Goal: Task Accomplishment & Management: Manage account settings

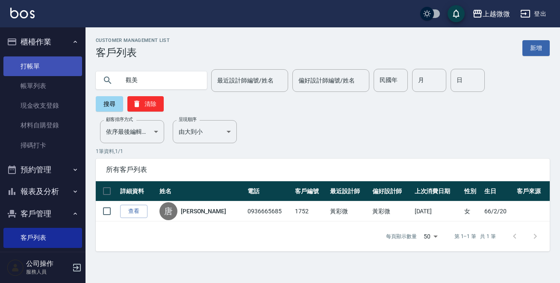
click at [24, 70] on link "打帳單" at bounding box center [42, 66] width 79 height 20
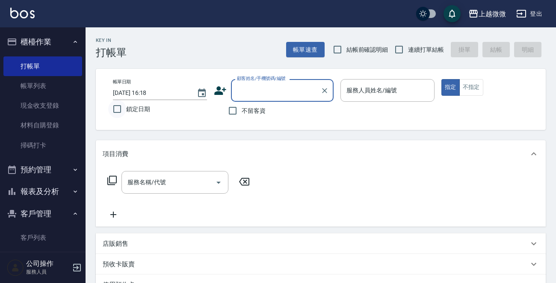
click at [118, 113] on input "鎖定日期" at bounding box center [117, 109] width 18 height 18
checkbox input "true"
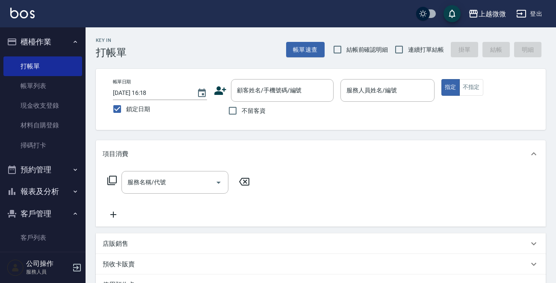
click at [390, 49] on span "結帳前確認明細" at bounding box center [364, 49] width 62 height 8
click at [398, 49] on input "連續打單結帳" at bounding box center [399, 50] width 18 height 18
checkbox input "true"
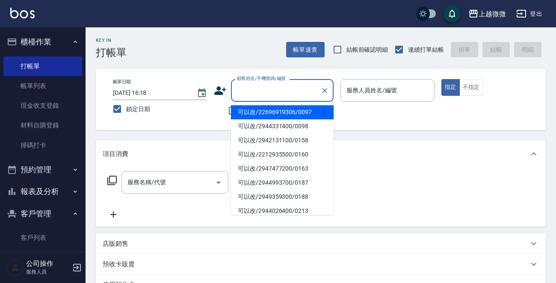
click at [301, 94] on input "顧客姓名/手機號碼/編號" at bounding box center [276, 90] width 82 height 15
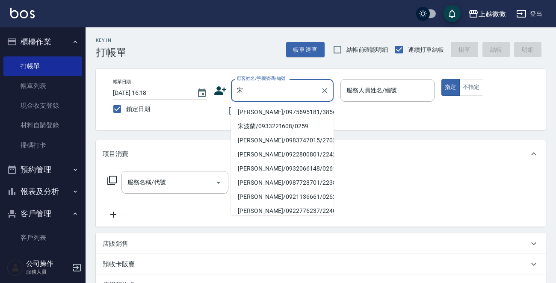
click at [274, 111] on li "[PERSON_NAME]/0975695181/3856" at bounding box center [282, 112] width 103 height 14
type input "[PERSON_NAME]/0975695181/3856"
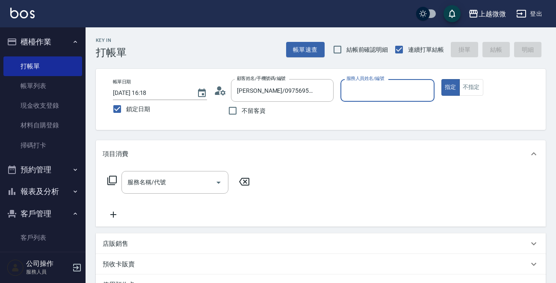
type input "[PERSON_NAME]-7"
click at [198, 171] on div "服務名稱/代號" at bounding box center [174, 182] width 107 height 23
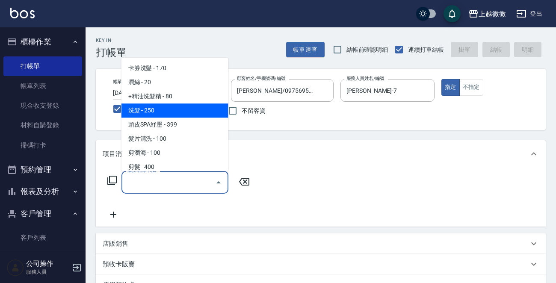
click at [177, 106] on span "洗髮 - 250" at bounding box center [174, 110] width 107 height 14
type input "洗髮(A03)"
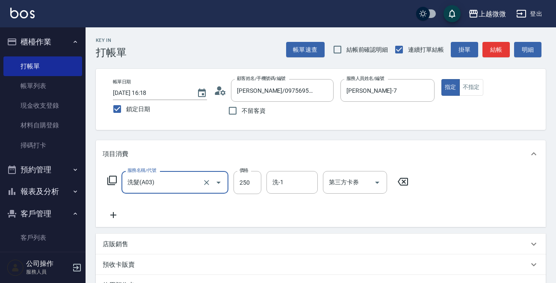
click at [114, 213] on icon at bounding box center [113, 215] width 21 height 10
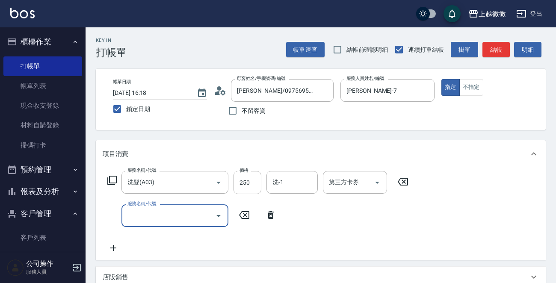
click at [153, 218] on input "服務名稱/代號" at bounding box center [168, 215] width 86 height 15
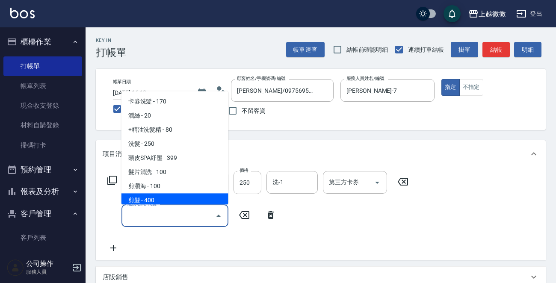
click at [156, 200] on span "剪髮 - 400" at bounding box center [174, 201] width 107 height 14
type input "剪髮(B02)"
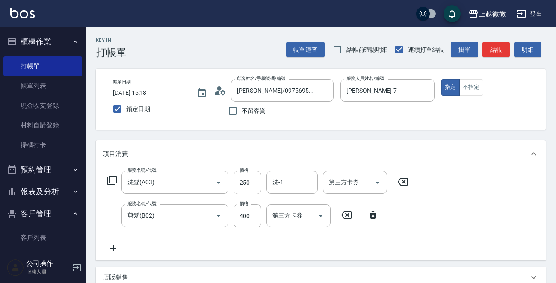
click at [116, 244] on icon at bounding box center [113, 248] width 21 height 10
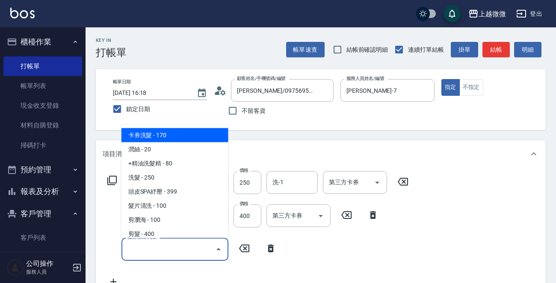
click at [141, 248] on input "服務名稱/代號" at bounding box center [168, 248] width 86 height 15
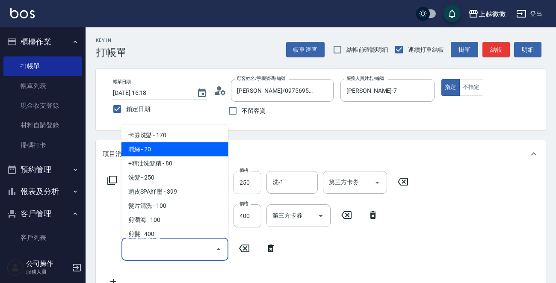
click at [162, 150] on span "潤絲 - 20" at bounding box center [174, 149] width 107 height 14
type input "潤絲(A01)"
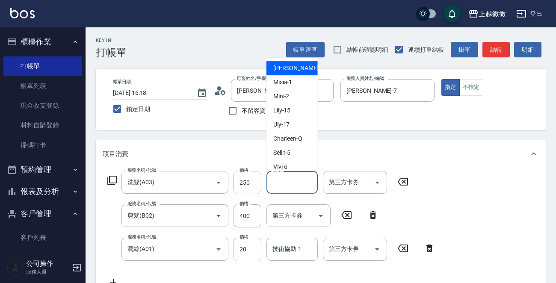
click at [296, 185] on input "洗-1" at bounding box center [292, 182] width 44 height 15
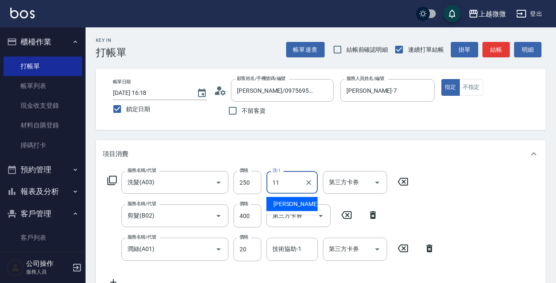
click at [289, 199] on div "Kristin -11" at bounding box center [291, 204] width 51 height 14
type input "Kristin-11"
click at [288, 246] on div "技術協助-1 技術協助-1" at bounding box center [291, 249] width 51 height 23
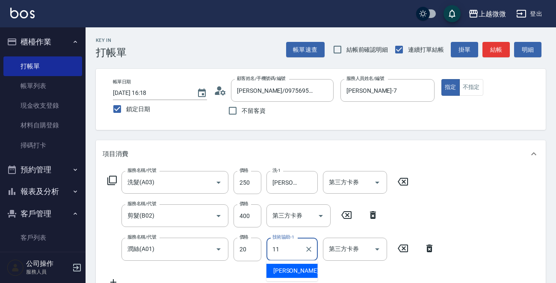
click at [292, 268] on span "Kristin -11" at bounding box center [300, 270] width 54 height 9
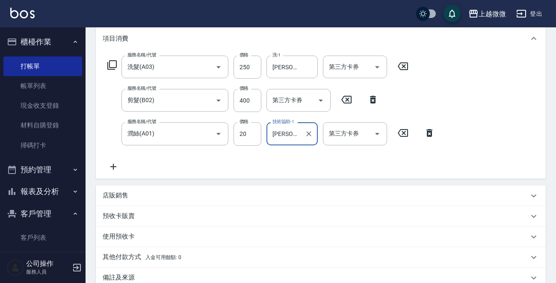
scroll to position [215, 0]
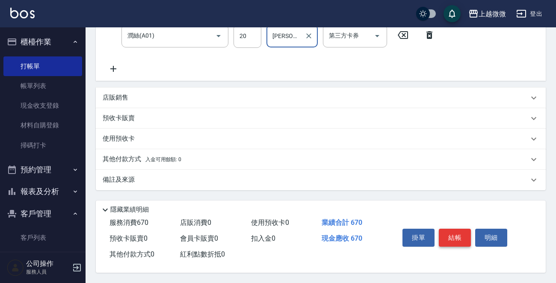
type input "Kristin-11"
click at [457, 234] on button "結帳" at bounding box center [455, 238] width 32 height 18
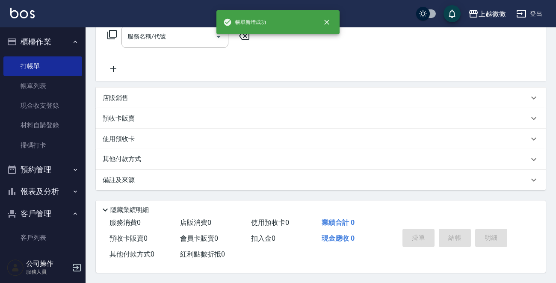
scroll to position [0, 0]
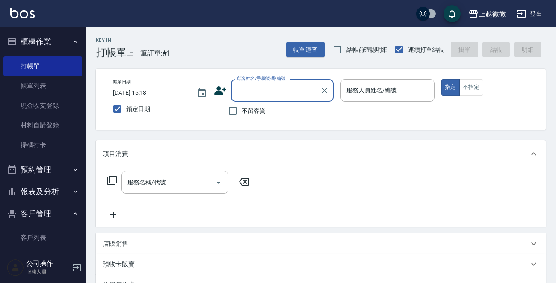
click at [283, 93] on input "顧客姓名/手機號碼/編號" at bounding box center [276, 90] width 82 height 15
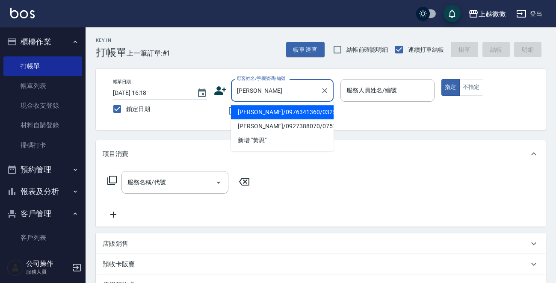
type input "黃"
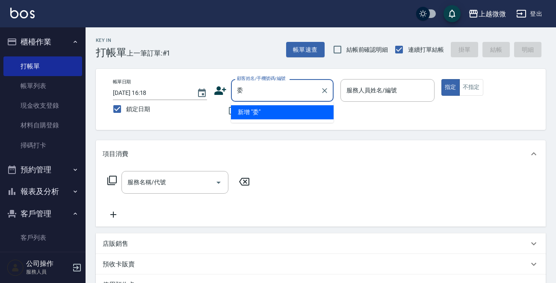
type input "韡"
type input "委"
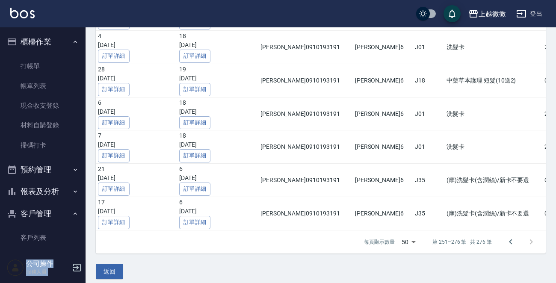
scroll to position [73, 0]
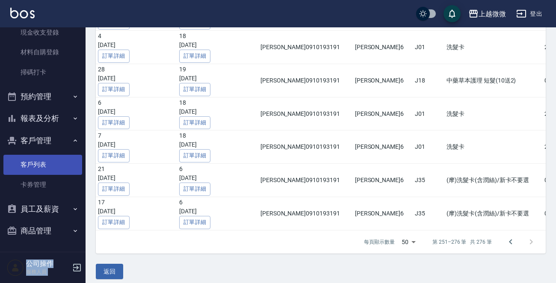
click at [27, 160] on link "客戶列表" at bounding box center [42, 165] width 79 height 20
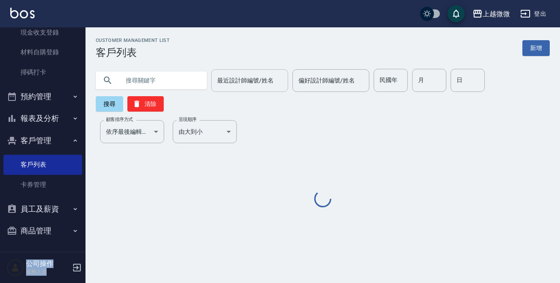
click at [137, 79] on input "text" at bounding box center [160, 80] width 80 height 23
paste input "098860217"
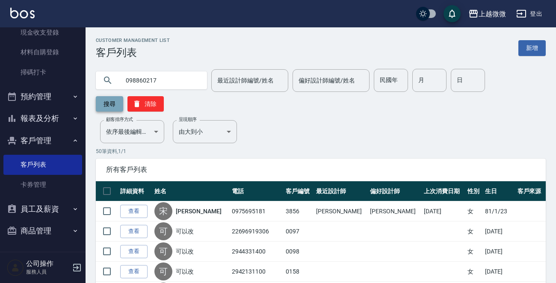
type input "098860217"
click at [106, 106] on button "搜尋" at bounding box center [109, 103] width 27 height 15
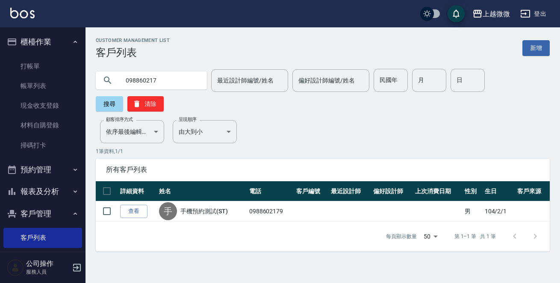
scroll to position [73, 0]
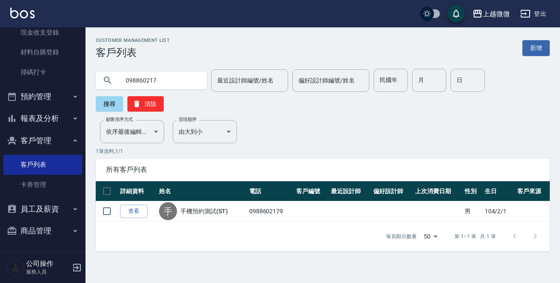
click at [47, 230] on button "商品管理" at bounding box center [42, 231] width 79 height 22
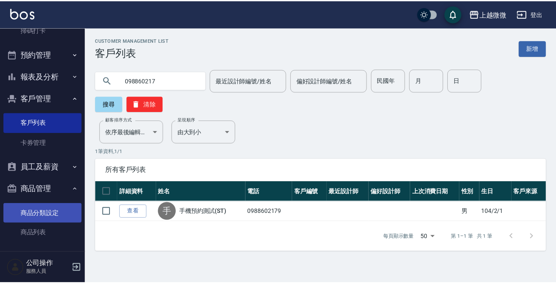
scroll to position [118, 0]
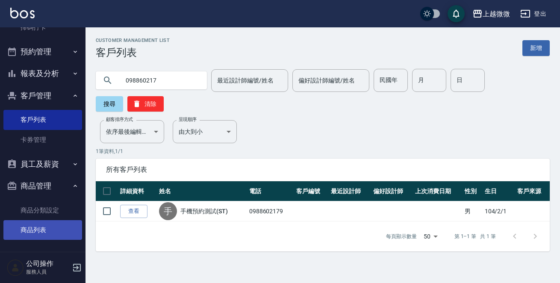
click at [33, 225] on link "商品列表" at bounding box center [42, 230] width 79 height 20
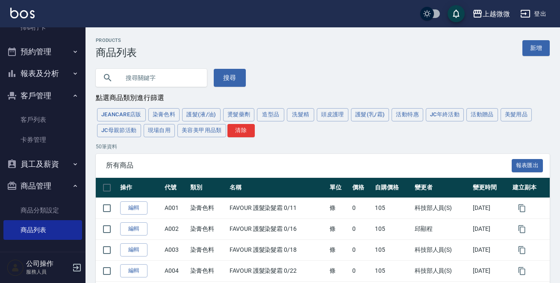
click at [144, 75] on input "text" at bounding box center [160, 77] width 80 height 23
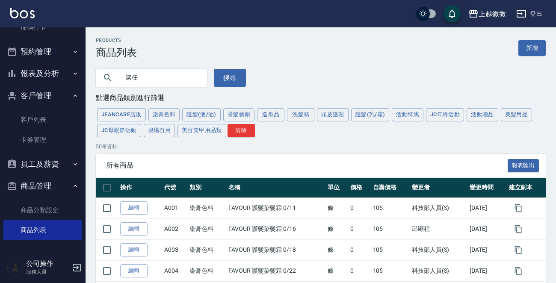
type input "談"
type input "豐盈"
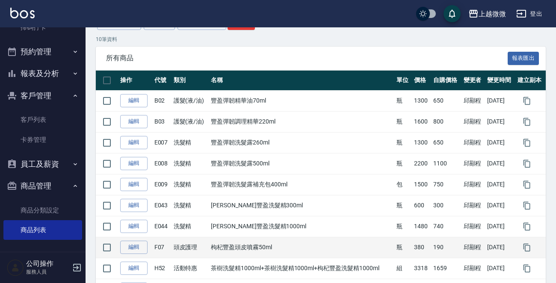
scroll to position [79, 0]
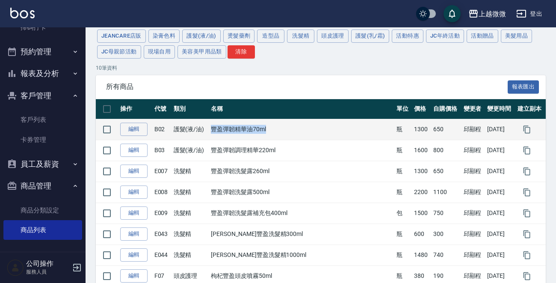
drag, startPoint x: 210, startPoint y: 129, endPoint x: 286, endPoint y: 130, distance: 75.7
click at [286, 130] on td "豐盈彈韌精華油70ml" at bounding box center [301, 129] width 185 height 21
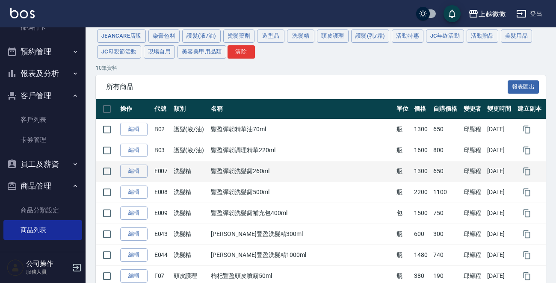
click at [213, 171] on td "豐盈彈韌洗髮露260ml" at bounding box center [301, 171] width 185 height 21
drag, startPoint x: 210, startPoint y: 171, endPoint x: 309, endPoint y: 168, distance: 98.8
click at [309, 168] on td "豐盈彈韌洗髮露260ml" at bounding box center [301, 171] width 185 height 21
click at [278, 171] on td "豐盈彈韌洗髮露260ml" at bounding box center [301, 171] width 185 height 21
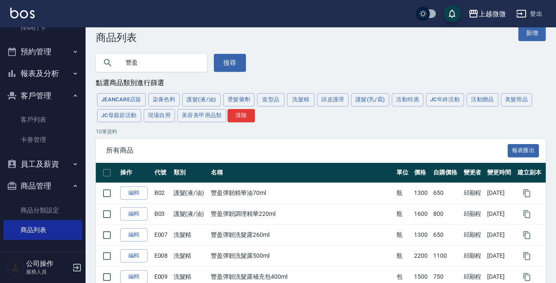
scroll to position [0, 0]
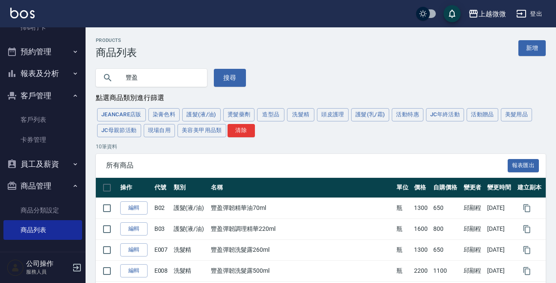
click at [51, 122] on link "客戶列表" at bounding box center [42, 120] width 79 height 20
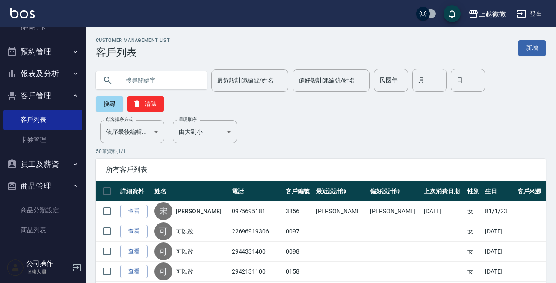
click at [170, 77] on input "text" at bounding box center [160, 80] width 80 height 23
paste input "0953529869"
type input "0953529869"
click at [115, 101] on button "搜尋" at bounding box center [109, 103] width 27 height 15
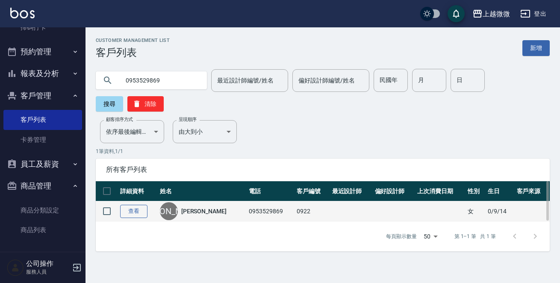
click at [130, 205] on link "查看" at bounding box center [133, 211] width 27 height 13
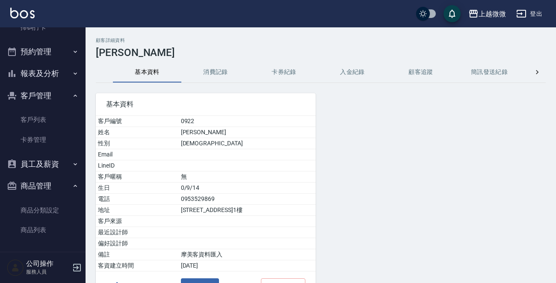
click at [212, 66] on button "消費記錄" at bounding box center [215, 72] width 68 height 21
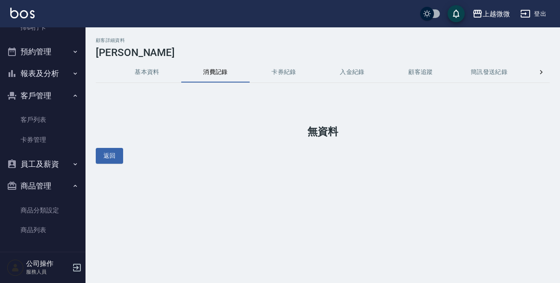
click at [278, 67] on button "卡券紀錄" at bounding box center [284, 72] width 68 height 21
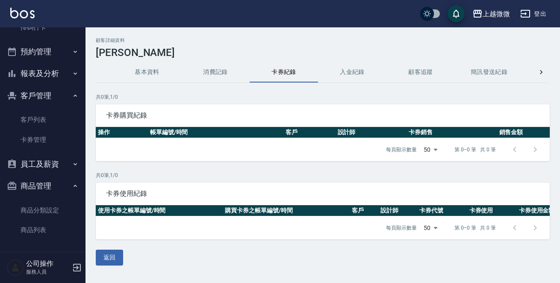
click at [134, 66] on button "基本資料" at bounding box center [147, 72] width 68 height 21
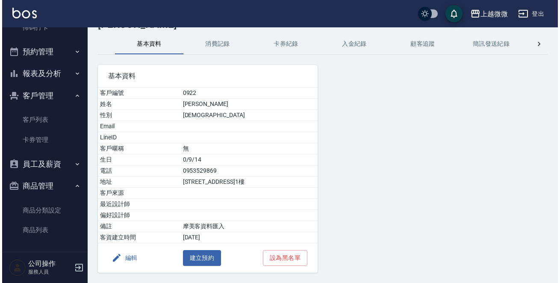
scroll to position [53, 0]
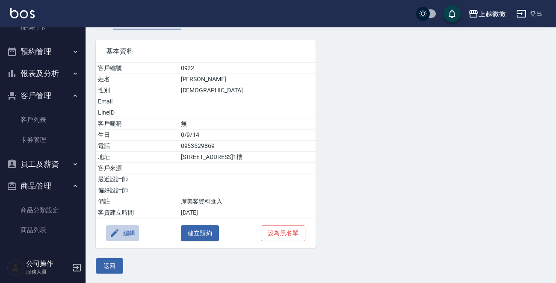
click at [135, 230] on button "編輯" at bounding box center [122, 233] width 33 height 16
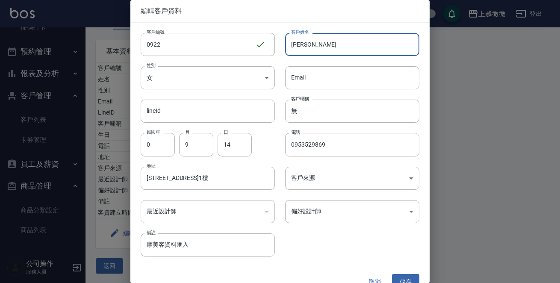
drag, startPoint x: 327, startPoint y: 49, endPoint x: 61, endPoint y: 21, distance: 266.9
click at [145, 41] on div "客戶編號 0922 ​ 客戶編號 客戶姓名 朱蘭翠 客戶姓名 性別 女 FEMALE 性別 Email Email lineId lineId 客戶暱稱 無 …" at bounding box center [274, 140] width 289 height 234
type input "可以改"
click at [406, 276] on button "儲存" at bounding box center [405, 282] width 27 height 16
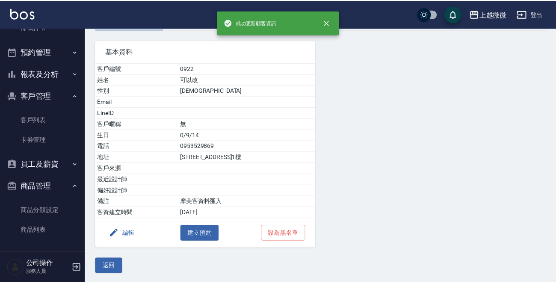
scroll to position [0, 0]
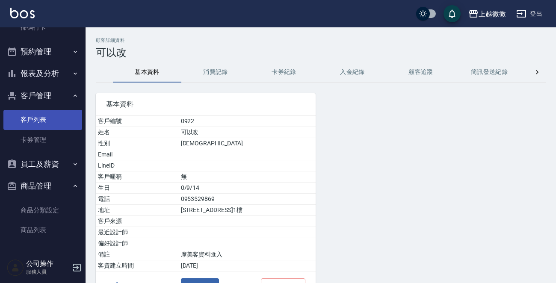
click at [41, 122] on link "客戶列表" at bounding box center [42, 120] width 79 height 20
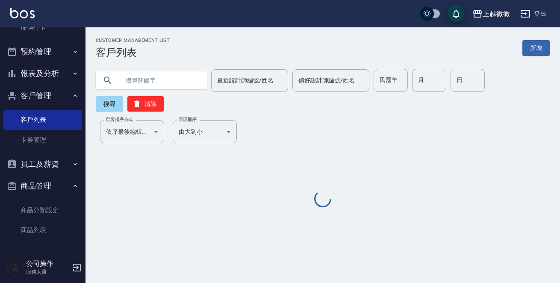
click at [159, 81] on input "text" at bounding box center [160, 80] width 80 height 23
paste input "0229447980"
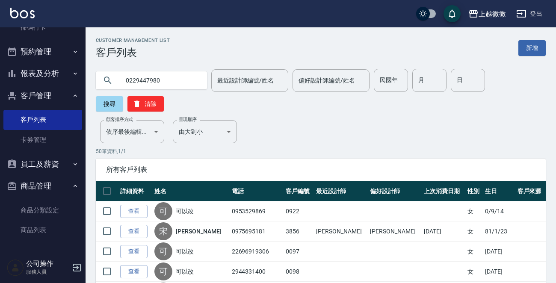
type input "0229447980"
click at [490, 81] on div "0229447980 最近設計師編號/姓名 最近設計師編號/姓名 偏好設計師編號/姓名 偏好設計師編號/姓名 民國年 民國年 月 月 日 日 搜尋 清除" at bounding box center [321, 90] width 450 height 43
click at [109, 102] on button "搜尋" at bounding box center [109, 103] width 27 height 15
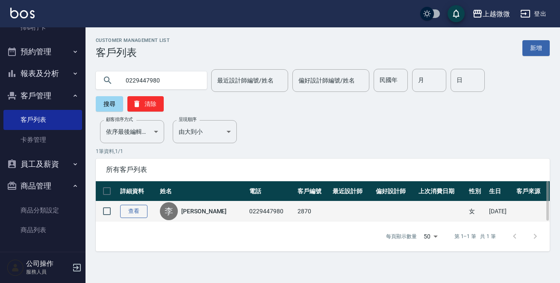
click at [123, 205] on link "查看" at bounding box center [133, 211] width 27 height 13
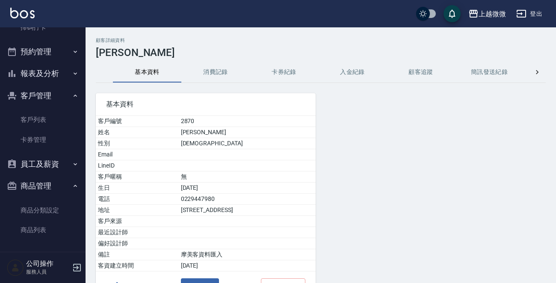
click at [212, 72] on button "消費記錄" at bounding box center [215, 72] width 68 height 21
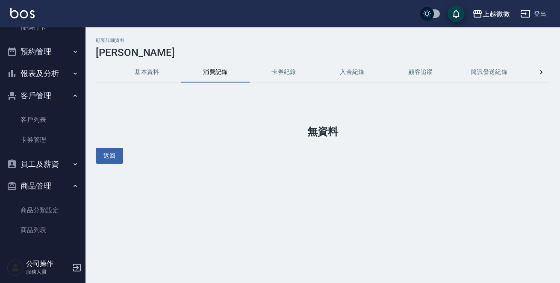
click at [289, 66] on button "卡券紀錄" at bounding box center [284, 72] width 68 height 21
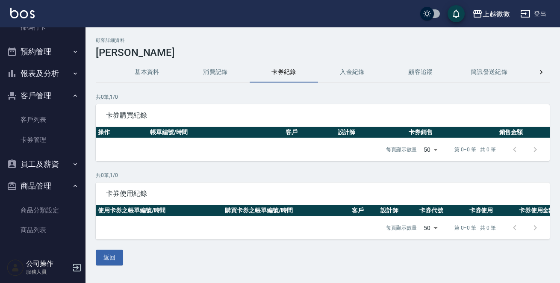
drag, startPoint x: 221, startPoint y: 68, endPoint x: 193, endPoint y: 69, distance: 28.6
click at [220, 68] on button "消費記錄" at bounding box center [215, 72] width 68 height 21
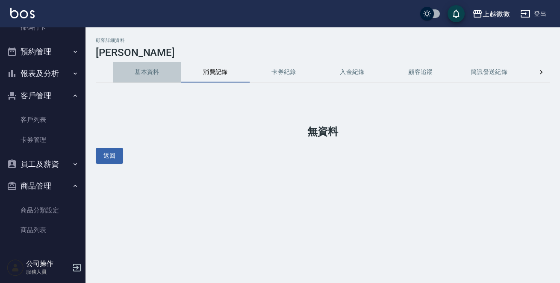
click at [153, 71] on button "基本資料" at bounding box center [147, 72] width 68 height 21
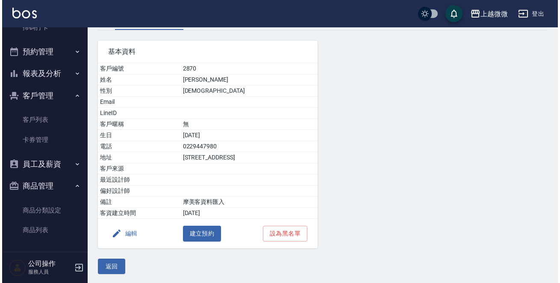
scroll to position [53, 0]
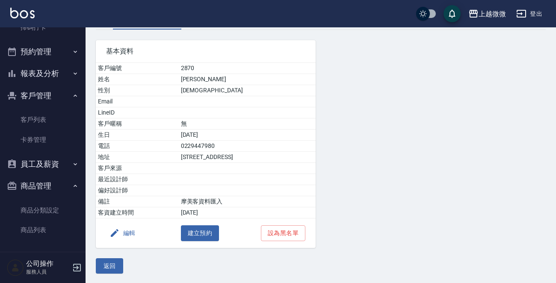
click at [129, 233] on button "編輯" at bounding box center [122, 233] width 33 height 16
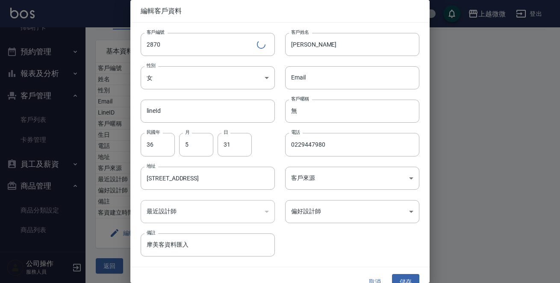
drag, startPoint x: 336, startPoint y: 39, endPoint x: 124, endPoint y: 31, distance: 212.2
click at [150, 38] on div "客戶編號 2870 ​ 客戶編號 客戶姓名 李彩雲 客戶姓名 性別 女 FEMALE 性別 Email Email lineId lineId 客戶暱稱 無 …" at bounding box center [274, 140] width 289 height 234
type input "可以改"
click at [396, 277] on button "儲存" at bounding box center [405, 282] width 27 height 16
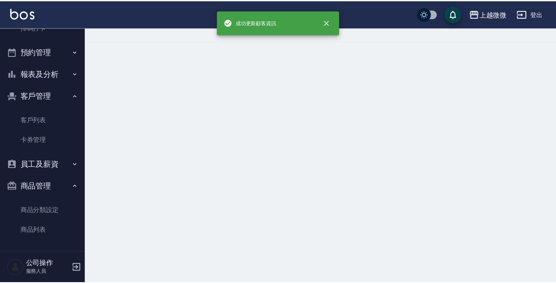
scroll to position [0, 0]
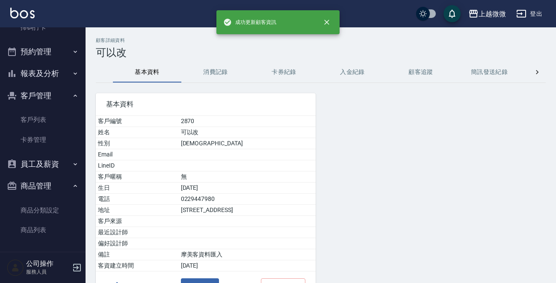
click at [212, 71] on button "消費記錄" at bounding box center [215, 72] width 68 height 21
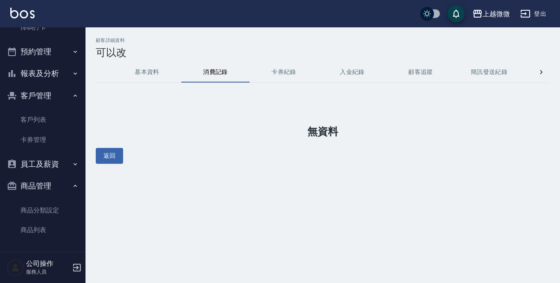
click at [274, 69] on button "卡券紀錄" at bounding box center [284, 72] width 68 height 21
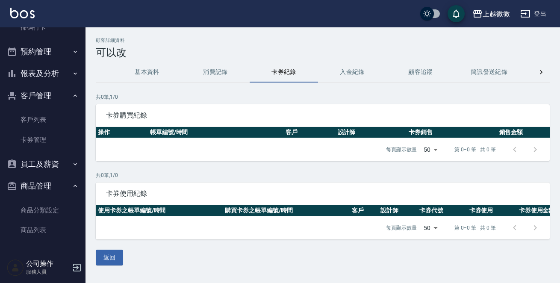
click at [522, 99] on p "共 0 筆, 1 / 0" at bounding box center [323, 97] width 454 height 8
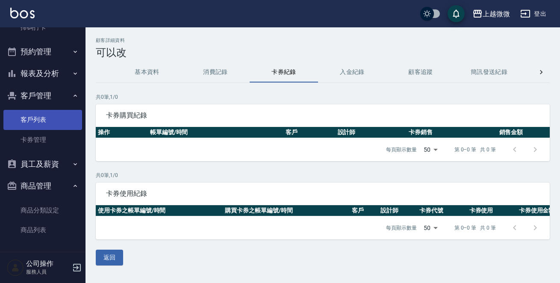
click at [45, 117] on link "客戶列表" at bounding box center [42, 120] width 79 height 20
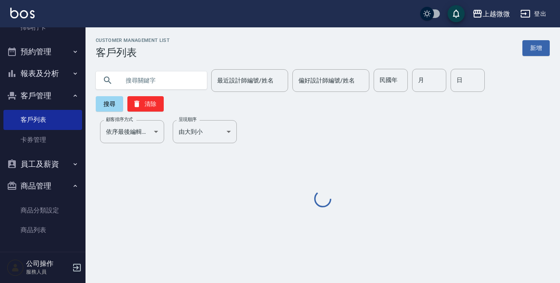
click at [157, 80] on input "text" at bounding box center [160, 80] width 80 height 23
paste input "0229447140"
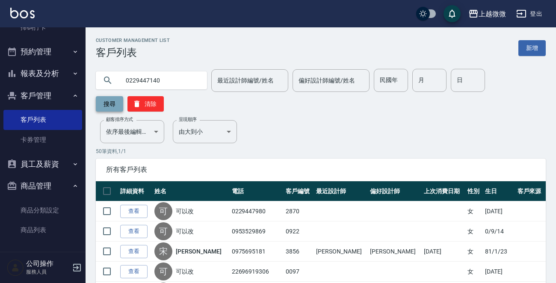
type input "0229447140"
click at [112, 107] on button "搜尋" at bounding box center [109, 103] width 27 height 15
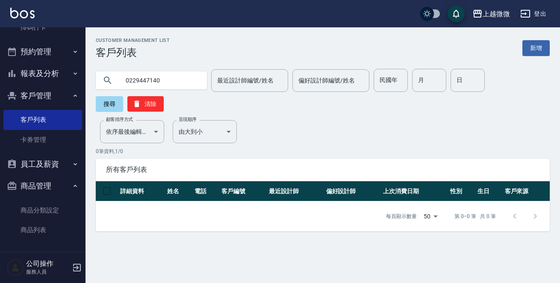
drag, startPoint x: 165, startPoint y: 79, endPoint x: 99, endPoint y: 80, distance: 65.8
click at [99, 80] on div "0229447140" at bounding box center [151, 80] width 111 height 18
click at [121, 78] on input "0229447140" at bounding box center [160, 80] width 80 height 23
click at [555, 106] on div "Customer Management List 客戶列表 新增 0229447140 最近設計師編號/姓名 最近設計師編號/姓名 偏好設計師編號/姓名 偏好…" at bounding box center [322, 135] width 474 height 194
click at [156, 77] on input "0229447140" at bounding box center [160, 80] width 80 height 23
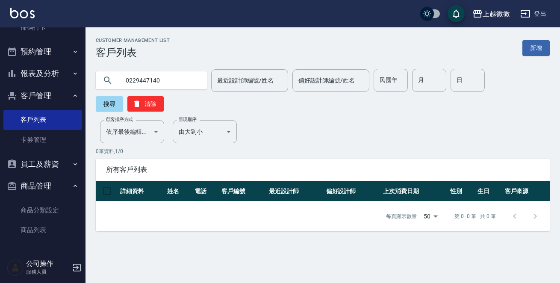
drag, startPoint x: 162, startPoint y: 78, endPoint x: 119, endPoint y: 79, distance: 43.2
click at [73, 78] on div "上越微微 登出 櫃檯作業 打帳單 帳單列表 現金收支登錄 材料自購登錄 掃碼打卡 預約管理 預約管理 單日預約紀錄 單週預約紀錄 報表及分析 報表目錄 店家日…" at bounding box center [280, 141] width 560 height 283
click at [123, 96] on button "搜尋" at bounding box center [109, 103] width 27 height 15
click at [46, 280] on div "公司操作 服務人員" at bounding box center [42, 267] width 85 height 31
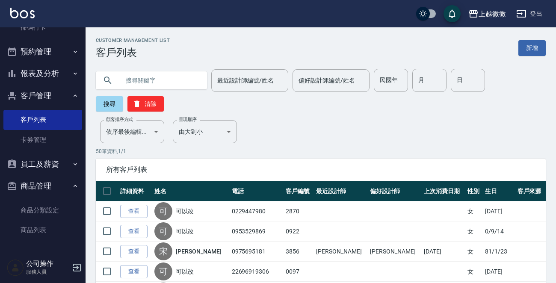
drag, startPoint x: 165, startPoint y: 78, endPoint x: 103, endPoint y: 93, distance: 64.6
click at [165, 78] on input "text" at bounding box center [160, 80] width 80 height 23
paste input "0229441551"
click at [105, 102] on button "搜尋" at bounding box center [109, 103] width 27 height 15
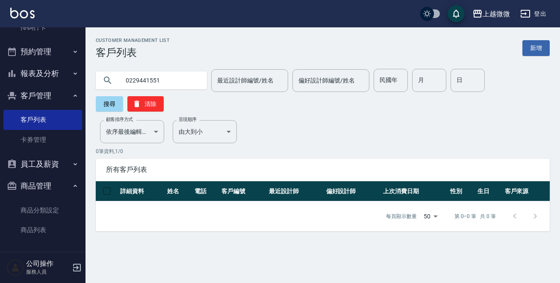
drag, startPoint x: 138, startPoint y: 77, endPoint x: 90, endPoint y: 86, distance: 48.7
click at [90, 86] on div "0229441551 最近設計師編號/姓名 最近設計師編號/姓名 偏好設計師編號/姓名 偏好設計師編號/姓名 民國年 民國年 月 月 日 日 搜尋 清除" at bounding box center [317, 85] width 464 height 53
type input "0229441551"
click at [99, 103] on div "Customer Management List 客戶列表 新增 0229441551 最近設計師編號/姓名 最近設計師編號/姓名 偏好設計師編號/姓名 偏好…" at bounding box center [322, 135] width 474 height 194
click at [123, 96] on button "搜尋" at bounding box center [109, 103] width 27 height 15
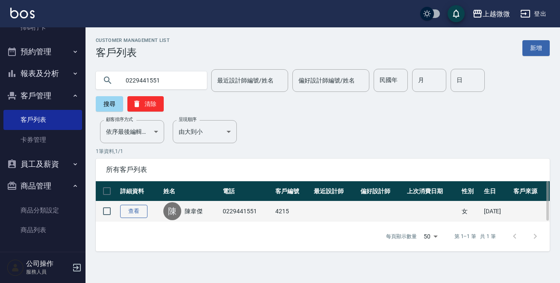
click at [130, 205] on link "查看" at bounding box center [133, 211] width 27 height 13
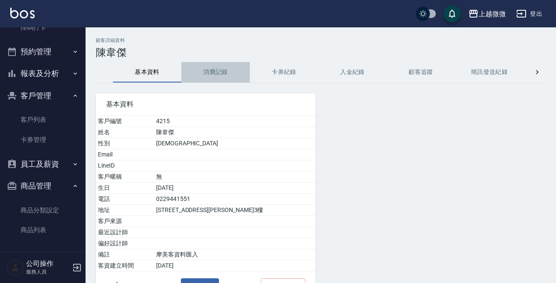
click at [221, 74] on button "消費記錄" at bounding box center [215, 72] width 68 height 21
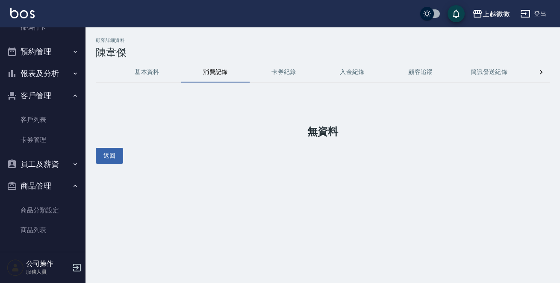
click at [287, 69] on button "卡券紀錄" at bounding box center [284, 72] width 68 height 21
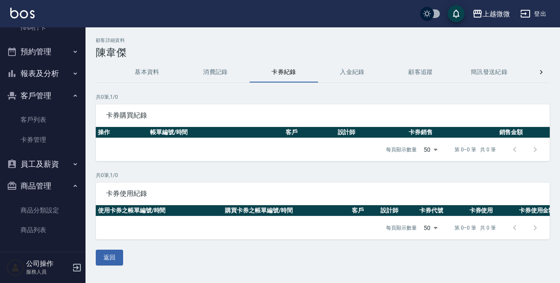
click at [151, 74] on button "基本資料" at bounding box center [147, 72] width 68 height 21
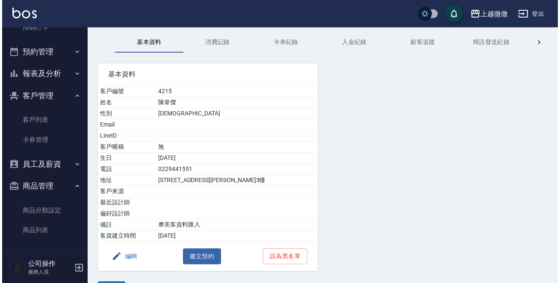
scroll to position [53, 0]
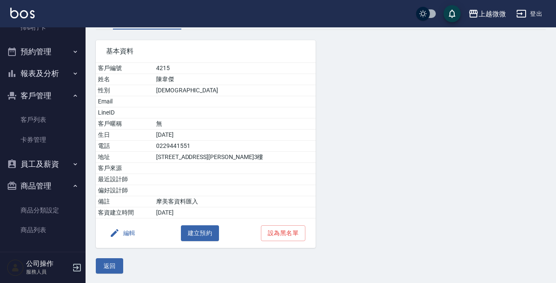
click at [126, 231] on button "編輯" at bounding box center [122, 233] width 33 height 16
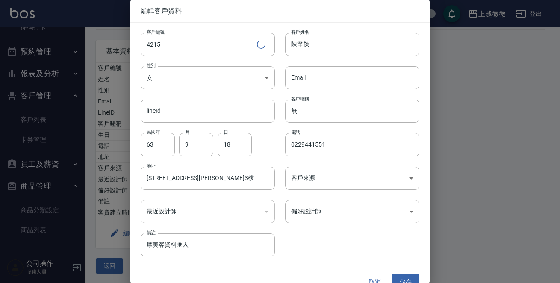
drag, startPoint x: 342, startPoint y: 40, endPoint x: 108, endPoint y: 5, distance: 236.8
click at [153, 37] on div "客戶編號 4215 ​ 客戶編號 客戶姓名 陳韋傑 客戶姓名 性別 女 FEMALE 性別 Email Email lineId lineId 客戶暱稱 無 …" at bounding box center [274, 140] width 289 height 234
type input "可以改"
click at [411, 274] on button "儲存" at bounding box center [405, 282] width 27 height 16
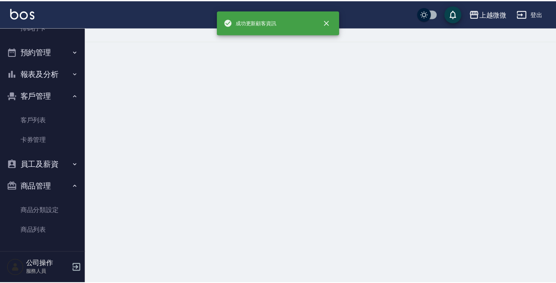
scroll to position [0, 0]
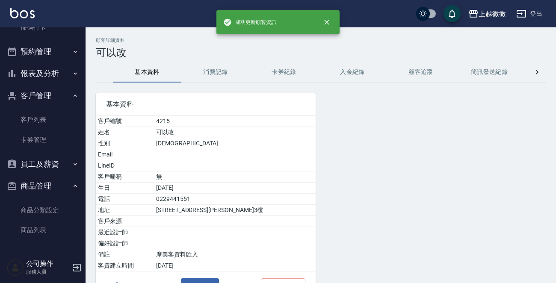
drag, startPoint x: 527, startPoint y: 132, endPoint x: 424, endPoint y: 120, distance: 104.5
click at [527, 132] on div "基本資料 客戶編號 4215 姓名 可以改 性別 FEMALE Email LineID 客戶暱稱 無 生日 63/9/18 電話 0229441551 地址…" at bounding box center [315, 192] width 460 height 218
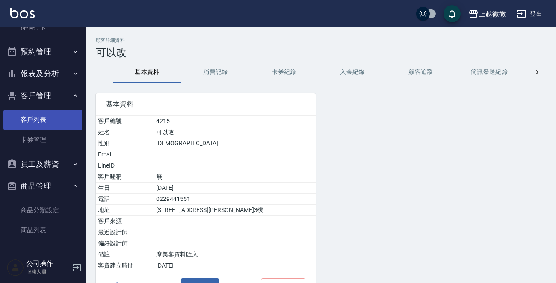
click at [48, 118] on link "客戶列表" at bounding box center [42, 120] width 79 height 20
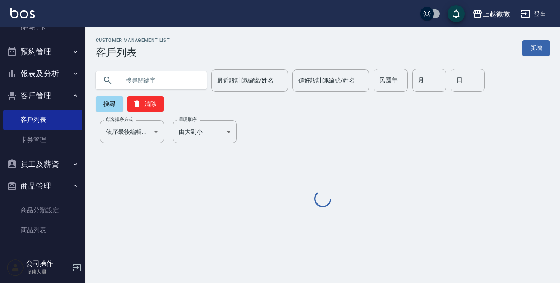
click at [159, 75] on input "text" at bounding box center [160, 80] width 80 height 23
paste input "0229436903"
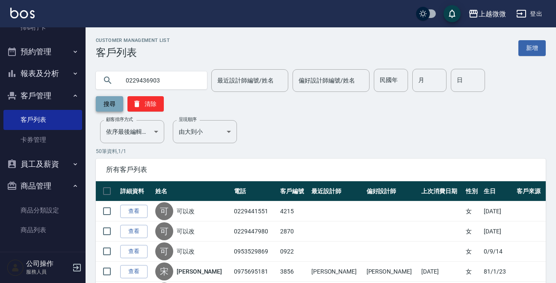
type input "0229436903"
click at [112, 106] on button "搜尋" at bounding box center [109, 103] width 27 height 15
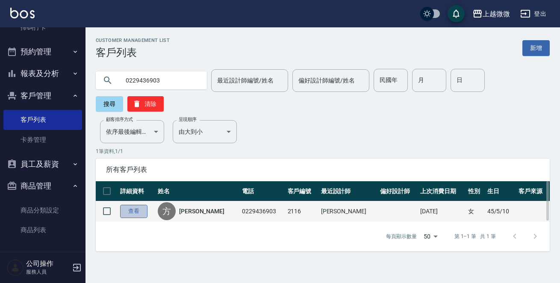
click at [134, 205] on link "查看" at bounding box center [133, 211] width 27 height 13
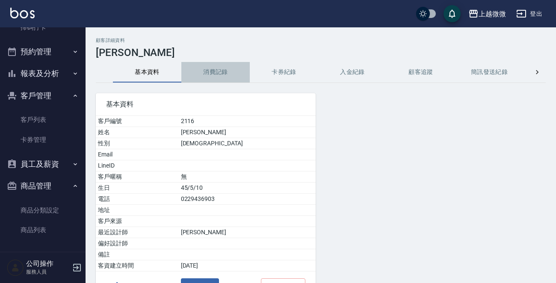
click at [215, 67] on button "消費記錄" at bounding box center [215, 72] width 68 height 21
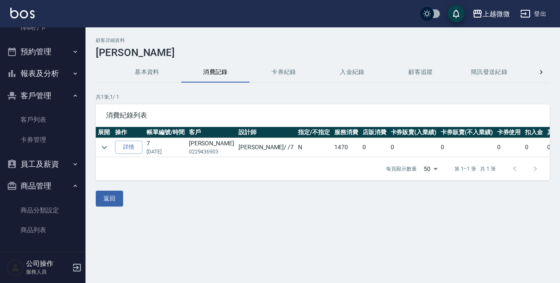
click at [141, 73] on button "基本資料" at bounding box center [147, 72] width 68 height 21
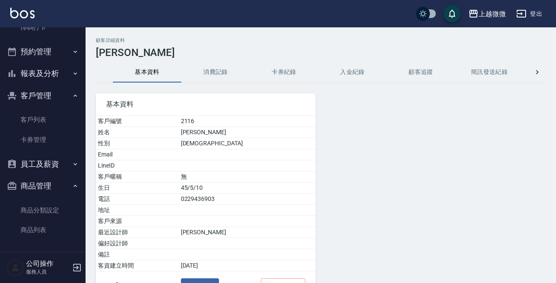
click at [277, 77] on button "卡券紀錄" at bounding box center [284, 72] width 68 height 21
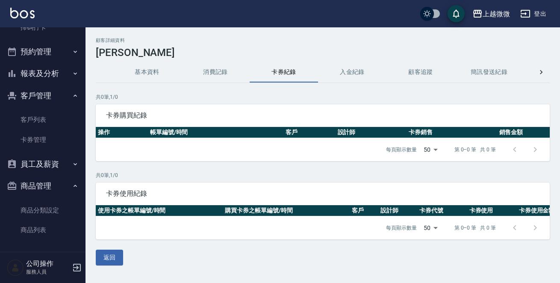
drag, startPoint x: 541, startPoint y: 102, endPoint x: 466, endPoint y: 98, distance: 75.3
click at [541, 102] on div "共 0 筆, 1 / 0 卡券購買紀錄 操作 帳單編號/時間 客戶 設計師 卡券銷售 銷售金額 每頁顯示數量 50 50 第 0–0 筆 共 0 筆 0 se…" at bounding box center [323, 127] width 454 height 68
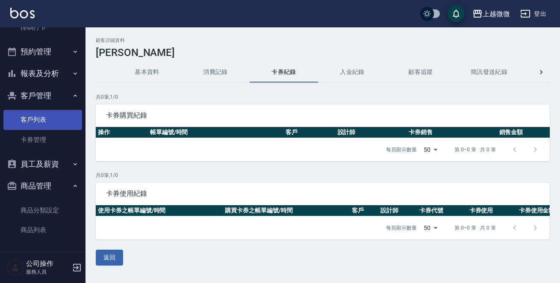
click at [34, 123] on link "客戶列表" at bounding box center [42, 120] width 79 height 20
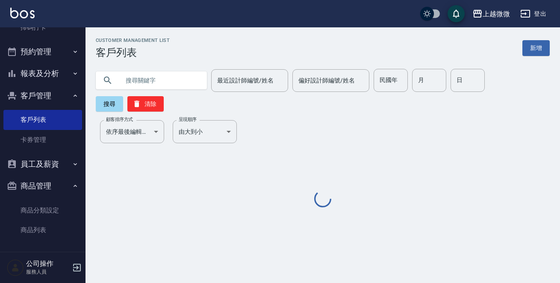
click at [139, 82] on input "text" at bounding box center [160, 80] width 80 height 23
paste input "0358517990"
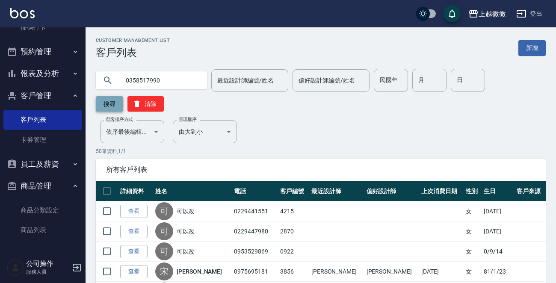
type input "0358517990"
click at [101, 103] on button "搜尋" at bounding box center [109, 103] width 27 height 15
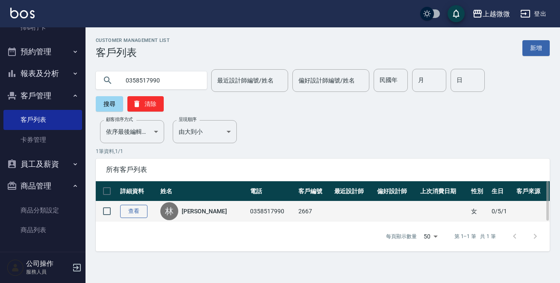
click at [124, 205] on link "查看" at bounding box center [133, 211] width 27 height 13
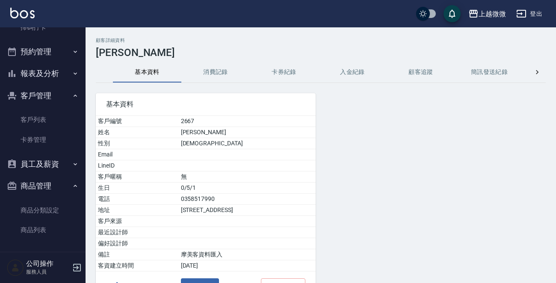
click at [215, 68] on button "消費記錄" at bounding box center [215, 72] width 68 height 21
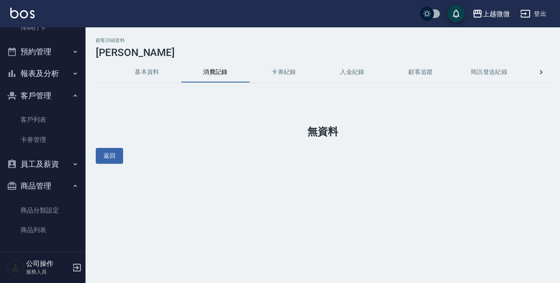
click at [156, 71] on button "基本資料" at bounding box center [147, 72] width 68 height 21
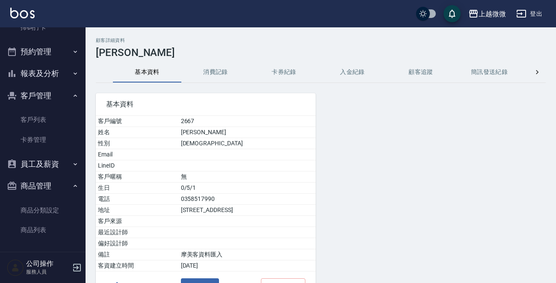
click at [277, 71] on button "卡券紀錄" at bounding box center [284, 72] width 68 height 21
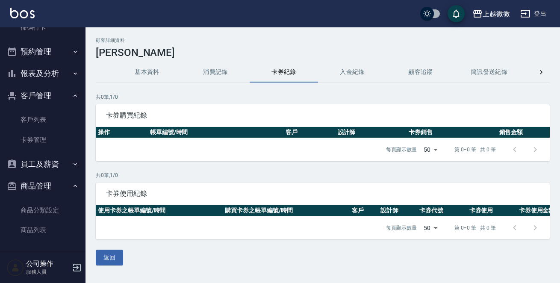
click at [135, 68] on button "基本資料" at bounding box center [147, 72] width 68 height 21
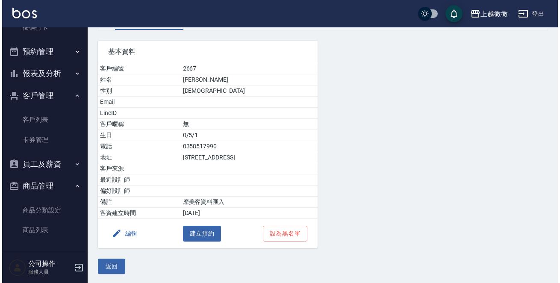
scroll to position [53, 0]
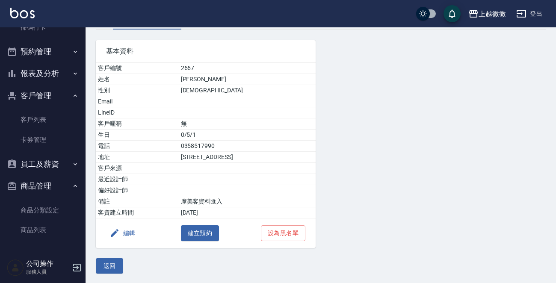
click at [128, 229] on button "編輯" at bounding box center [122, 233] width 33 height 16
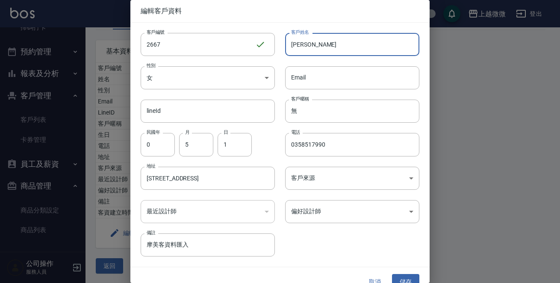
drag, startPoint x: 339, startPoint y: 50, endPoint x: 139, endPoint y: 49, distance: 199.2
click at [144, 49] on div "客戶編號 2667 ​ 客戶編號 客戶姓名 林月秀 客戶姓名 性別 女 FEMALE 性別 Email Email lineId lineId 客戶暱稱 無 …" at bounding box center [274, 140] width 289 height 234
type input "可以改"
click at [399, 274] on button "儲存" at bounding box center [405, 282] width 27 height 16
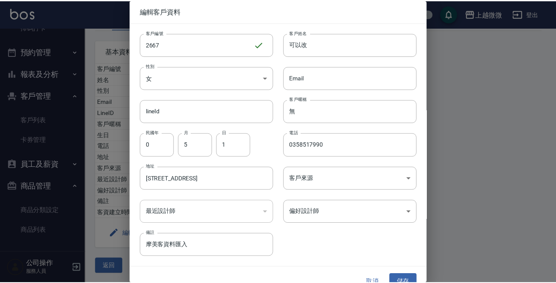
scroll to position [0, 0]
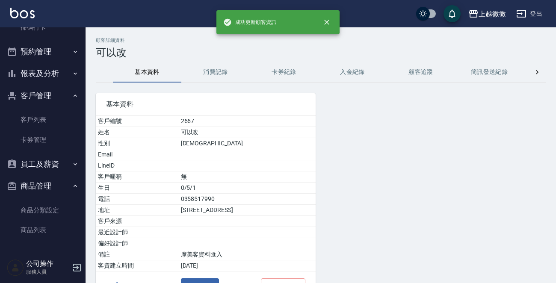
drag, startPoint x: 534, startPoint y: 131, endPoint x: 507, endPoint y: 131, distance: 26.9
click at [534, 131] on div "基本資料 客戶編號 2667 姓名 可以改 性別 FEMALE Email LineID 客戶暱稱 無 生日 0/5/1 電話 0358517990 地址 新…" at bounding box center [315, 192] width 460 height 218
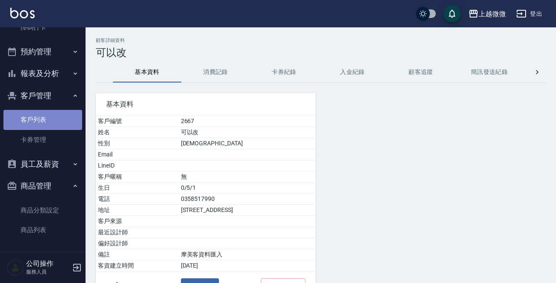
click at [46, 116] on link "客戶列表" at bounding box center [42, 120] width 79 height 20
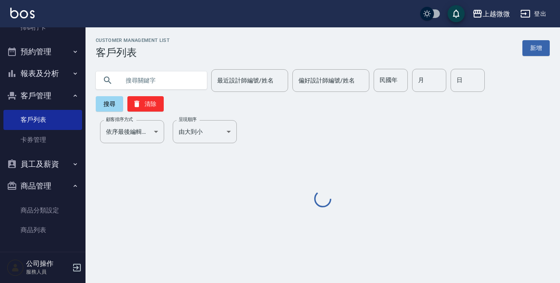
drag, startPoint x: 147, startPoint y: 82, endPoint x: 198, endPoint y: 82, distance: 51.3
click at [148, 82] on input "text" at bounding box center [160, 80] width 80 height 23
paste input "0229426198"
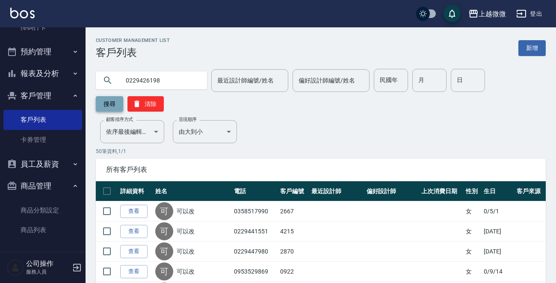
type input "0229426198"
click at [107, 102] on button "搜尋" at bounding box center [109, 103] width 27 height 15
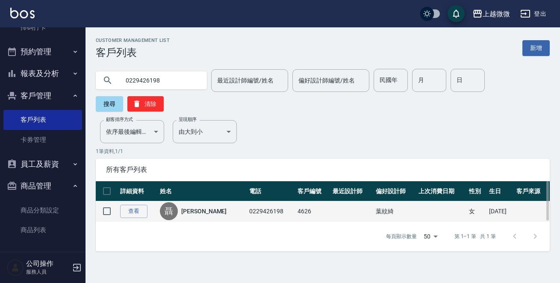
click at [197, 207] on link "聶貴春" at bounding box center [203, 211] width 45 height 9
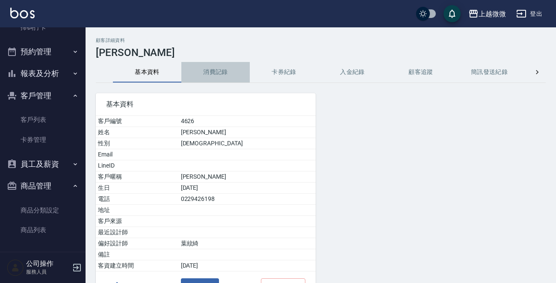
click at [217, 72] on button "消費記錄" at bounding box center [215, 72] width 68 height 21
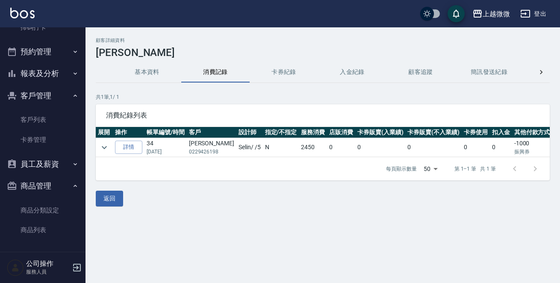
click at [146, 71] on button "基本資料" at bounding box center [147, 72] width 68 height 21
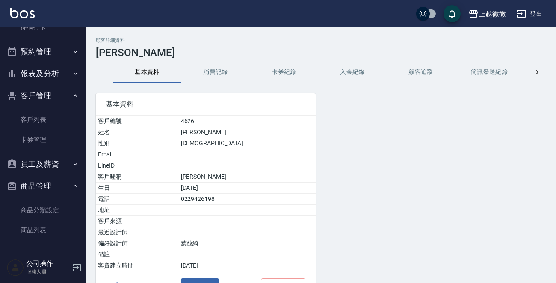
click at [539, 132] on div "基本資料 客戶編號 4626 姓名 聶貴春 性別 FEMALE Email LineID 客戶暱稱 貴春 生日 53/2/26 電話 0229426198 地…" at bounding box center [315, 192] width 460 height 218
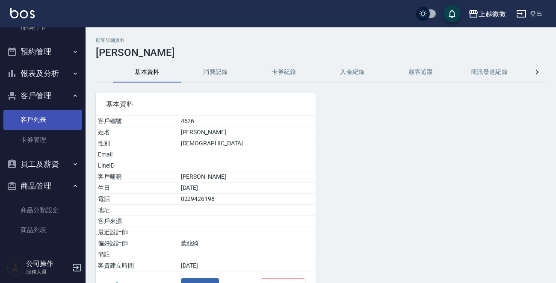
click at [49, 111] on link "客戶列表" at bounding box center [42, 120] width 79 height 20
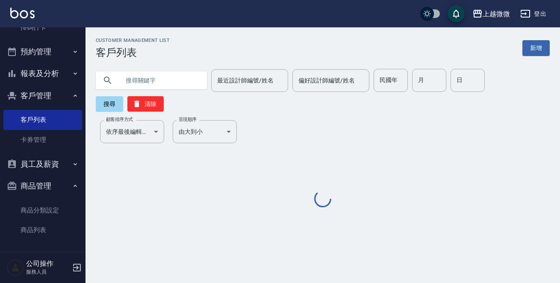
click at [151, 81] on input "text" at bounding box center [160, 80] width 80 height 23
paste input "0294999570"
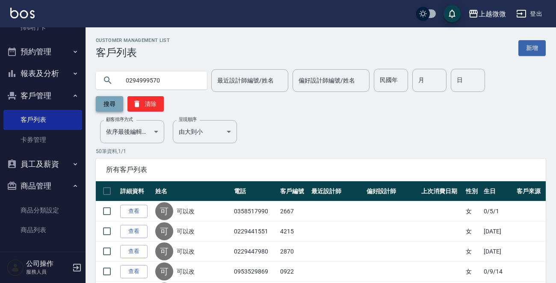
type input "0294999570"
click at [115, 103] on button "搜尋" at bounding box center [109, 103] width 27 height 15
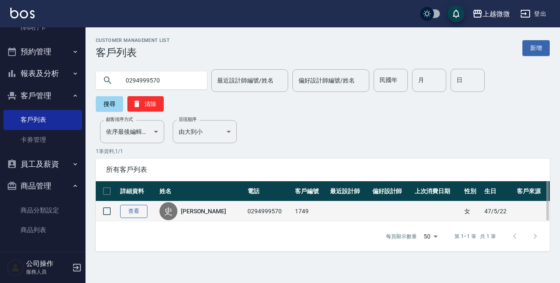
click at [127, 205] on link "查看" at bounding box center [133, 211] width 27 height 13
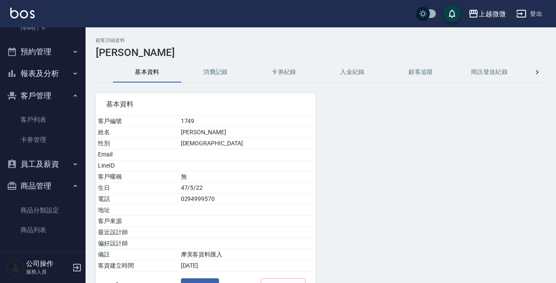
click at [218, 79] on button "消費記錄" at bounding box center [215, 72] width 68 height 21
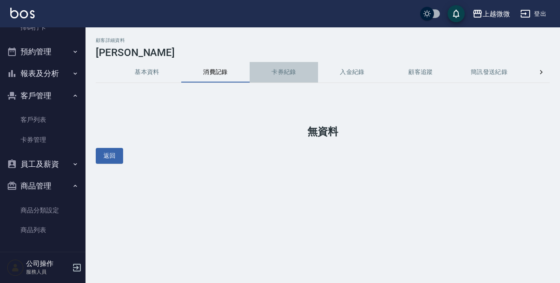
click at [297, 74] on button "卡券紀錄" at bounding box center [284, 72] width 68 height 21
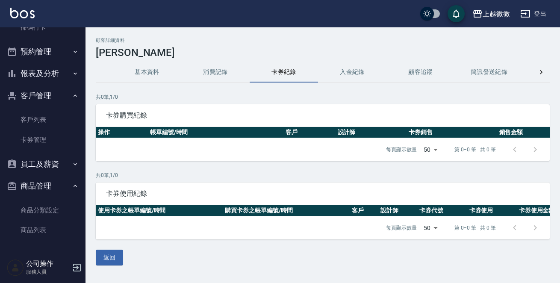
click at [236, 75] on button "消費記錄" at bounding box center [215, 72] width 68 height 21
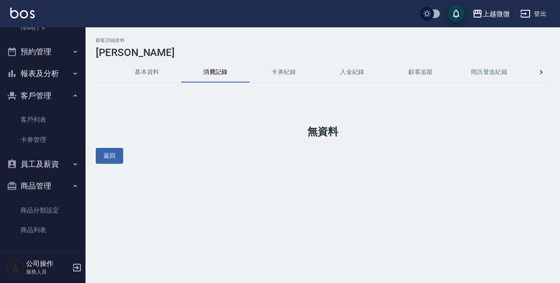
click at [156, 70] on button "基本資料" at bounding box center [147, 72] width 68 height 21
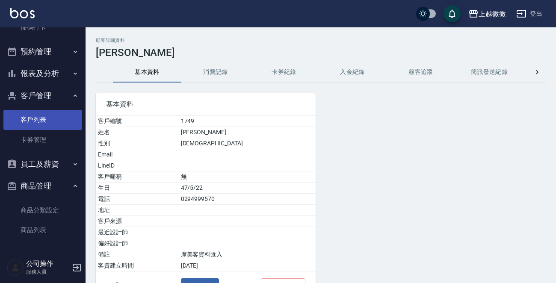
click at [23, 120] on link "客戶列表" at bounding box center [42, 120] width 79 height 20
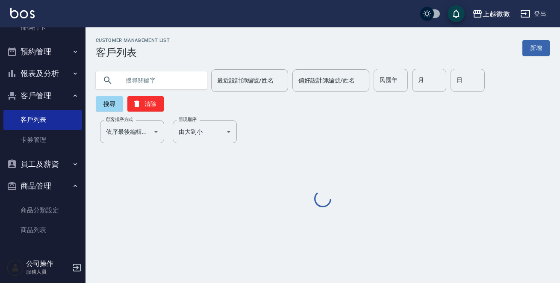
click at [165, 79] on input "text" at bounding box center [160, 80] width 80 height 23
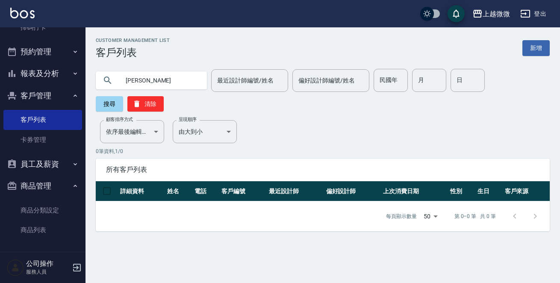
click at [132, 80] on input "梁金" at bounding box center [160, 80] width 80 height 23
click at [153, 79] on input "金" at bounding box center [160, 80] width 80 height 23
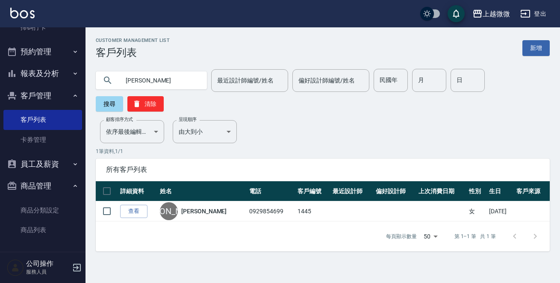
click at [164, 81] on input "金治" at bounding box center [160, 80] width 80 height 23
type input "金"
click at [161, 81] on input "text" at bounding box center [160, 80] width 80 height 23
paste input "0294999570"
type input "0294999570"
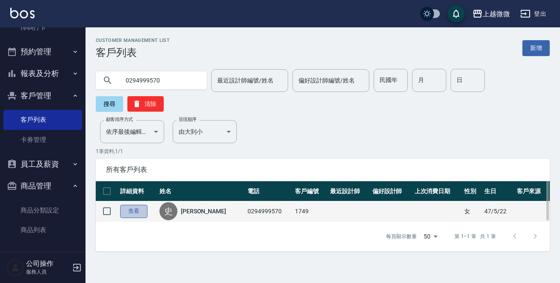
click at [131, 205] on link "查看" at bounding box center [133, 211] width 27 height 13
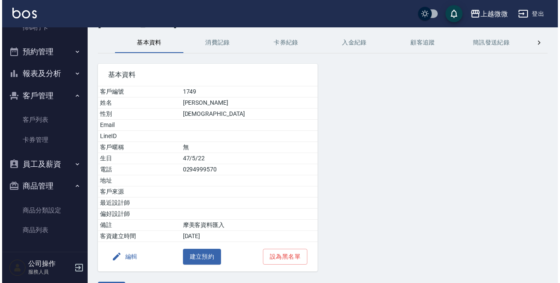
scroll to position [53, 0]
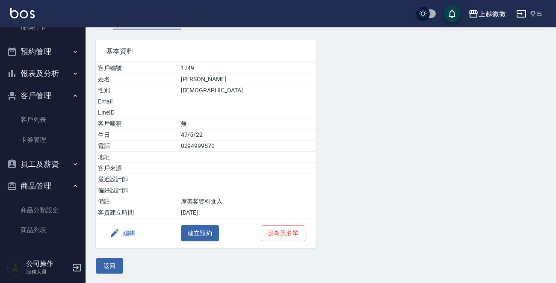
click at [128, 232] on button "編輯" at bounding box center [122, 233] width 33 height 16
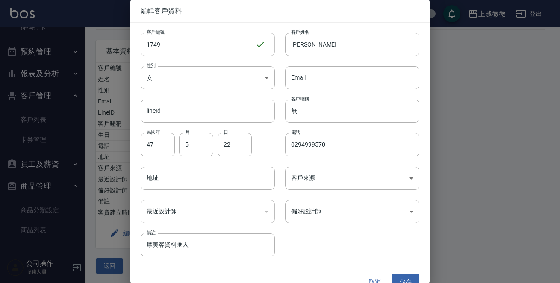
drag, startPoint x: 324, startPoint y: 45, endPoint x: 195, endPoint y: 46, distance: 129.1
click at [195, 46] on div "客戶編號 1749 ​ 客戶編號 客戶姓名 史栗栗 客戶姓名 性別 女 FEMALE 性別 Email Email lineId lineId 客戶暱稱 無 …" at bounding box center [274, 140] width 289 height 234
type input "可以改"
click at [395, 279] on button "儲存" at bounding box center [405, 282] width 27 height 16
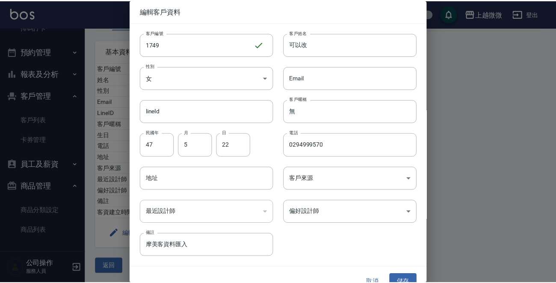
scroll to position [0, 0]
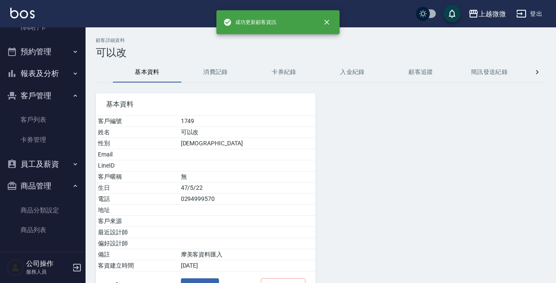
click at [547, 117] on div "顧客詳細資料 可以改 基本資料 消費記錄 卡券紀錄 入金紀錄 顧客追蹤 簡訊發送紀錄 抽獎券紀錄 基本資料 客戶編號 1749 姓名 可以改 性別 FEMAL…" at bounding box center [320, 182] width 470 height 289
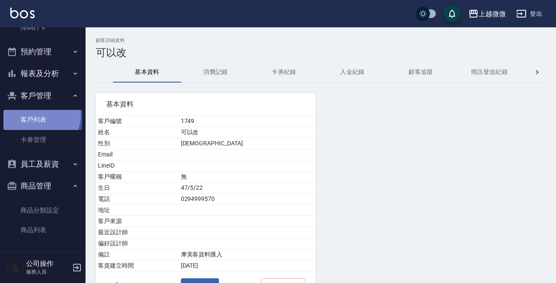
click at [33, 114] on link "客戶列表" at bounding box center [42, 120] width 79 height 20
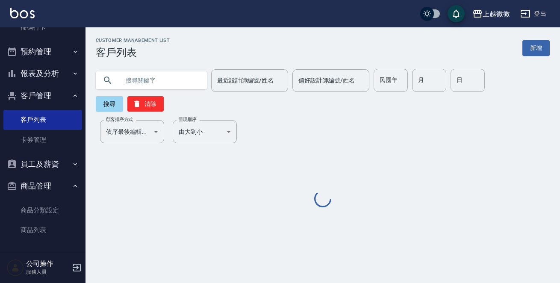
click at [149, 80] on input "text" at bounding box center [160, 80] width 80 height 23
paste input "0229408216"
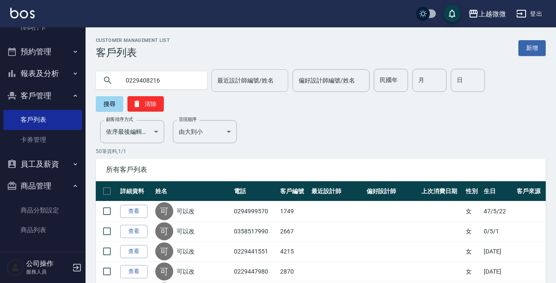
type input "0229408216"
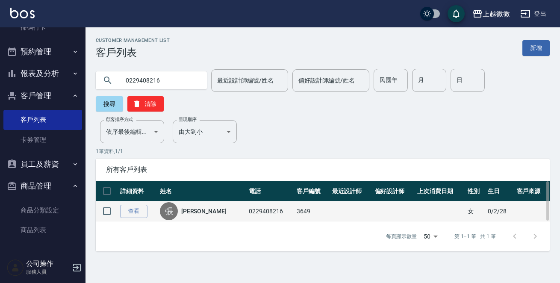
click at [193, 207] on link "張增金" at bounding box center [203, 211] width 45 height 9
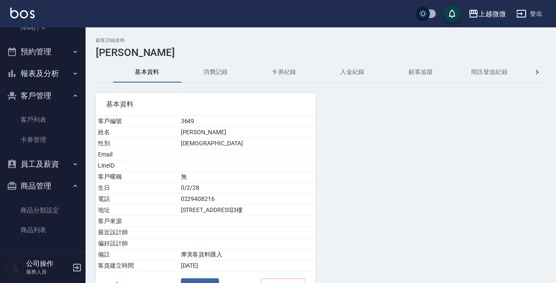
drag, startPoint x: 206, startPoint y: 71, endPoint x: 281, endPoint y: 71, distance: 75.7
click at [206, 71] on button "消費記錄" at bounding box center [215, 72] width 68 height 21
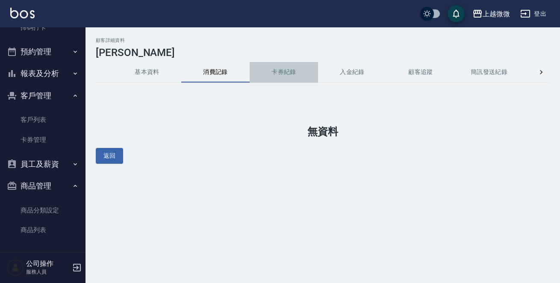
click at [289, 70] on button "卡券紀錄" at bounding box center [284, 72] width 68 height 21
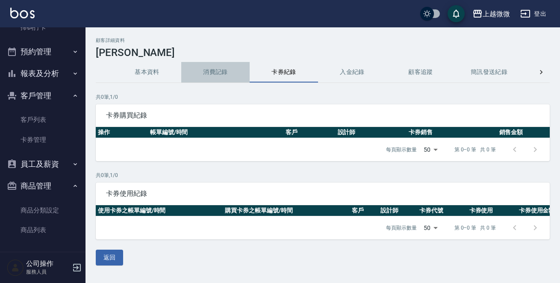
drag, startPoint x: 221, startPoint y: 72, endPoint x: 173, endPoint y: 75, distance: 48.0
click at [218, 72] on button "消費記錄" at bounding box center [215, 72] width 68 height 21
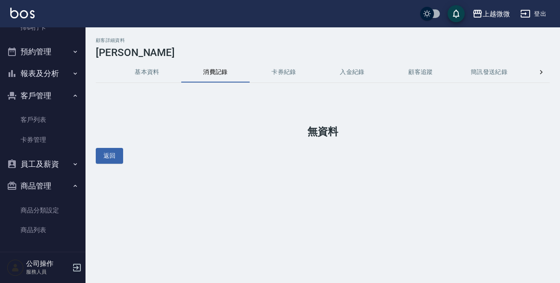
click at [155, 75] on button "基本資料" at bounding box center [147, 72] width 68 height 21
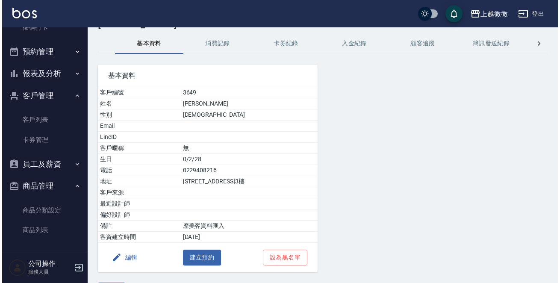
scroll to position [53, 0]
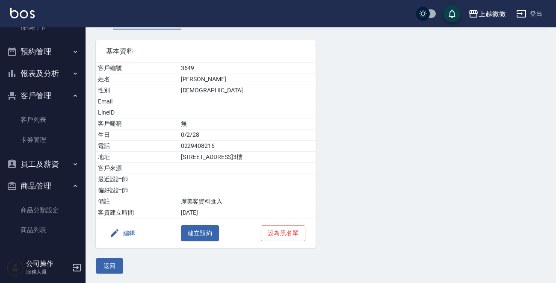
click at [121, 232] on button "編輯" at bounding box center [122, 233] width 33 height 16
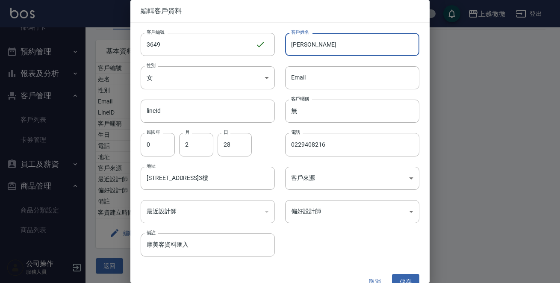
drag, startPoint x: 336, startPoint y: 41, endPoint x: 60, endPoint y: 12, distance: 278.0
click at [146, 29] on div "客戶編號 3649 ​ 客戶編號 客戶姓名 張增金 客戶姓名 性別 女 FEMALE 性別 Email Email lineId lineId 客戶暱稱 無 …" at bounding box center [274, 140] width 289 height 234
type input "可以改"
click at [401, 274] on button "儲存" at bounding box center [405, 282] width 27 height 16
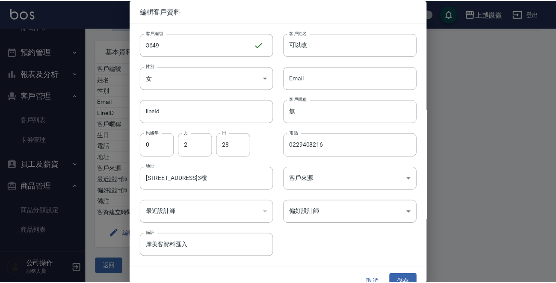
scroll to position [0, 0]
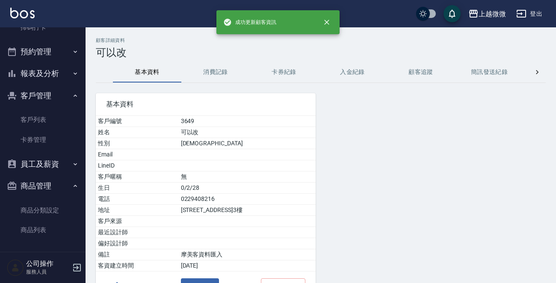
drag, startPoint x: 544, startPoint y: 128, endPoint x: 491, endPoint y: 124, distance: 52.7
click at [544, 128] on div "基本資料 客戶編號 3649 姓名 可以改 性別 FEMALE Email LineID 客戶暱稱 無 生日 0/2/28 電話 0229408216 地址 …" at bounding box center [315, 192] width 460 height 218
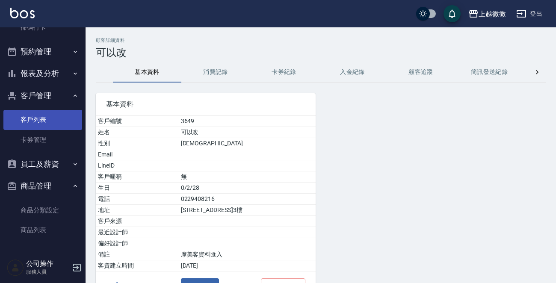
click at [40, 115] on link "客戶列表" at bounding box center [42, 120] width 79 height 20
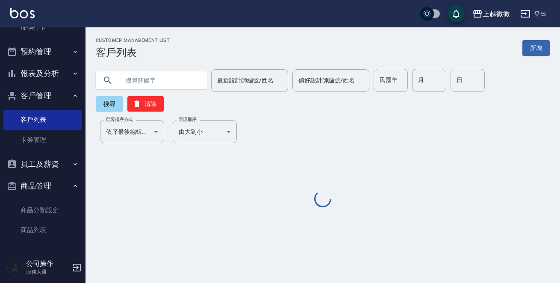
click at [155, 82] on input "text" at bounding box center [160, 80] width 80 height 23
paste input "0229447263"
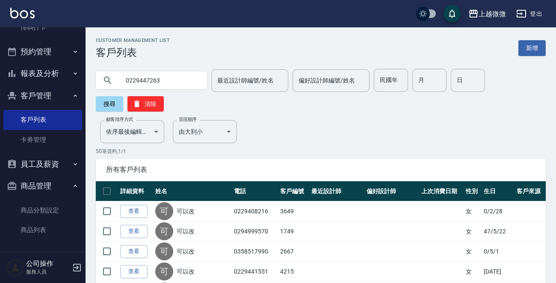
click at [495, 79] on div "0229447263 最近設計師編號/姓名 最近設計師編號/姓名 偏好設計師編號/姓名 偏好設計師編號/姓名 民國年 民國年 月 月 日 日 搜尋 清除" at bounding box center [321, 90] width 450 height 43
click at [99, 97] on button "搜尋" at bounding box center [109, 103] width 27 height 15
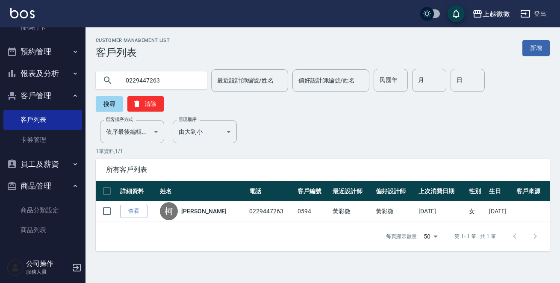
drag, startPoint x: 538, startPoint y: 128, endPoint x: 483, endPoint y: 119, distance: 55.9
click at [538, 147] on p "1 筆資料, 1 / 1" at bounding box center [323, 151] width 454 height 8
drag, startPoint x: 177, startPoint y: 80, endPoint x: 0, endPoint y: 80, distance: 176.5
click at [0, 80] on div "上越微微 登出 櫃檯作業 打帳單 帳單列表 現金收支登錄 材料自購登錄 掃碼打卡 預約管理 預約管理 單日預約紀錄 單週預約紀錄 報表及分析 報表目錄 店家日…" at bounding box center [280, 141] width 560 height 283
click at [123, 96] on button "搜尋" at bounding box center [109, 103] width 27 height 15
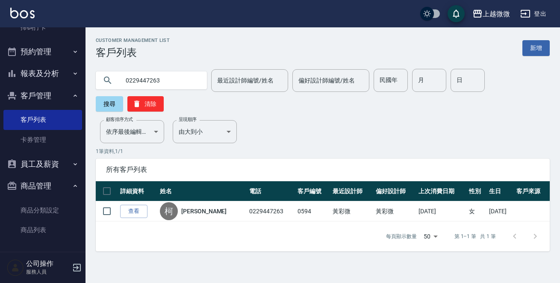
click at [545, 111] on div "Customer Management List 客戶列表 新增 0229447263 最近設計師編號/姓名 最近設計師編號/姓名 偏好設計師編號/姓名 偏好…" at bounding box center [322, 145] width 474 height 214
drag, startPoint x: 59, startPoint y: 77, endPoint x: 35, endPoint y: 77, distance: 23.9
click at [35, 77] on div "上越微微 登出 櫃檯作業 打帳單 帳單列表 現金收支登錄 材料自購登錄 掃碼打卡 預約管理 預約管理 單日預約紀錄 單週預約紀錄 報表及分析 報表目錄 店家日…" at bounding box center [280, 141] width 560 height 283
paste input "0229462014"
drag, startPoint x: 139, startPoint y: 77, endPoint x: 79, endPoint y: 85, distance: 60.4
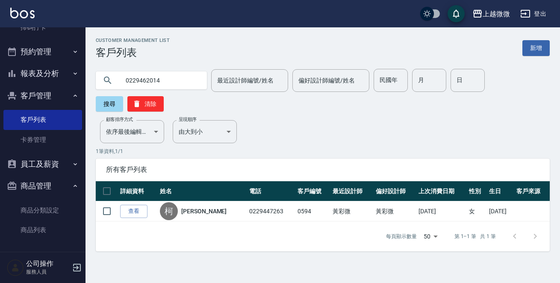
click at [79, 85] on div "上越微微 登出 櫃檯作業 打帳單 帳單列表 現金收支登錄 材料自購登錄 掃碼打卡 預約管理 預約管理 單日預約紀錄 單週預約紀錄 報表及分析 報表目錄 店家日…" at bounding box center [280, 141] width 560 height 283
click at [123, 96] on button "搜尋" at bounding box center [109, 103] width 27 height 15
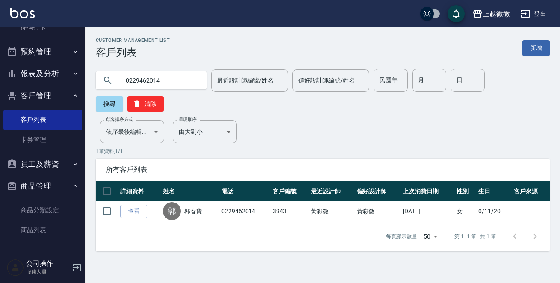
click at [544, 116] on div "Customer Management List 客戶列表 新增 0229462014 最近設計師編號/姓名 最近設計師編號/姓名 偏好設計師編號/姓名 偏好…" at bounding box center [322, 145] width 474 height 214
drag, startPoint x: 154, startPoint y: 81, endPoint x: 49, endPoint y: 81, distance: 105.1
click at [49, 81] on div "上越微微 登出 櫃檯作業 打帳單 帳單列表 現金收支登錄 材料自購登錄 掃碼打卡 預約管理 預約管理 單日預約紀錄 單週預約紀錄 報表及分析 報表目錄 店家日…" at bounding box center [280, 141] width 560 height 283
paste input "0229413256"
drag, startPoint x: 137, startPoint y: 80, endPoint x: 99, endPoint y: 93, distance: 40.1
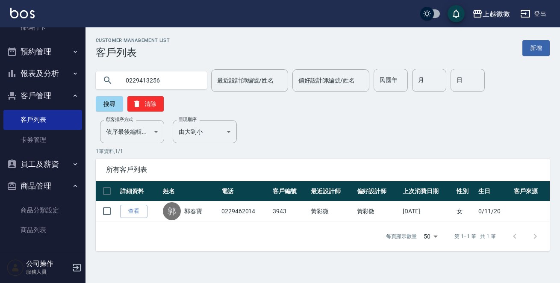
click at [5, 94] on div "上越微微 登出 櫃檯作業 打帳單 帳單列表 現金收支登錄 材料自購登錄 掃碼打卡 預約管理 預約管理 單日預約紀錄 單週預約紀錄 報表及分析 報表目錄 店家日…" at bounding box center [280, 141] width 560 height 283
click at [123, 96] on button "搜尋" at bounding box center [109, 103] width 27 height 15
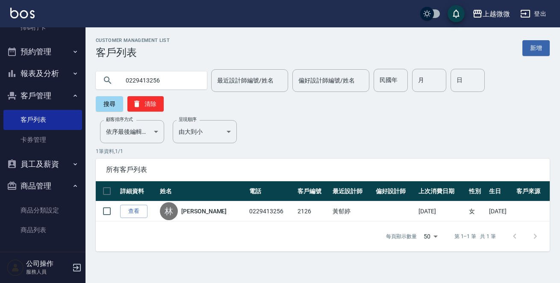
drag, startPoint x: 539, startPoint y: 110, endPoint x: 384, endPoint y: 104, distance: 154.4
click at [539, 111] on div "Customer Management List 客戶列表 新增 0229413256 最近設計師編號/姓名 最近設計師編號/姓名 偏好設計師編號/姓名 偏好…" at bounding box center [322, 145] width 474 height 214
drag, startPoint x: 173, startPoint y: 83, endPoint x: 42, endPoint y: 88, distance: 130.5
click at [42, 88] on div "上越微微 登出 櫃檯作業 打帳單 帳單列表 現金收支登錄 材料自購登錄 掃碼打卡 預約管理 預約管理 單日預約紀錄 單週預約紀錄 報表及分析 報表目錄 店家日…" at bounding box center [280, 141] width 560 height 283
paste input "89431967"
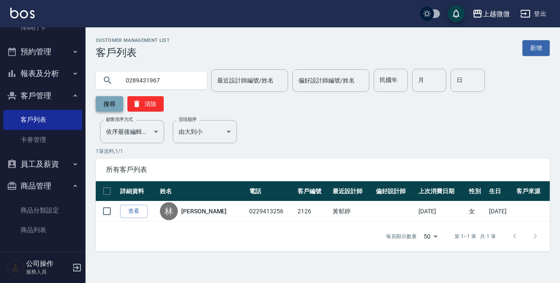
type input "0289431967"
click at [123, 96] on button "搜尋" at bounding box center [109, 103] width 27 height 15
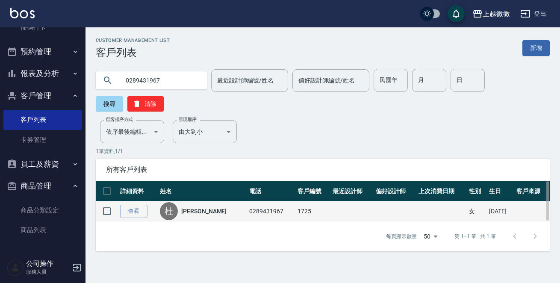
click at [197, 207] on link "杜美雲" at bounding box center [203, 211] width 45 height 9
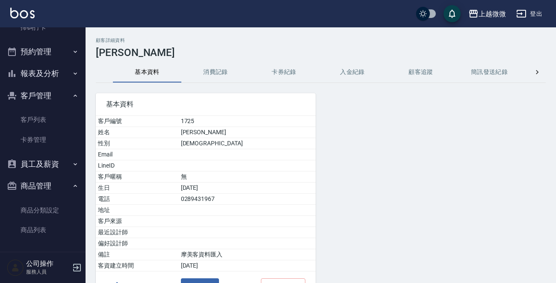
click at [218, 68] on button "消費記錄" at bounding box center [215, 72] width 68 height 21
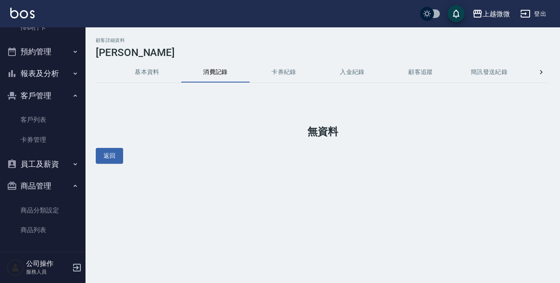
click at [275, 75] on button "卡券紀錄" at bounding box center [284, 72] width 68 height 21
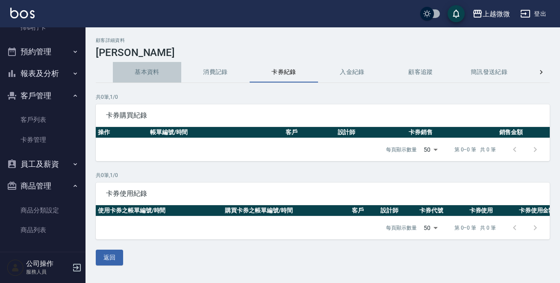
click at [146, 70] on button "基本資料" at bounding box center [147, 72] width 68 height 21
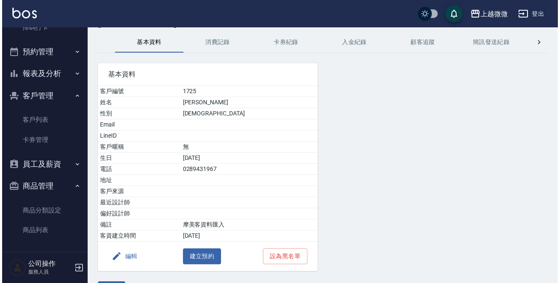
scroll to position [53, 0]
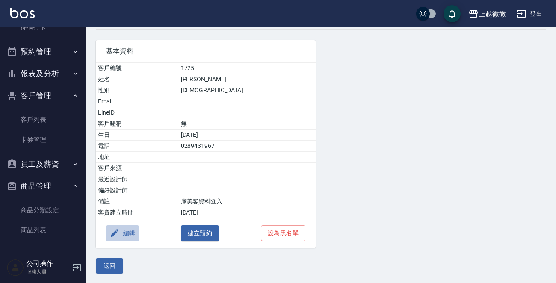
click at [132, 227] on button "編輯" at bounding box center [122, 233] width 33 height 16
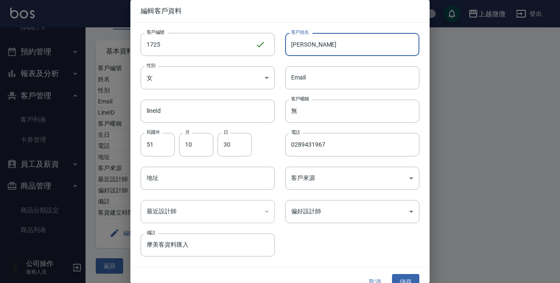
drag, startPoint x: 329, startPoint y: 36, endPoint x: 27, endPoint y: 27, distance: 301.9
click at [89, 41] on div "編輯客戶資料 客戶編號 1725 ​ 客戶編號 客戶姓名 杜美雲 客戶姓名 性別 女 FEMALE 性別 Email Email lineId lineId …" at bounding box center [280, 141] width 560 height 283
type input "可以改"
click at [406, 275] on button "儲存" at bounding box center [405, 282] width 27 height 16
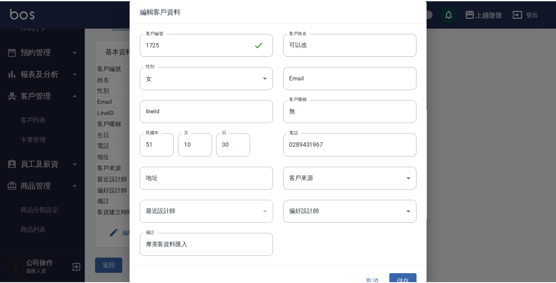
scroll to position [0, 0]
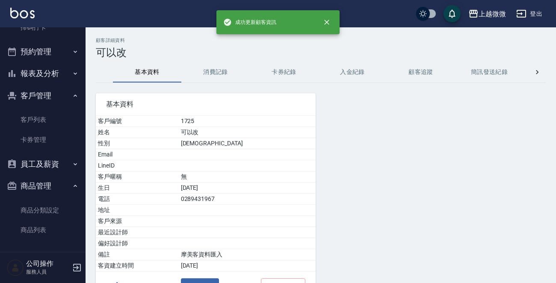
click at [533, 95] on div "基本資料 客戶編號 1725 姓名 可以改 性別 FEMALE Email LineID 客戶暱稱 無 生日 51/10/30 電話 0289431967 地…" at bounding box center [315, 192] width 460 height 218
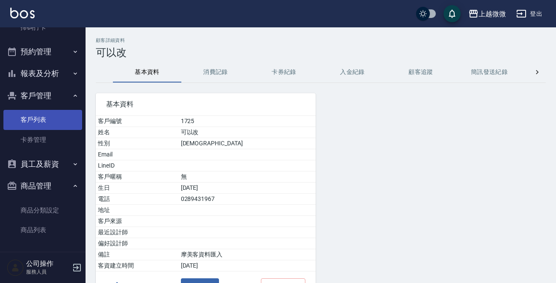
click at [44, 116] on link "客戶列表" at bounding box center [42, 120] width 79 height 20
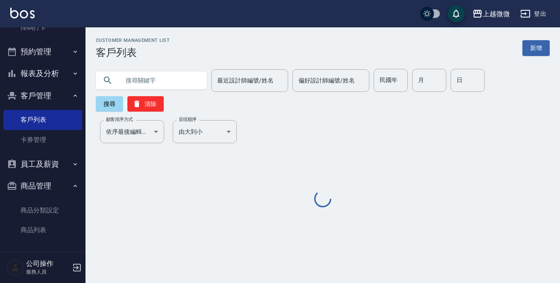
click at [159, 69] on input "text" at bounding box center [160, 80] width 80 height 23
paste input "0229151990"
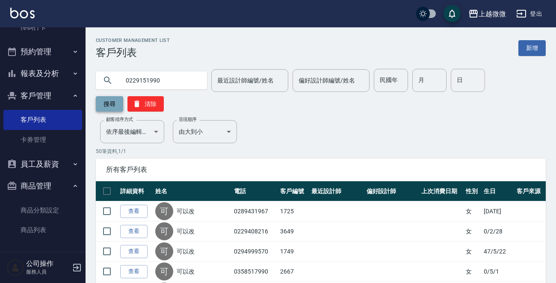
type input "0229151990"
click at [110, 103] on button "搜尋" at bounding box center [109, 103] width 27 height 15
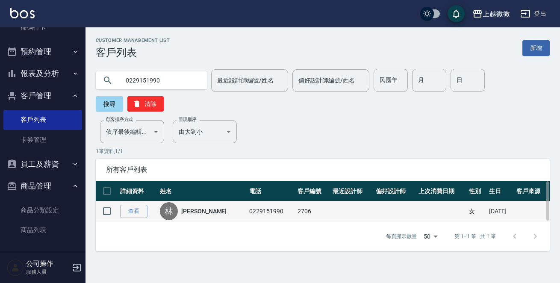
click at [189, 207] on link "林沁宜" at bounding box center [203, 211] width 45 height 9
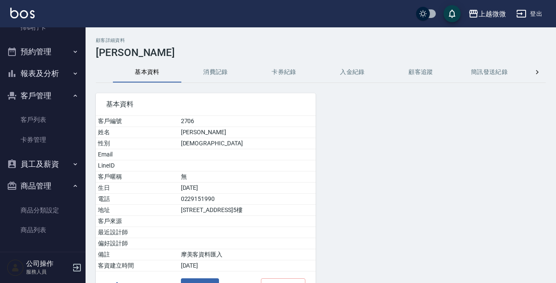
click at [220, 70] on button "消費記錄" at bounding box center [215, 72] width 68 height 21
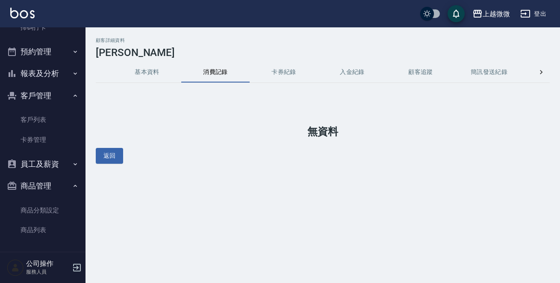
click at [268, 69] on button "卡券紀錄" at bounding box center [284, 72] width 68 height 21
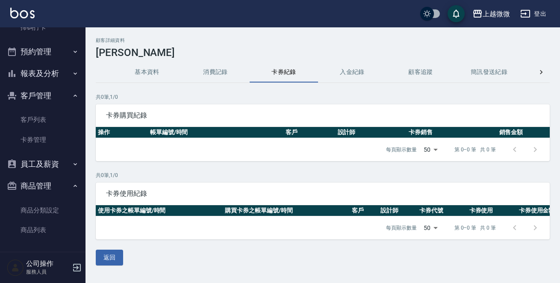
click at [141, 75] on button "基本資料" at bounding box center [147, 72] width 68 height 21
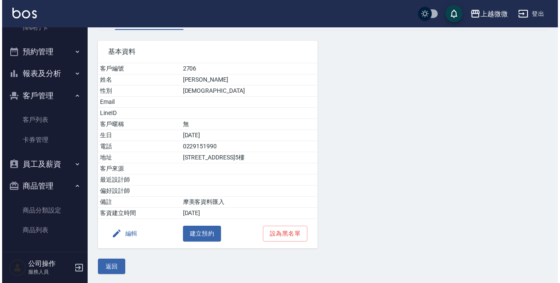
scroll to position [53, 0]
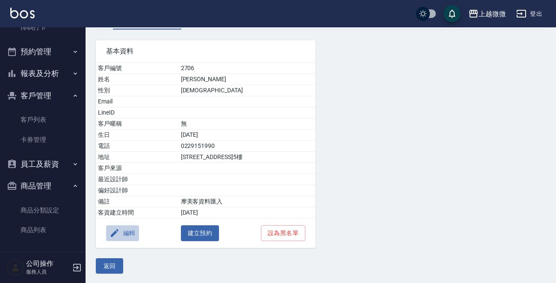
click at [124, 233] on button "編輯" at bounding box center [122, 233] width 33 height 16
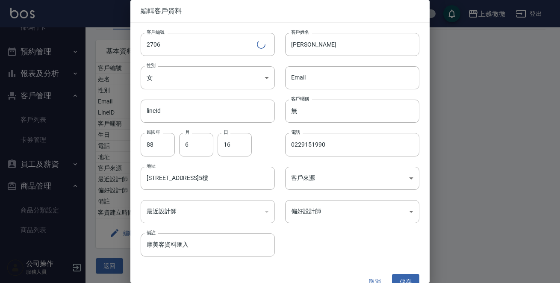
drag, startPoint x: 334, startPoint y: 42, endPoint x: 46, endPoint y: 41, distance: 288.1
click at [136, 43] on div "客戶編號 2706 ​ 客戶編號 客戶姓名 林沁宜 客戶姓名 性別 女 FEMALE 性別 Email Email lineId lineId 客戶暱稱 無 …" at bounding box center [274, 140] width 289 height 234
type input "可以改"
click at [399, 280] on button "儲存" at bounding box center [405, 282] width 27 height 16
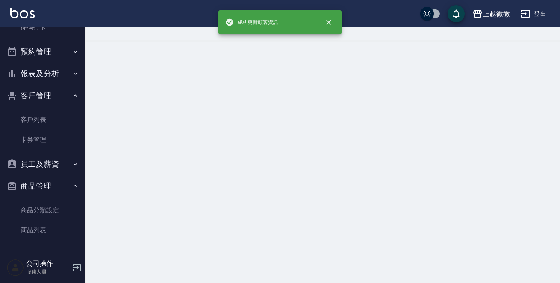
scroll to position [0, 0]
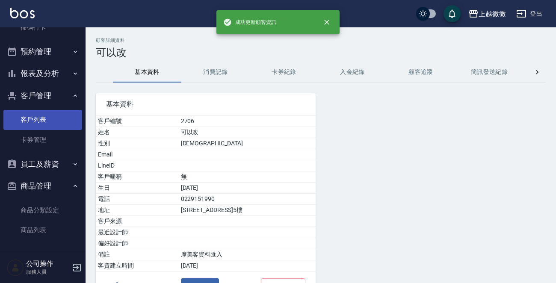
click at [35, 115] on link "客戶列表" at bounding box center [42, 120] width 79 height 20
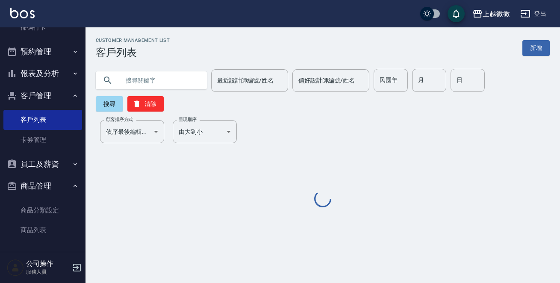
click at [164, 77] on input "text" at bounding box center [160, 80] width 80 height 23
paste input "02294703851"
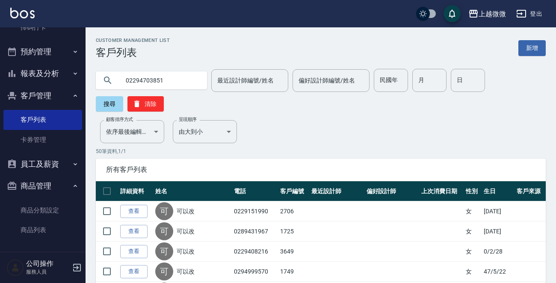
drag, startPoint x: 137, startPoint y: 80, endPoint x: 78, endPoint y: 80, distance: 58.6
type input "02294703851"
click at [111, 102] on button "搜尋" at bounding box center [109, 103] width 27 height 15
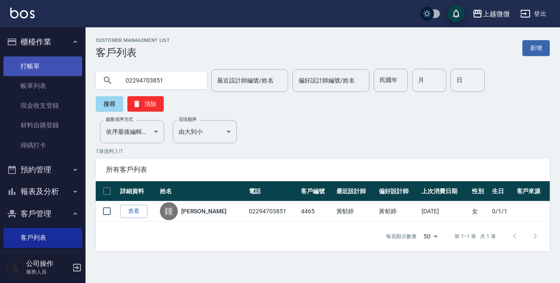
click at [47, 57] on link "打帳單" at bounding box center [42, 66] width 79 height 20
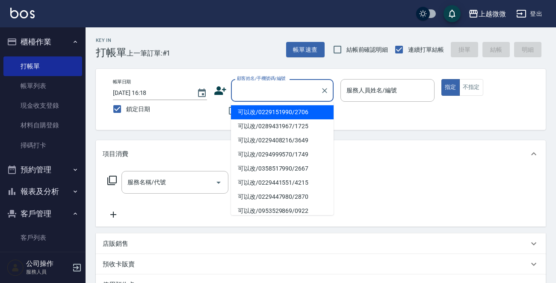
click at [261, 93] on input "顧客姓名/手機號碼/編號" at bounding box center [276, 90] width 82 height 15
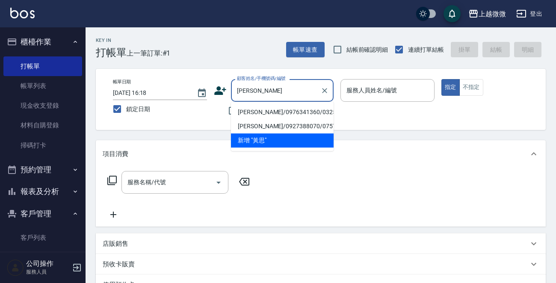
type input "黃"
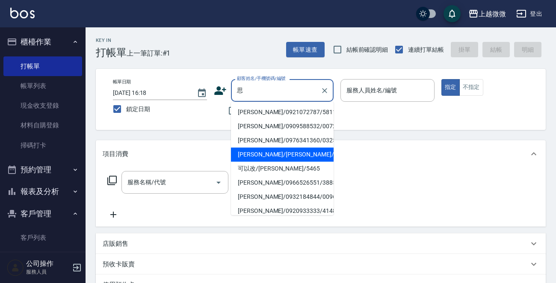
click at [256, 155] on li "王思媁/王思婷/0054" at bounding box center [282, 154] width 103 height 14
type input "王思媁/王思婷/0054"
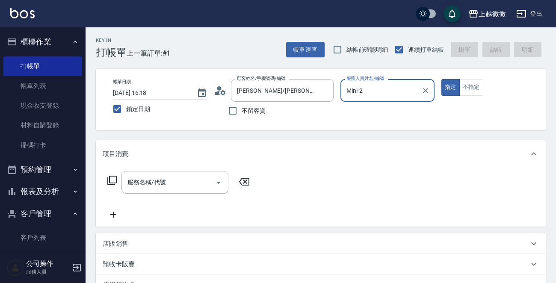
type input "Mini-2"
click at [186, 182] on input "服務名稱/代號" at bounding box center [168, 182] width 86 height 15
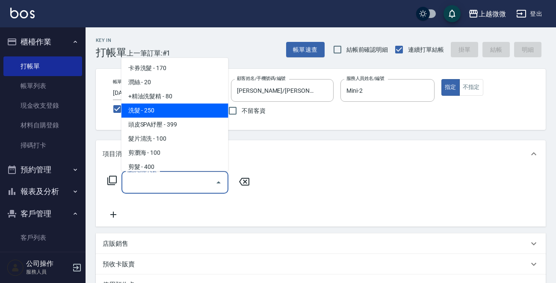
click at [170, 107] on span "洗髮 - 250" at bounding box center [174, 110] width 107 height 14
type input "洗髮(A03)"
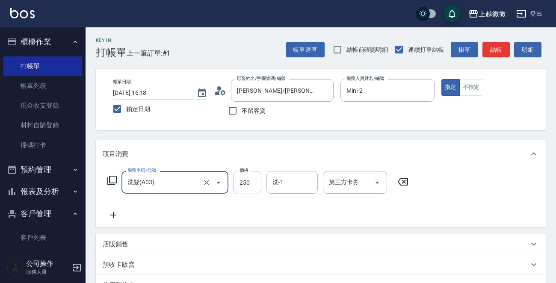
click at [118, 212] on icon at bounding box center [113, 215] width 21 height 10
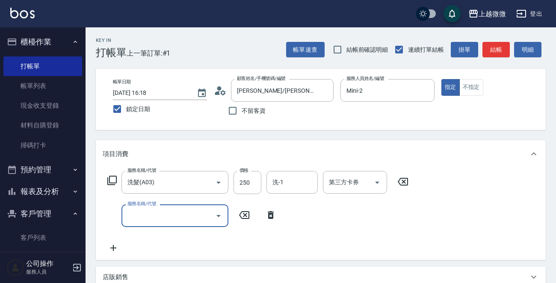
click at [140, 212] on input "服務名稱/代號" at bounding box center [168, 215] width 86 height 15
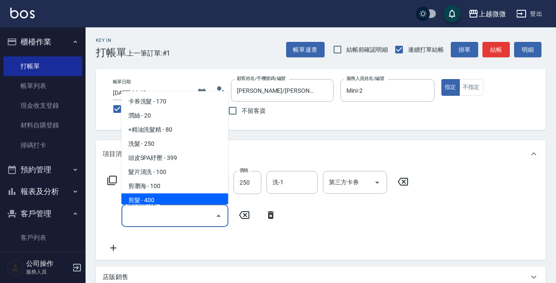
click at [165, 196] on span "剪髮 - 400" at bounding box center [174, 201] width 107 height 14
type input "剪髮(B02)"
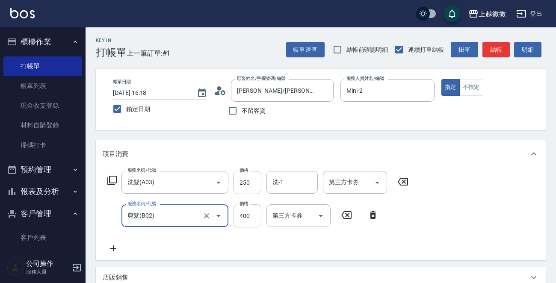
click at [248, 214] on input "400" at bounding box center [247, 215] width 28 height 23
type input "350"
click at [373, 215] on icon at bounding box center [372, 215] width 21 height 10
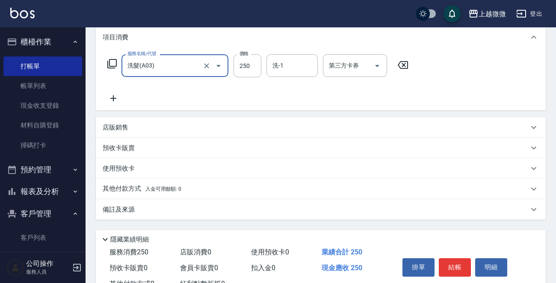
scroll to position [148, 0]
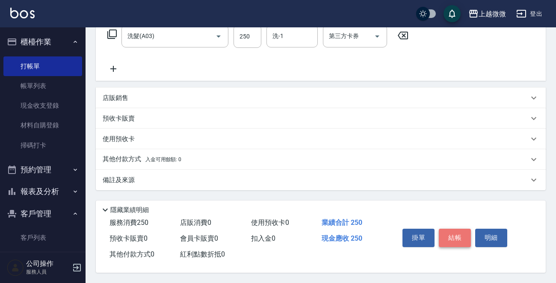
click at [454, 231] on button "結帳" at bounding box center [455, 238] width 32 height 18
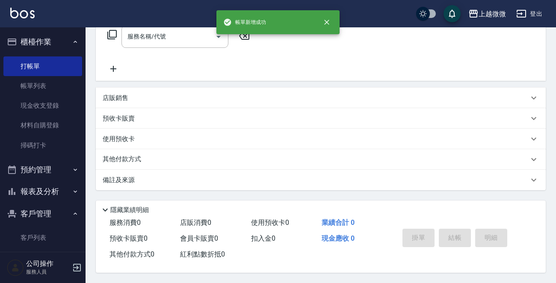
scroll to position [0, 0]
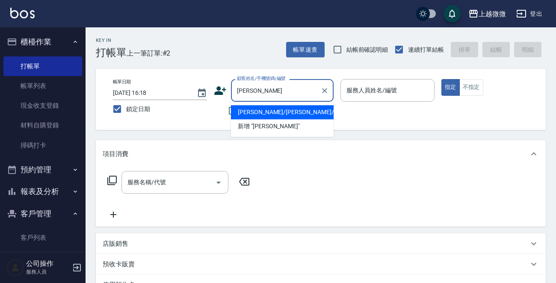
click at [289, 112] on li "王思媁/王思婷/0054" at bounding box center [282, 112] width 103 height 14
click at [289, 112] on div "不留客資" at bounding box center [274, 111] width 120 height 18
type input "王思媁/王思婷/0054"
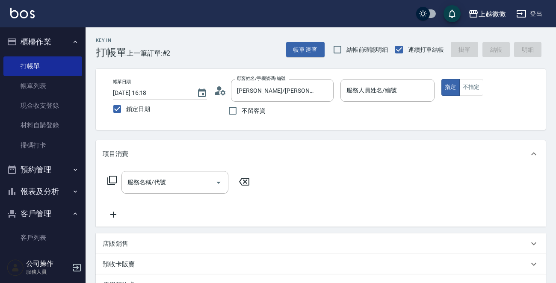
type input "Mini-2"
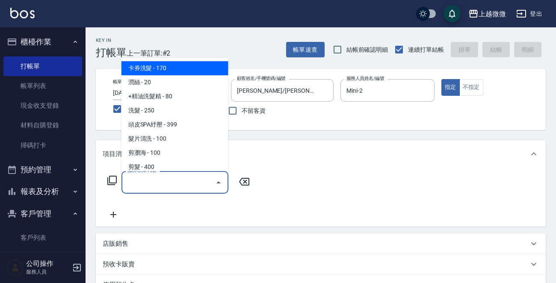
click at [173, 182] on input "服務名稱/代號" at bounding box center [168, 182] width 86 height 15
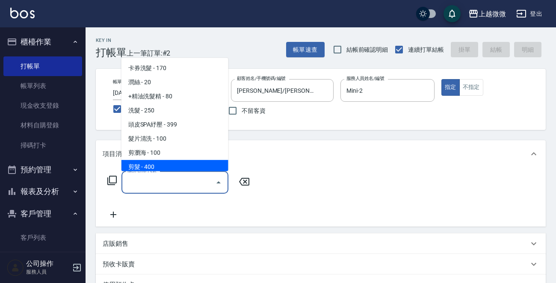
click at [171, 162] on span "剪髮 - 400" at bounding box center [174, 167] width 107 height 14
type input "剪髮(B02)"
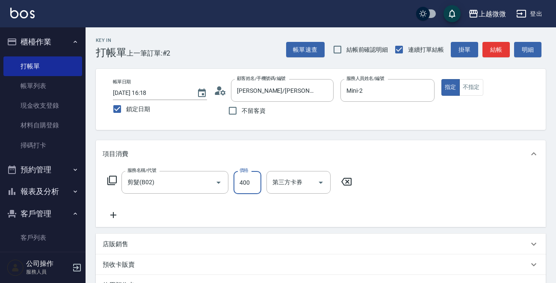
click at [247, 178] on input "400" at bounding box center [247, 182] width 28 height 23
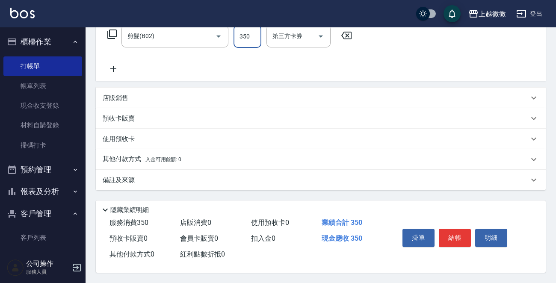
scroll to position [148, 0]
type input "350"
drag, startPoint x: 139, startPoint y: 176, endPoint x: 139, endPoint y: 183, distance: 7.3
click at [138, 176] on div "備註及來源" at bounding box center [316, 180] width 426 height 9
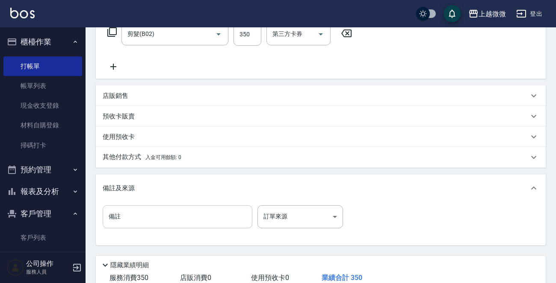
click at [138, 218] on input "備註" at bounding box center [178, 216] width 150 height 23
type input "女"
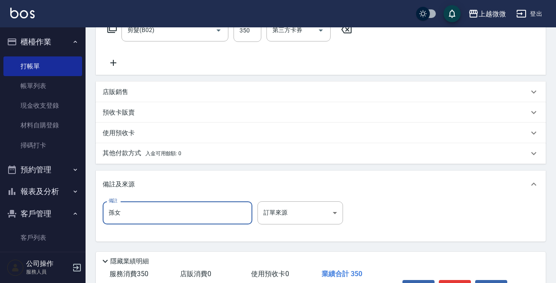
scroll to position [206, 0]
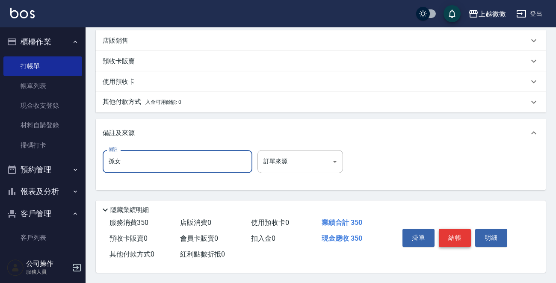
type input "孫女"
click at [461, 235] on button "結帳" at bounding box center [455, 238] width 32 height 18
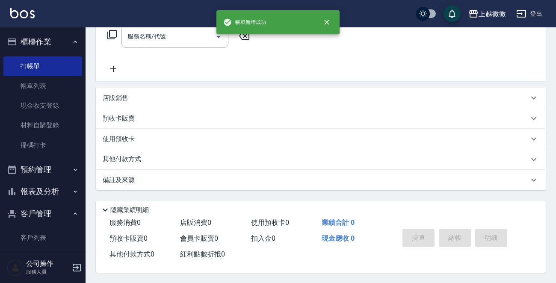
scroll to position [0, 0]
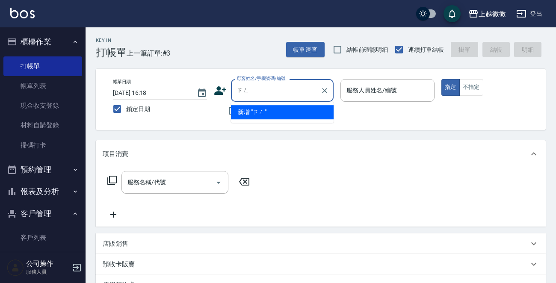
type input "曾"
click at [283, 113] on li "連靜婷/0923880514/0545" at bounding box center [282, 112] width 103 height 14
type input "連靜婷/0923880514/0545"
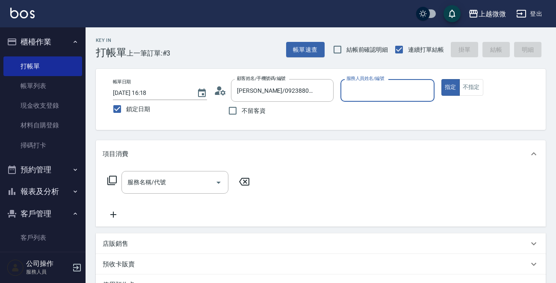
type input "Vivi-6"
click at [162, 173] on div "服務名稱/代號" at bounding box center [174, 182] width 107 height 23
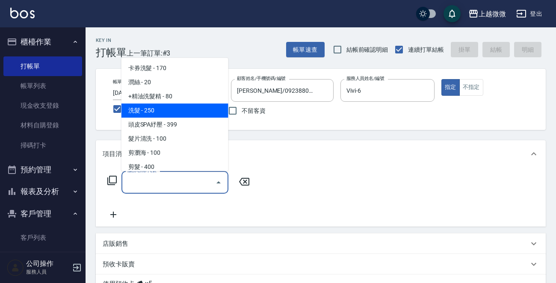
drag, startPoint x: 164, startPoint y: 114, endPoint x: 133, endPoint y: 176, distance: 69.6
click at [163, 113] on span "洗髮 - 250" at bounding box center [174, 110] width 107 height 14
type input "洗髮(A03)"
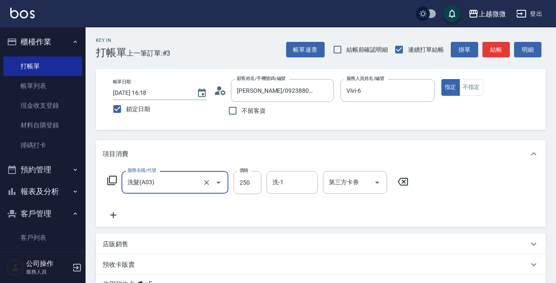
click at [113, 210] on icon at bounding box center [113, 215] width 21 height 10
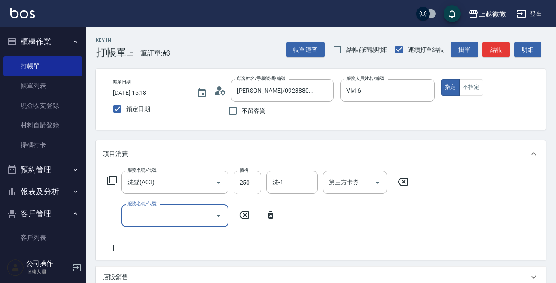
click at [148, 227] on div "服務名稱/代號" at bounding box center [174, 215] width 107 height 23
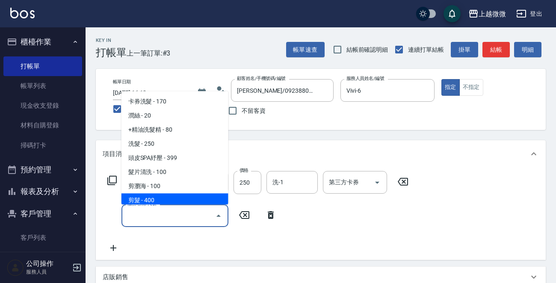
click at [155, 194] on span "剪髮 - 400" at bounding box center [174, 201] width 107 height 14
type input "剪髮(B02)"
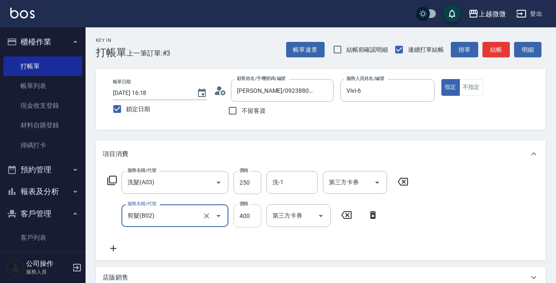
click at [247, 213] on input "400" at bounding box center [247, 215] width 28 height 23
type input "550"
click at [247, 182] on input "250" at bounding box center [247, 182] width 28 height 23
type input "300"
click at [292, 185] on input "洗-1" at bounding box center [292, 182] width 44 height 15
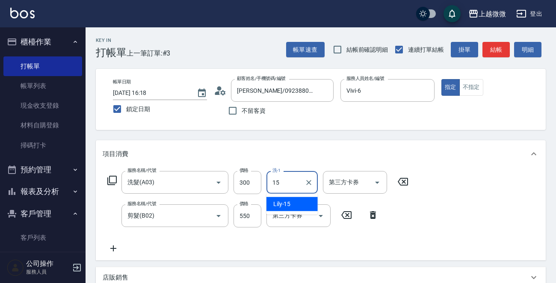
click at [291, 198] on div "Lily -15" at bounding box center [291, 204] width 51 height 14
type input "Lily-15"
click at [112, 247] on icon at bounding box center [113, 248] width 21 height 10
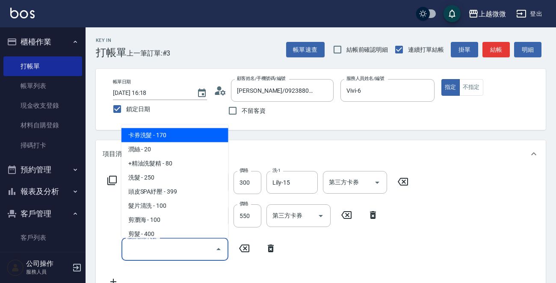
click at [149, 249] on input "服務名稱/代號" at bounding box center [168, 248] width 86 height 15
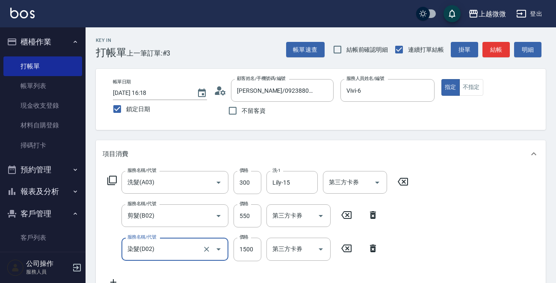
type input "染髮(D02)"
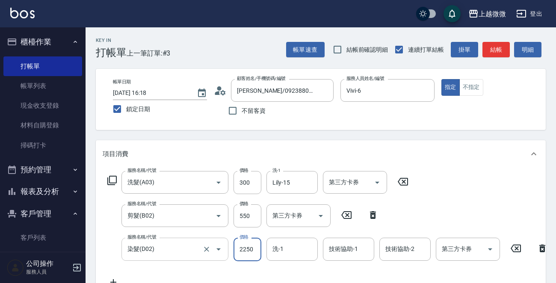
type input "2250"
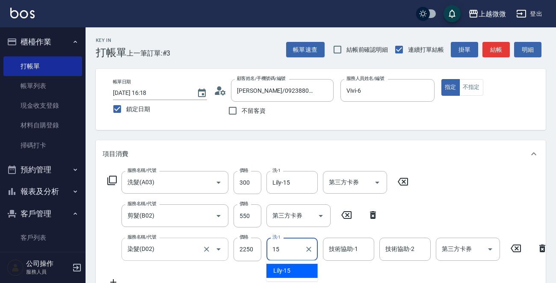
type input "Lily-15"
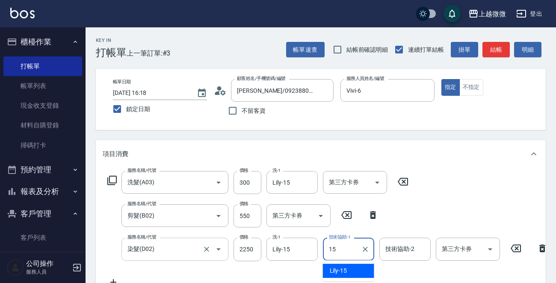
type input "Lily-15"
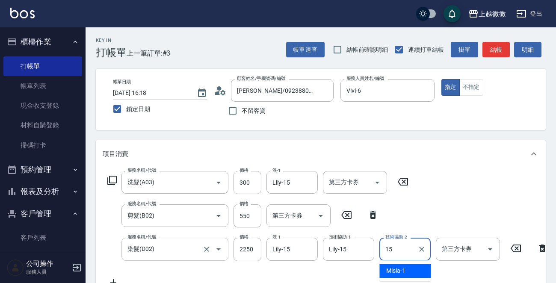
type input "Lily-15"
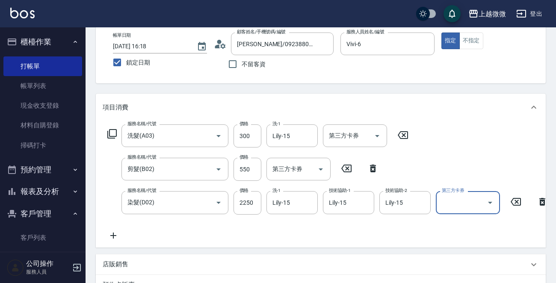
scroll to position [85, 0]
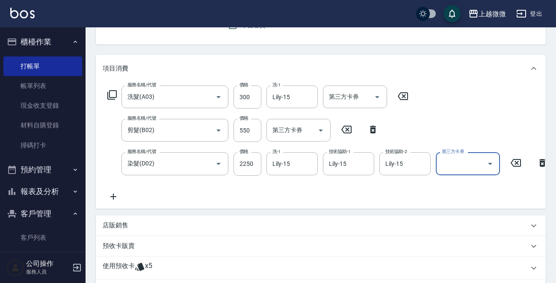
click at [110, 199] on icon at bounding box center [113, 196] width 21 height 10
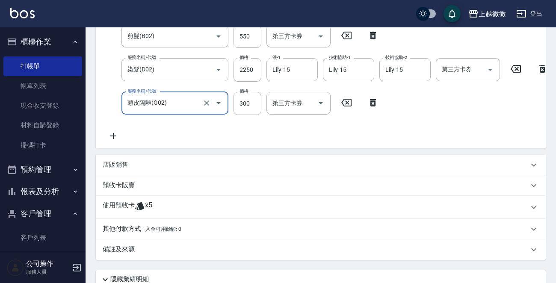
scroll to position [214, 0]
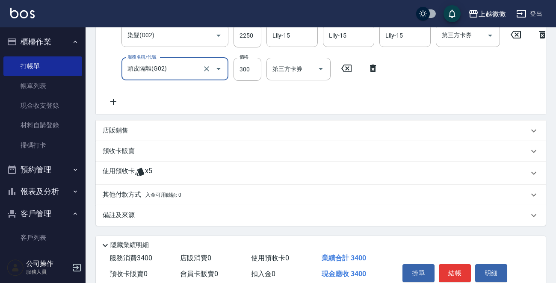
type input "頭皮隔離(G02)"
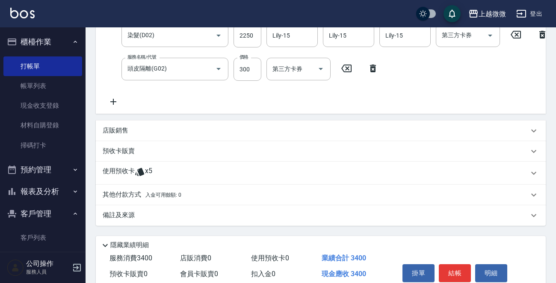
click at [120, 175] on p "使用預收卡" at bounding box center [119, 173] width 32 height 13
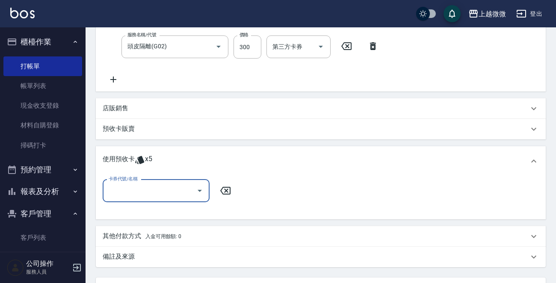
scroll to position [299, 0]
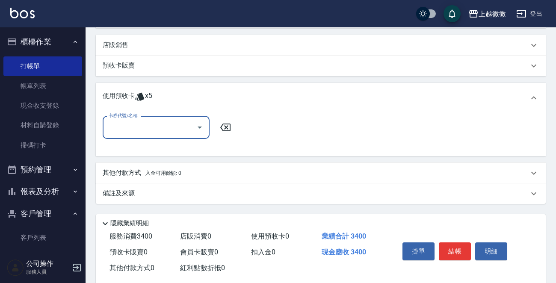
click at [139, 135] on input "卡券代號/名稱" at bounding box center [149, 127] width 86 height 15
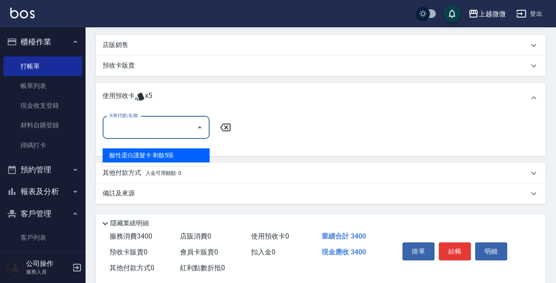
click at [155, 158] on div "酸性蛋白護髮卡 剩餘5張" at bounding box center [156, 155] width 107 height 14
type input "酸性蛋白護髮卡"
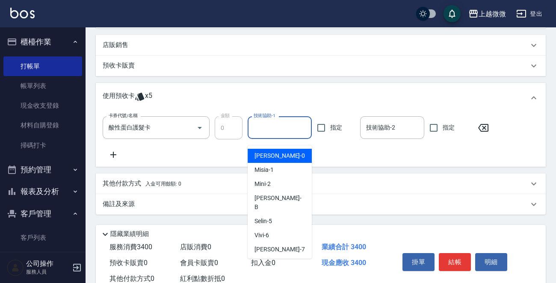
click at [275, 135] on input "技術協助-1" at bounding box center [279, 127] width 56 height 15
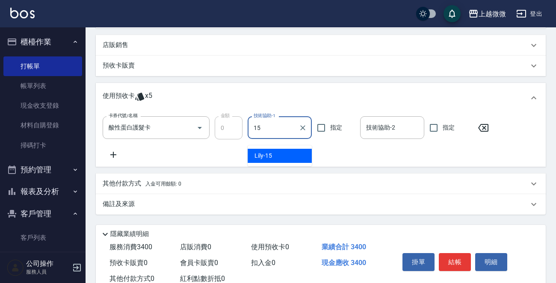
drag, startPoint x: 278, startPoint y: 154, endPoint x: 312, endPoint y: 142, distance: 36.6
click at [279, 154] on div "Lily -15" at bounding box center [279, 156] width 64 height 14
type input "Lily-15"
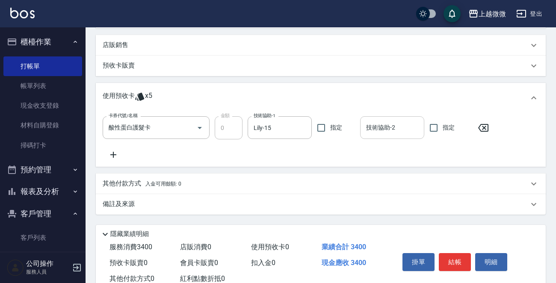
click at [398, 134] on input "技術協助-2" at bounding box center [392, 127] width 56 height 15
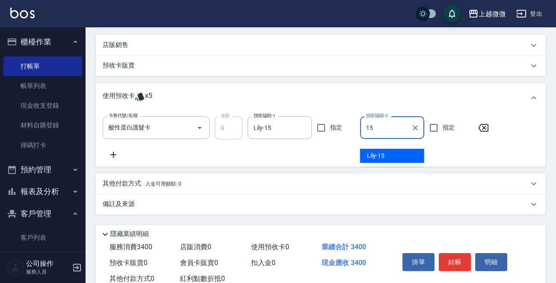
click at [380, 151] on span "Lily -15" at bounding box center [376, 155] width 18 height 9
type input "Lily-15"
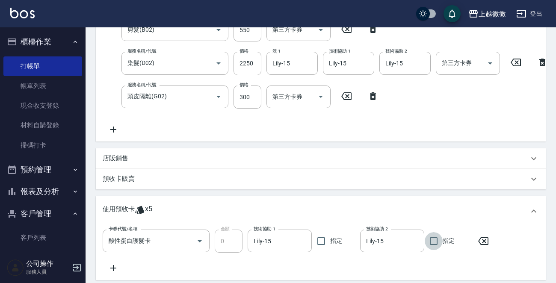
scroll to position [332, 0]
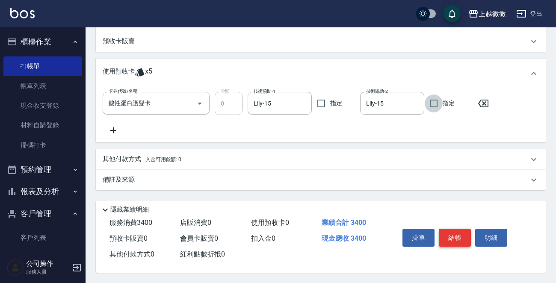
click at [462, 238] on button "結帳" at bounding box center [455, 238] width 32 height 18
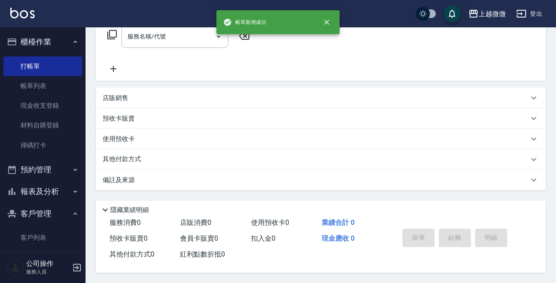
scroll to position [0, 0]
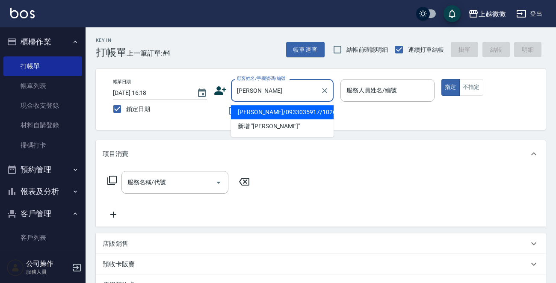
click at [293, 114] on li "陳晞倫/0933035917/1026" at bounding box center [282, 112] width 103 height 14
type input "陳晞倫/0933035917/1026"
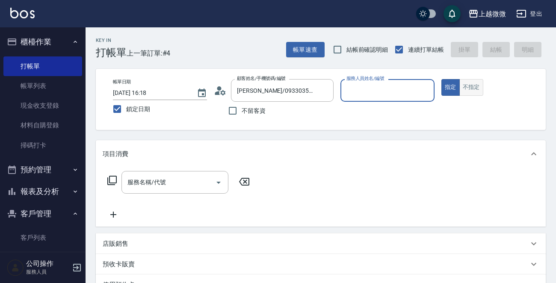
type input "Vivi-6"
click at [149, 179] on div "服務名稱/代號 服務名稱/代號" at bounding box center [174, 182] width 107 height 23
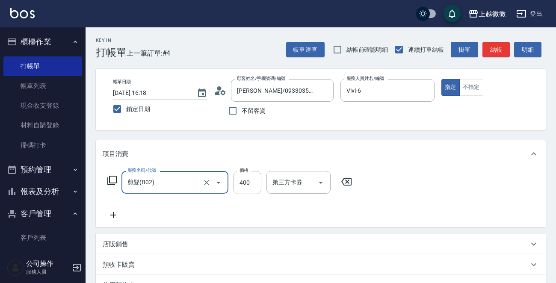
type input "剪髮(B02)"
type input "500"
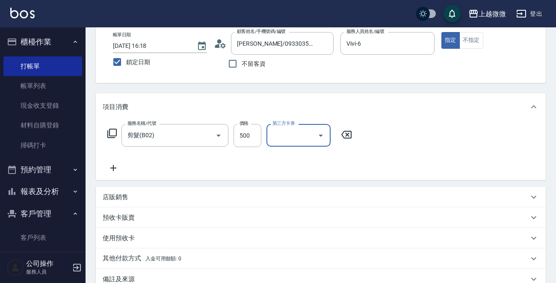
scroll to position [85, 0]
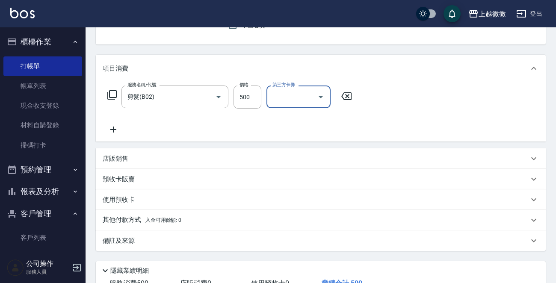
click at [120, 159] on p "店販銷售" at bounding box center [116, 158] width 26 height 9
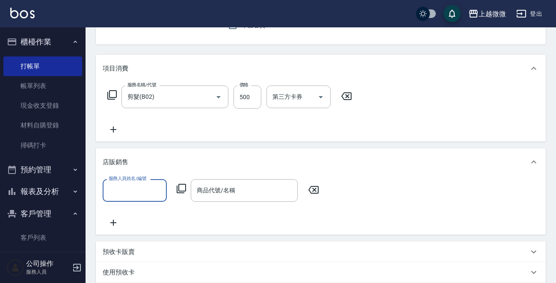
scroll to position [0, 0]
click at [137, 189] on input "服務人員姓名/編號" at bounding box center [134, 190] width 56 height 15
type input "Vivi-6"
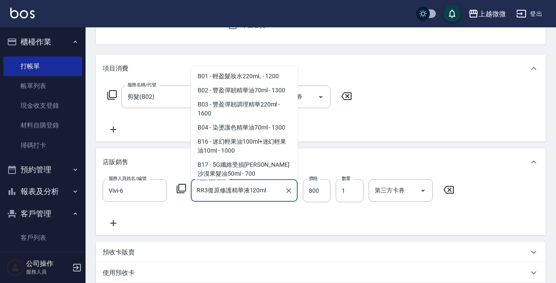
click at [255, 187] on input "RR3復原修護精華液120ml" at bounding box center [237, 190] width 86 height 15
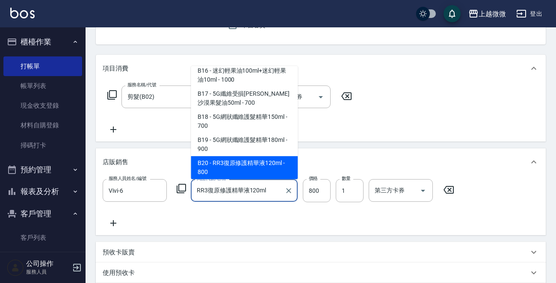
click at [253, 187] on input "RR3復原修護精華液120ml" at bounding box center [237, 190] width 86 height 15
click at [252, 187] on input "RR3復原修護精華液120ml" at bounding box center [237, 190] width 86 height 15
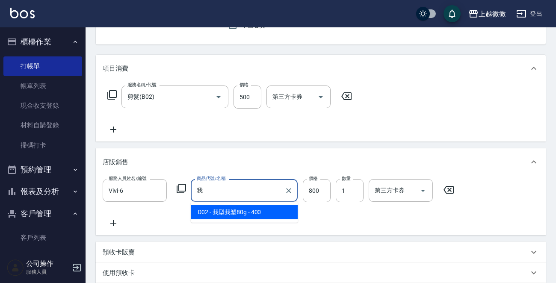
click at [269, 211] on span "D02 - 我型我塑80g - 400" at bounding box center [244, 212] width 107 height 14
type input "我型我塑80g"
type input "400"
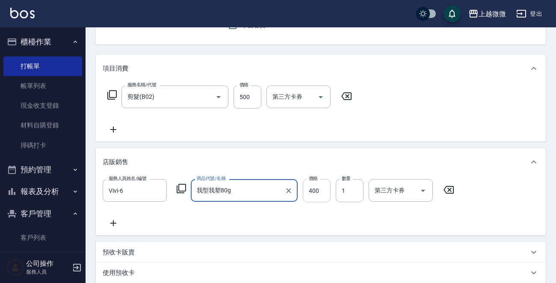
type input "我型我塑80g"
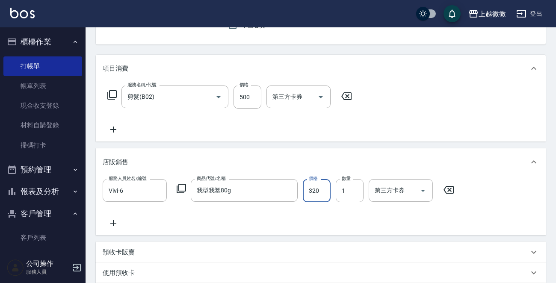
type input "320"
type input "2"
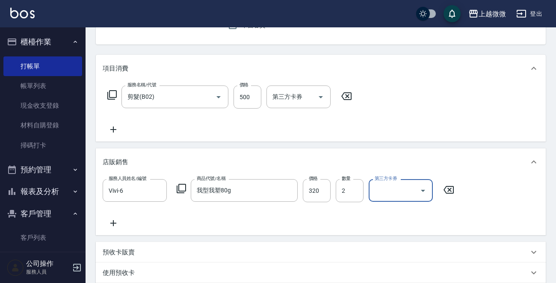
click at [111, 223] on icon at bounding box center [113, 223] width 21 height 10
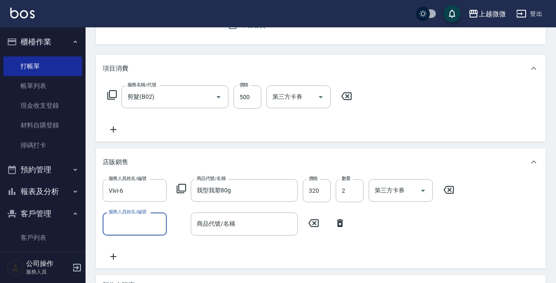
click at [132, 226] on input "服務人員姓名/編號" at bounding box center [134, 223] width 56 height 15
type input "Vivi-6"
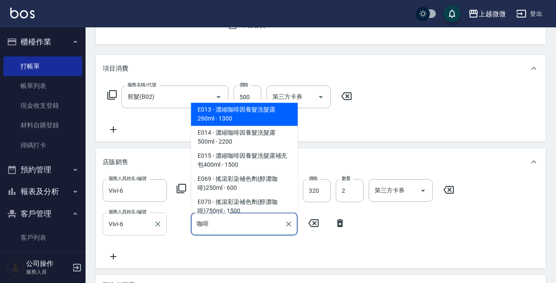
type input "咖"
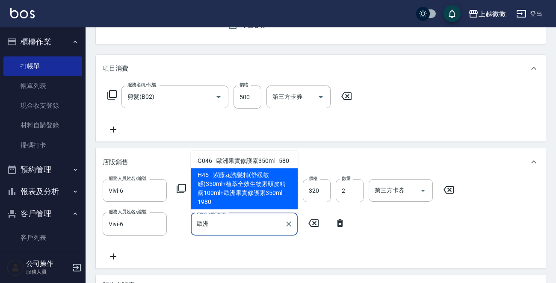
click at [262, 196] on span "H45 - 紫藤花洗髮精(舒緩敏感)350ml+植萃全效生物素頭皮精露100ml+歐洲果實修護素350ml - 1980" at bounding box center [244, 188] width 107 height 41
type input "紫藤花洗髮精(舒緩敏感)350ml+植萃全效生物素頭皮精露100ml+歐洲果實修護素350ml"
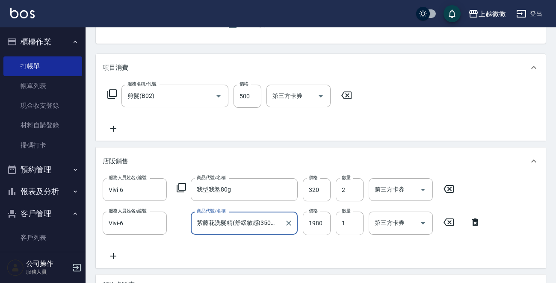
scroll to position [171, 0]
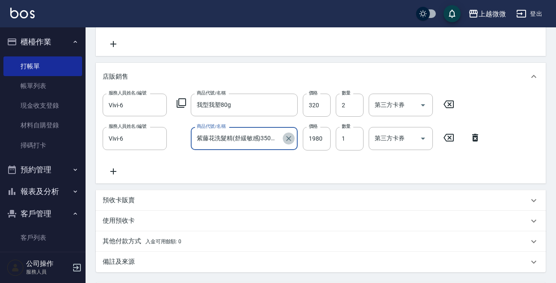
click at [286, 136] on icon "Clear" at bounding box center [288, 138] width 9 height 9
click at [245, 142] on input "商品代號/名稱" at bounding box center [243, 138] width 99 height 15
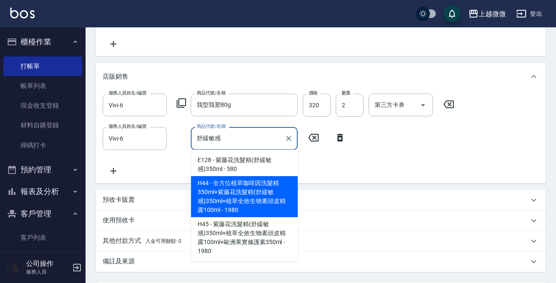
click at [271, 205] on span "H44 - 全方位植萃咖啡因洗髮精350ml+紫藤花洗髮精(舒緩敏感)350ml+植萃全效生物素頭皮精露100ml - 1980" at bounding box center [244, 196] width 107 height 41
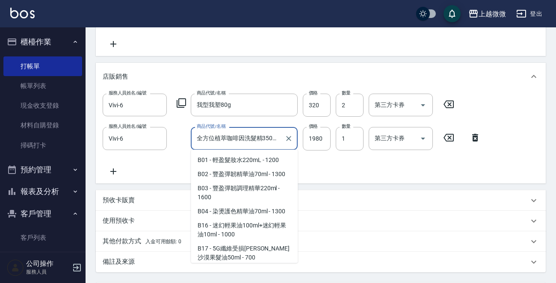
click at [219, 140] on input "全方位植萃咖啡因洗髮精350ml+紫藤花洗髮精(舒緩敏感)350ml+植萃全效生物素頭皮精露100ml" at bounding box center [237, 138] width 86 height 15
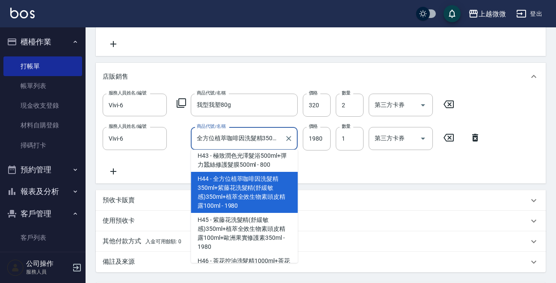
type input "全方位植萃咖啡因洗髮精350ml+紫藤花洗髮精(舒緩敏感)350ml+植萃全效生物素頭皮精露100ml"
click at [427, 206] on div "預收卡販賣" at bounding box center [321, 200] width 450 height 21
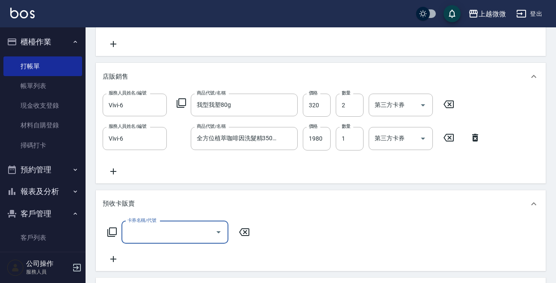
scroll to position [0, 0]
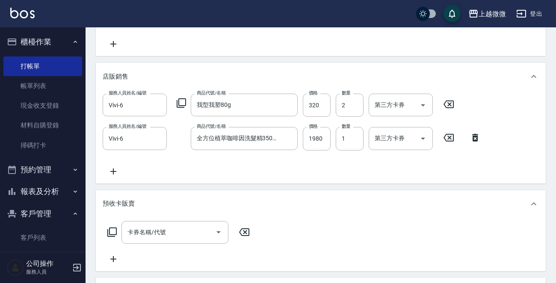
click at [426, 205] on div "預收卡販賣" at bounding box center [316, 203] width 426 height 9
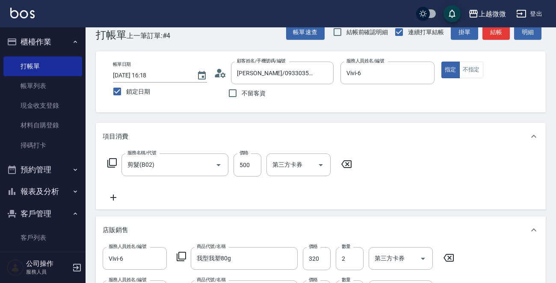
scroll to position [255, 0]
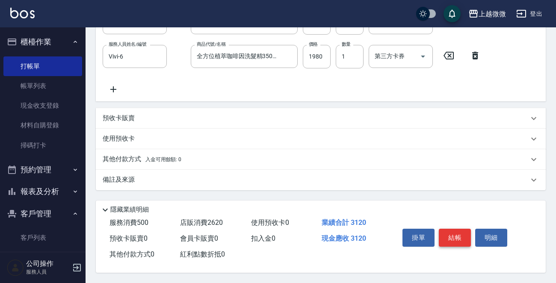
click at [456, 230] on button "結帳" at bounding box center [455, 238] width 32 height 18
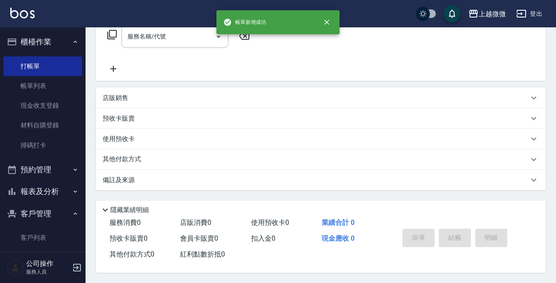
scroll to position [0, 0]
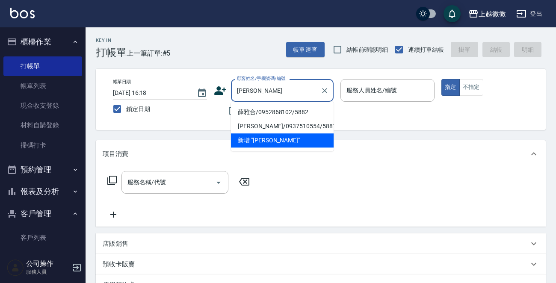
click at [302, 115] on li "薛雅合/0952868102/5882" at bounding box center [282, 112] width 103 height 14
type input "薛雅合/0952868102/5882"
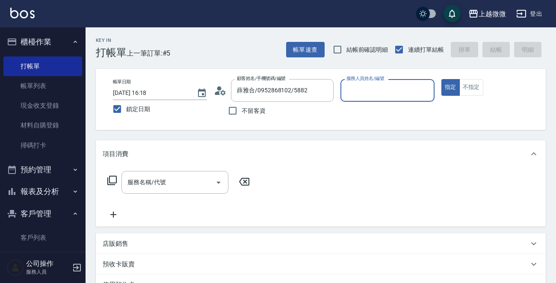
type input "Mini-2"
click at [148, 179] on div "服務名稱/代號 服務名稱/代號" at bounding box center [174, 182] width 107 height 23
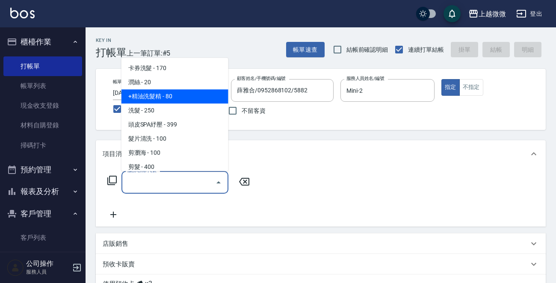
click at [177, 99] on span "+精油洗髮精 - 80" at bounding box center [174, 96] width 107 height 14
type input "+精油洗髮精(A02)"
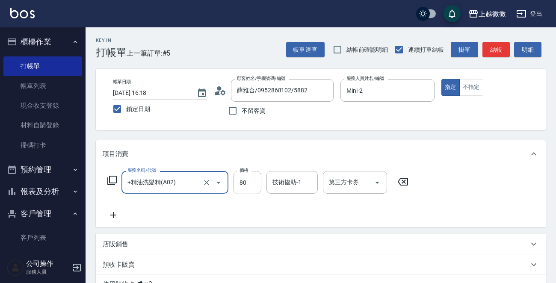
click at [116, 216] on icon at bounding box center [113, 215] width 21 height 10
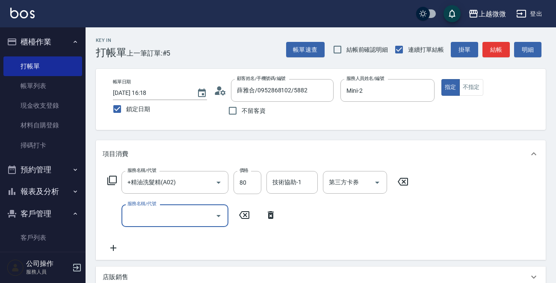
click at [162, 222] on input "服務名稱/代號" at bounding box center [168, 215] width 86 height 15
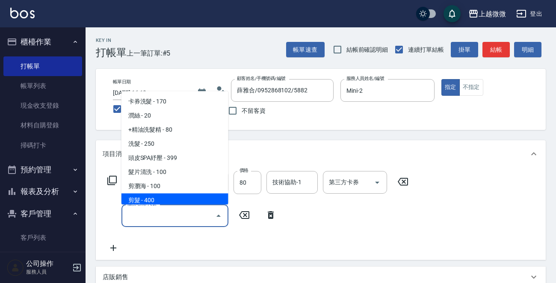
click at [172, 196] on span "剪髮 - 400" at bounding box center [174, 201] width 107 height 14
type input "剪髮(B02)"
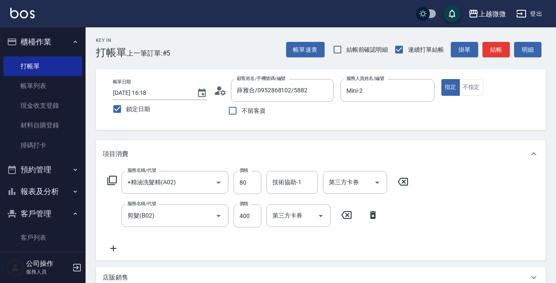
click at [112, 246] on icon at bounding box center [113, 248] width 21 height 10
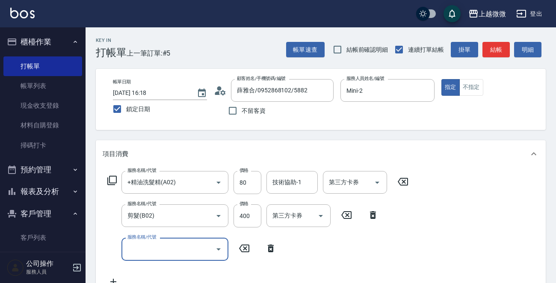
click at [150, 251] on input "服務名稱/代號" at bounding box center [168, 248] width 86 height 15
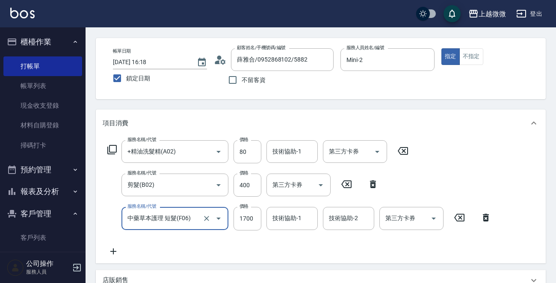
scroll to position [85, 0]
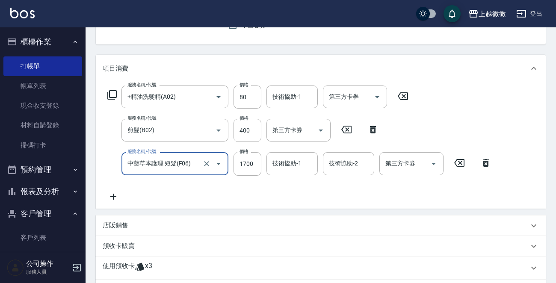
type input "中藥草本護理 短髮(F06)"
click at [112, 196] on icon at bounding box center [113, 197] width 6 height 6
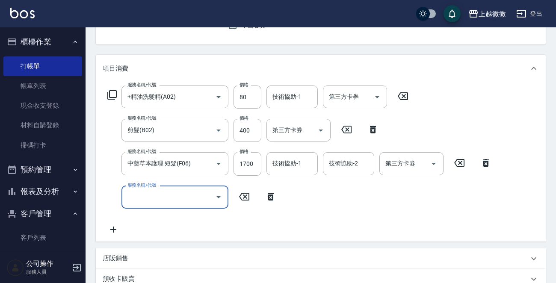
click at [150, 196] on input "服務名稱/代號" at bounding box center [168, 197] width 86 height 15
type input "肩頸精油紓壓(G01)"
click at [297, 203] on input "技術協助-1" at bounding box center [292, 197] width 44 height 15
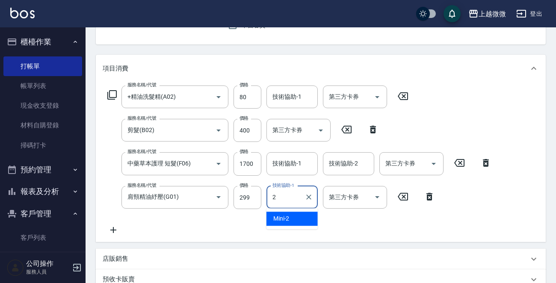
click at [287, 220] on span "Mini -2" at bounding box center [281, 218] width 16 height 9
type input "Mini-2"
click at [300, 163] on input "技術協助-1" at bounding box center [292, 163] width 44 height 15
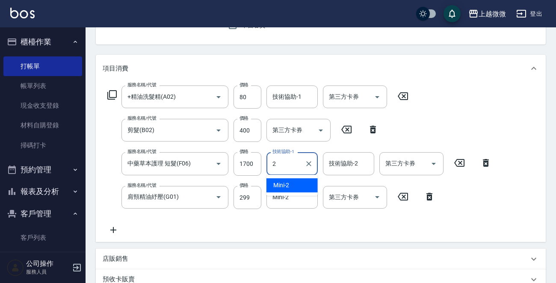
click at [299, 173] on div "2 技術協助-1" at bounding box center [291, 163] width 51 height 23
click at [297, 178] on div "Mini -2" at bounding box center [291, 185] width 51 height 14
type input "Mini-2"
click at [347, 162] on div "技術協助-2 技術協助-2" at bounding box center [348, 163] width 51 height 23
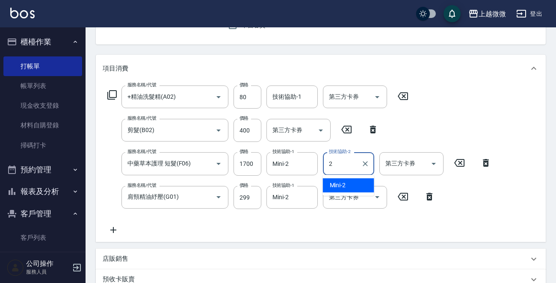
click at [343, 179] on div "Mini -2" at bounding box center [348, 185] width 51 height 14
type input "Mini-2"
click at [291, 100] on div "技術協助-1 技術協助-1" at bounding box center [291, 96] width 51 height 23
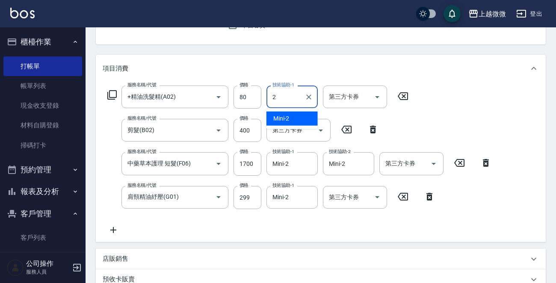
click at [299, 120] on div "Mini -2" at bounding box center [291, 119] width 51 height 14
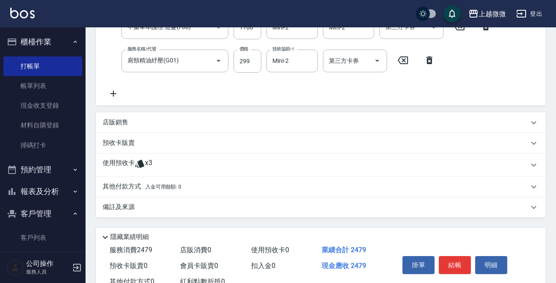
scroll to position [251, 0]
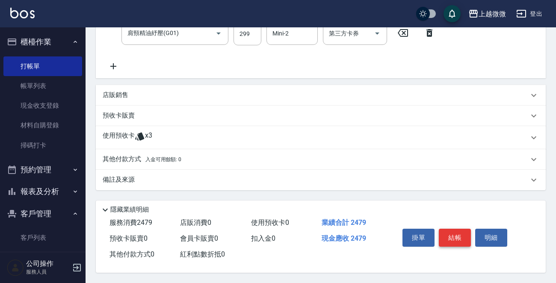
type input "Mini-2"
click at [462, 237] on button "結帳" at bounding box center [455, 238] width 32 height 18
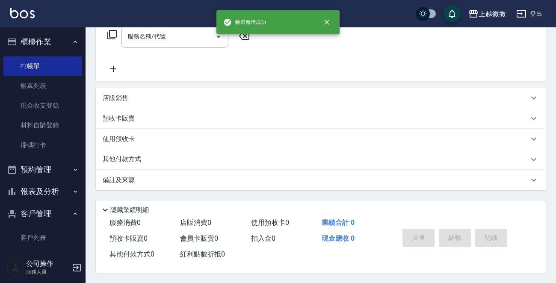
scroll to position [0, 0]
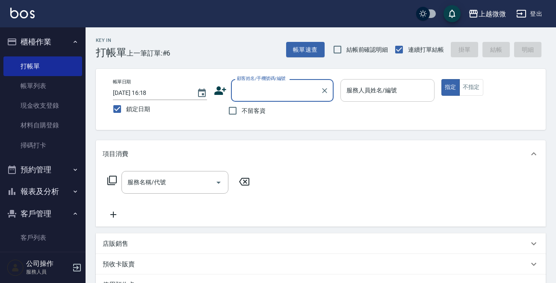
click at [376, 91] on input "服務人員姓名/編號" at bounding box center [387, 90] width 86 height 15
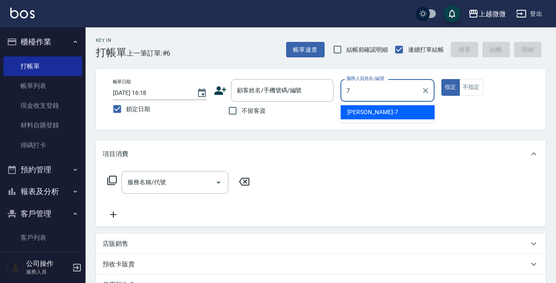
click at [381, 108] on div "Annie -7" at bounding box center [387, 112] width 94 height 14
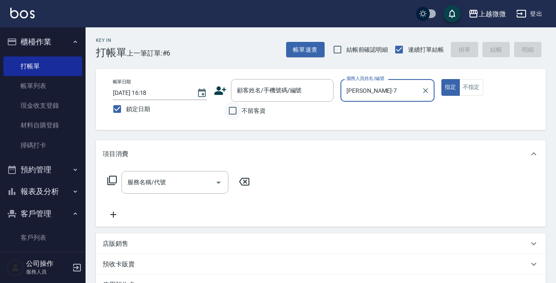
type input "Annie-7"
drag, startPoint x: 231, startPoint y: 108, endPoint x: 191, endPoint y: 165, distance: 70.0
click at [230, 108] on input "不留客資" at bounding box center [233, 111] width 18 height 18
checkbox input "true"
click at [178, 177] on input "服務名稱/代號" at bounding box center [168, 182] width 86 height 15
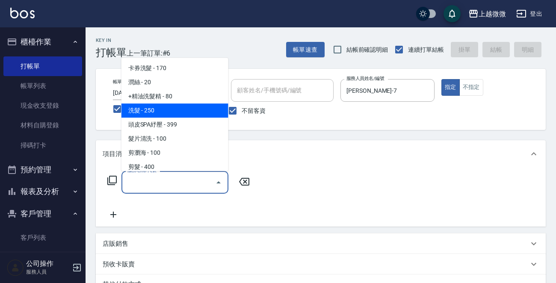
click at [156, 114] on span "洗髮 - 250" at bounding box center [174, 110] width 107 height 14
type input "洗髮(A03)"
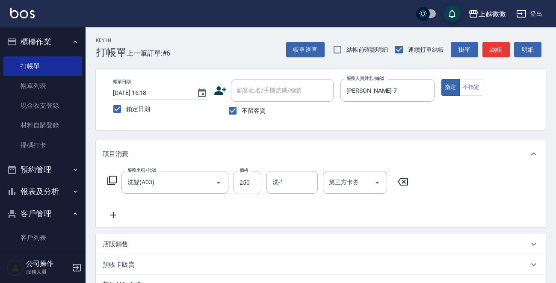
click at [115, 222] on div "服務名稱/代號 洗髮(A03) 服務名稱/代號 價格 250 價格 洗-1 洗-1 第三方卡券 第三方卡券" at bounding box center [321, 197] width 450 height 59
click at [115, 216] on icon at bounding box center [113, 215] width 21 height 10
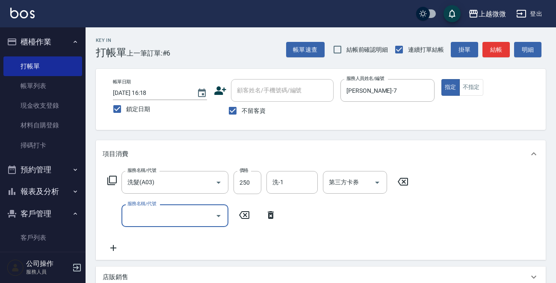
click at [132, 216] on input "服務名稱/代號" at bounding box center [168, 215] width 86 height 15
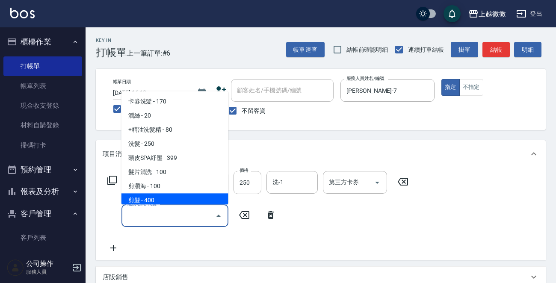
click at [165, 195] on span "剪髮 - 400" at bounding box center [174, 201] width 107 height 14
type input "剪髮(B02)"
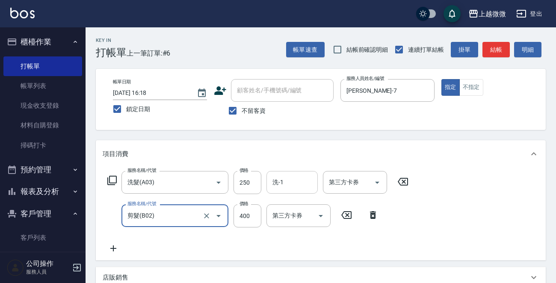
click at [291, 185] on input "洗-1" at bounding box center [292, 182] width 44 height 15
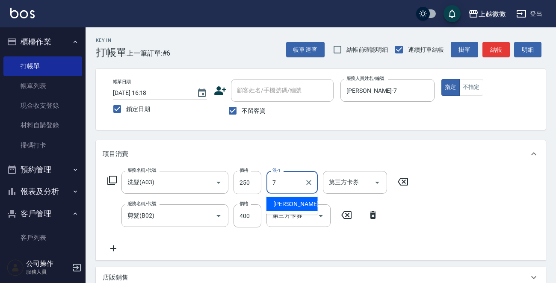
click at [292, 203] on span "Annie -7" at bounding box center [298, 204] width 50 height 9
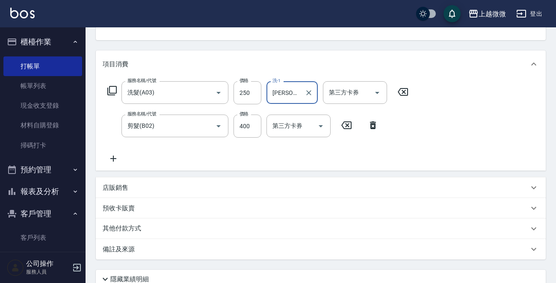
scroll to position [161, 0]
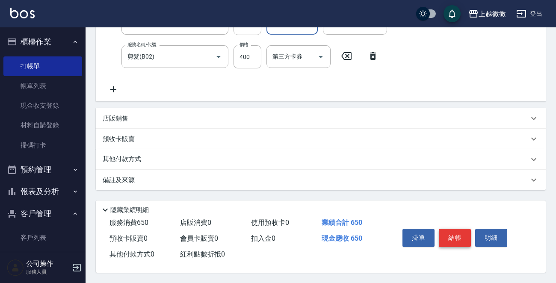
type input "Annie-7"
click at [452, 235] on button "結帳" at bounding box center [455, 238] width 32 height 18
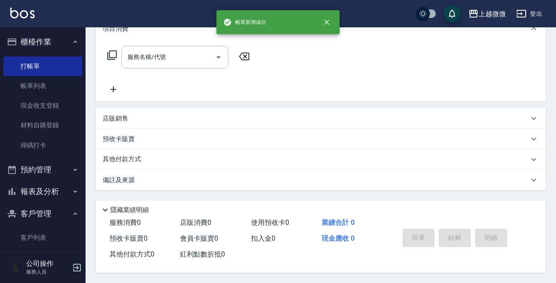
scroll to position [0, 0]
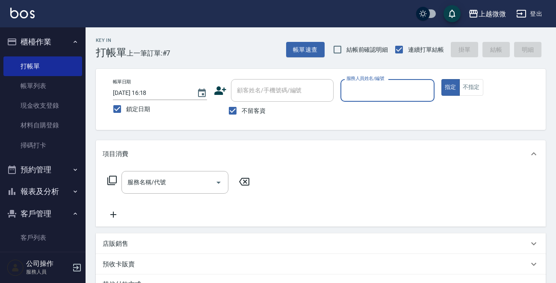
click at [233, 106] on input "不留客資" at bounding box center [233, 111] width 18 height 18
checkbox input "false"
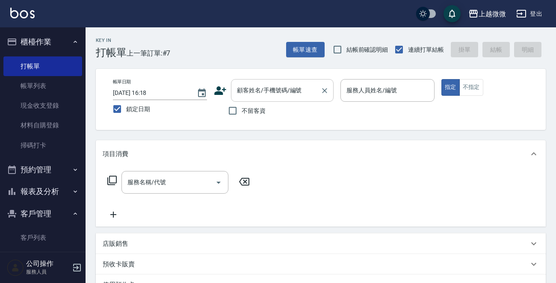
click at [267, 94] on div "顧客姓名/手機號碼/編號 顧客姓名/手機號碼/編號" at bounding box center [282, 90] width 103 height 23
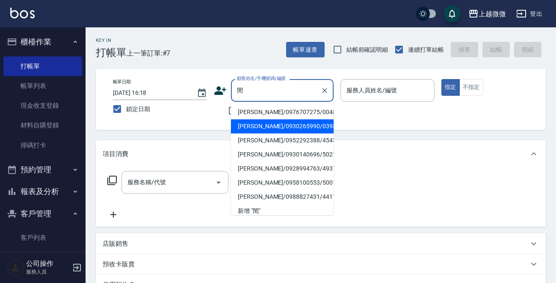
click at [275, 123] on li "蔡閔傑/0930265990/0393" at bounding box center [282, 126] width 103 height 14
type input "蔡閔傑/0930265990/0393"
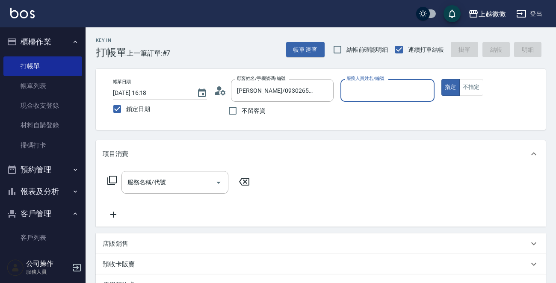
type input "Selin-5"
click at [156, 183] on div "服務名稱/代號 服務名稱/代號" at bounding box center [174, 182] width 107 height 23
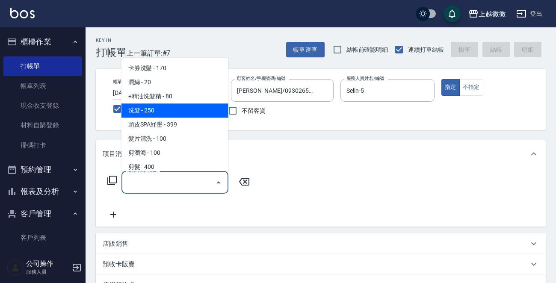
click at [171, 113] on span "洗髮 - 250" at bounding box center [174, 110] width 107 height 14
type input "洗髮(A03)"
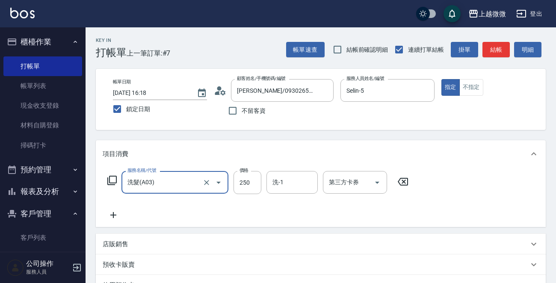
click at [115, 216] on icon at bounding box center [113, 215] width 21 height 10
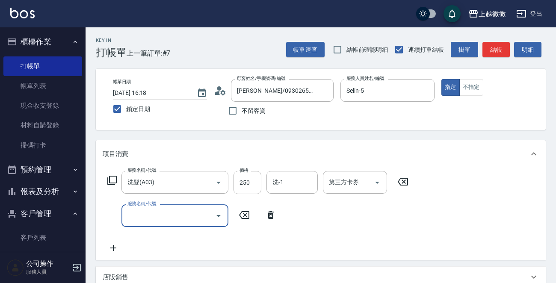
click at [147, 215] on input "服務名稱/代號" at bounding box center [168, 215] width 86 height 15
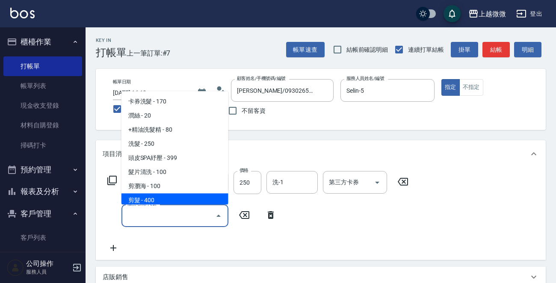
click at [161, 200] on span "剪髮 - 400" at bounding box center [174, 201] width 107 height 14
type input "剪髮(B02)"
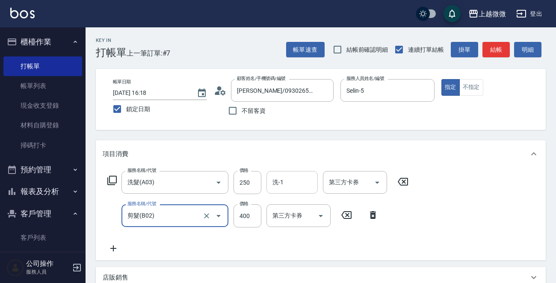
click at [290, 177] on input "洗-1" at bounding box center [292, 182] width 44 height 15
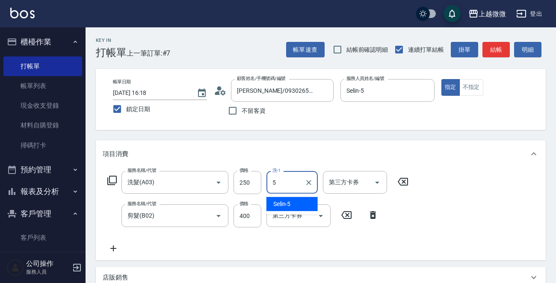
click at [300, 200] on div "Selin -5" at bounding box center [291, 204] width 51 height 14
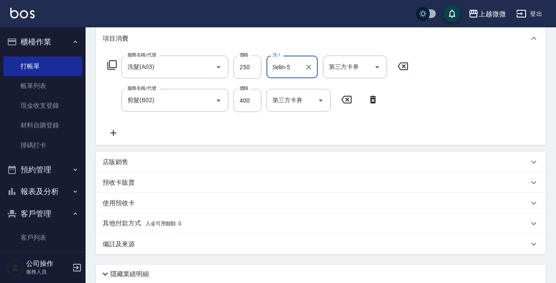
scroll to position [182, 0]
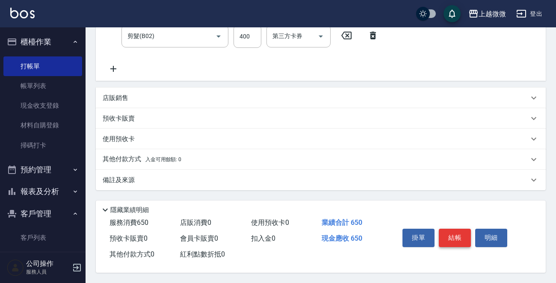
type input "Selin-5"
click at [455, 230] on button "結帳" at bounding box center [455, 238] width 32 height 18
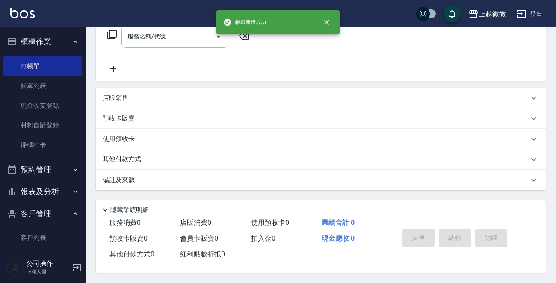
scroll to position [0, 0]
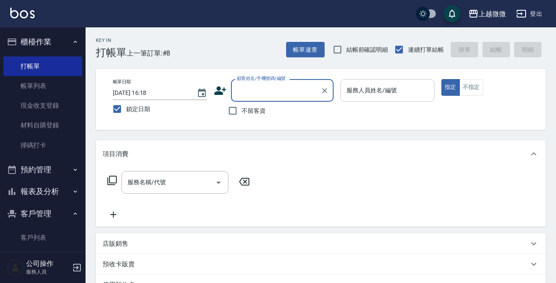
click at [397, 83] on input "服務人員姓名/編號" at bounding box center [387, 90] width 86 height 15
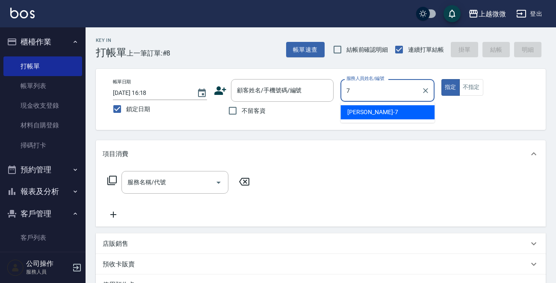
click at [382, 106] on div "Annie -7" at bounding box center [387, 112] width 94 height 14
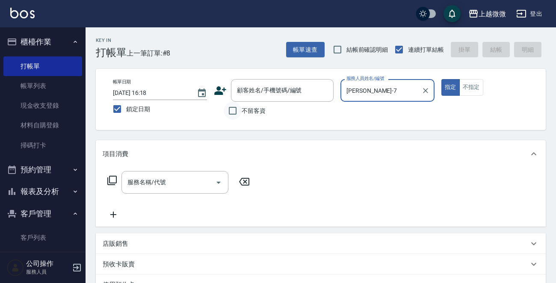
type input "Annie-7"
click at [229, 112] on input "不留客資" at bounding box center [233, 111] width 18 height 18
checkbox input "true"
click at [176, 175] on input "服務名稱/代號" at bounding box center [168, 182] width 86 height 15
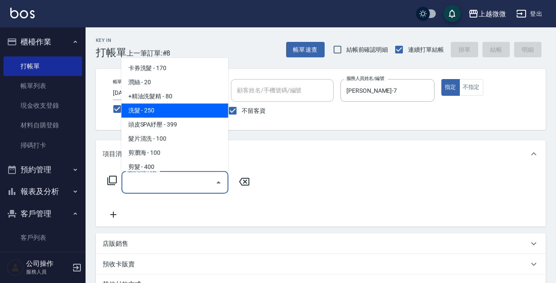
click at [168, 106] on span "洗髮 - 250" at bounding box center [174, 110] width 107 height 14
type input "洗髮(A03)"
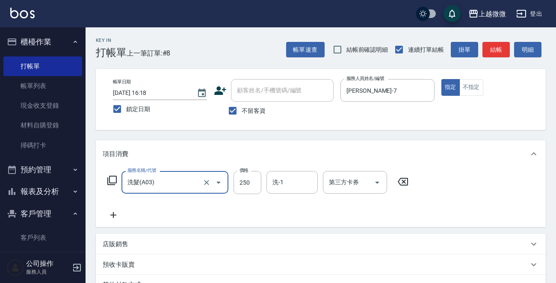
click at [115, 216] on icon at bounding box center [113, 215] width 21 height 10
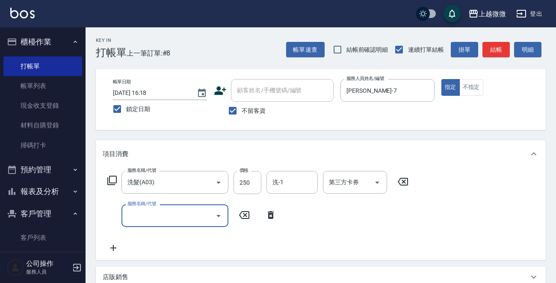
click at [145, 216] on input "服務名稱/代號" at bounding box center [168, 215] width 86 height 15
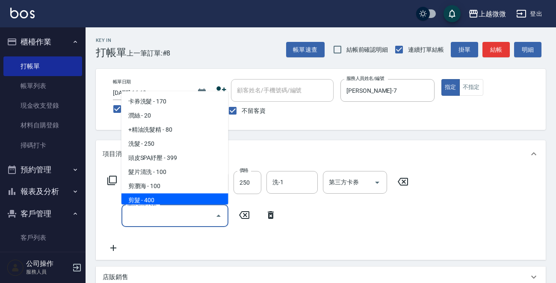
click at [159, 197] on span "剪髮 - 400" at bounding box center [174, 201] width 107 height 14
type input "剪髮(B02)"
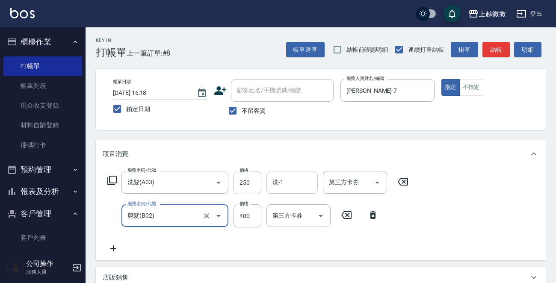
click at [293, 183] on input "洗-1" at bounding box center [292, 182] width 44 height 15
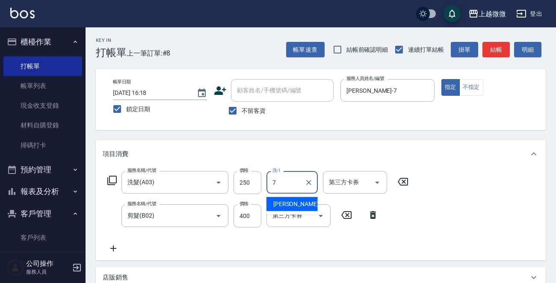
click at [300, 199] on div "Annie -7" at bounding box center [291, 204] width 51 height 14
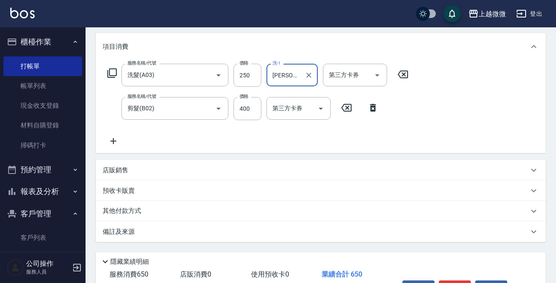
scroll to position [161, 0]
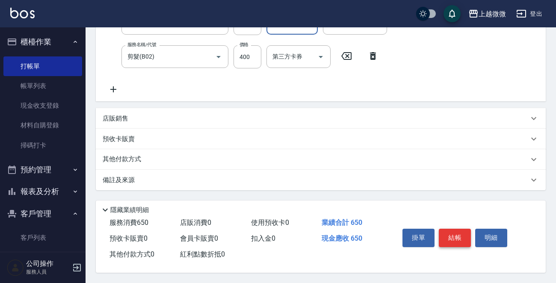
type input "Annie-7"
click at [458, 236] on button "結帳" at bounding box center [455, 238] width 32 height 18
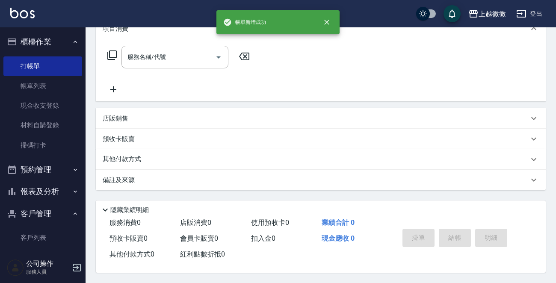
scroll to position [0, 0]
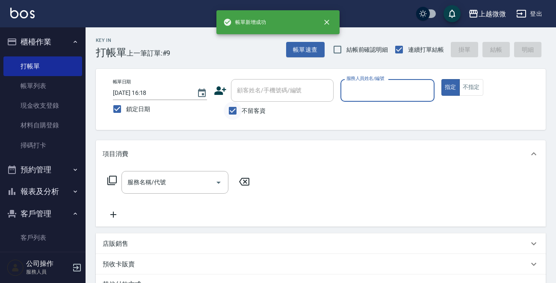
click at [235, 111] on input "不留客資" at bounding box center [233, 111] width 18 height 18
checkbox input "false"
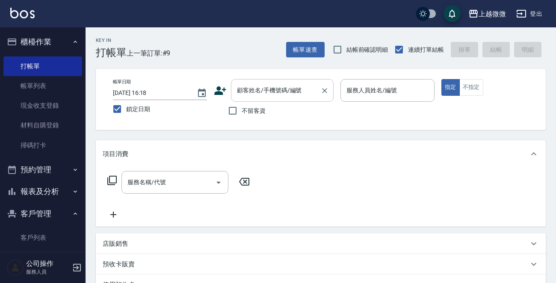
click at [264, 92] on div "顧客姓名/手機號碼/編號 顧客姓名/手機號碼/編號" at bounding box center [282, 90] width 103 height 23
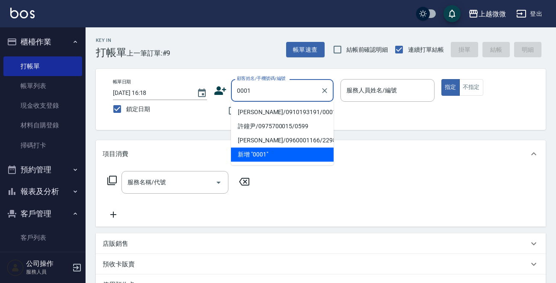
click at [272, 109] on li "陳惠娟/0910193191/0001" at bounding box center [282, 112] width 103 height 14
type input "陳惠娟/0910193191/0001"
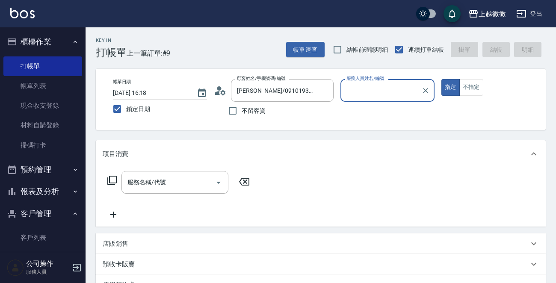
type input "Vivi-6"
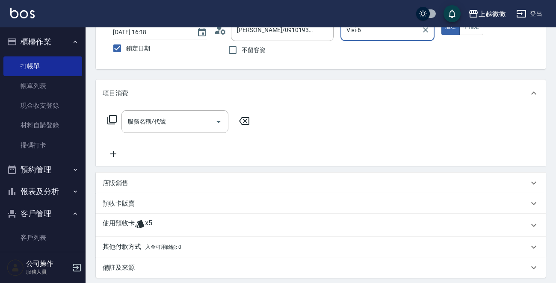
scroll to position [85, 0]
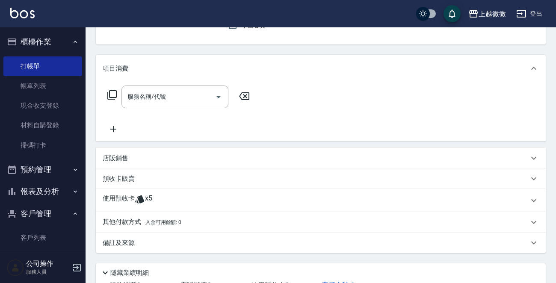
click at [115, 179] on p "預收卡販賣" at bounding box center [119, 178] width 32 height 9
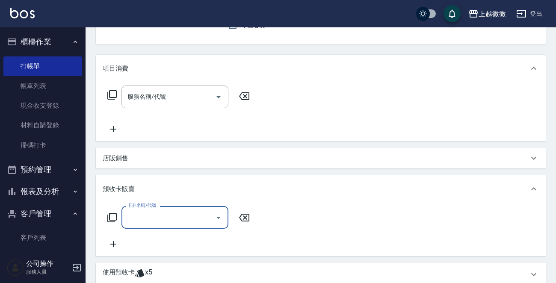
scroll to position [0, 0]
click at [143, 219] on input "卡券名稱/代號" at bounding box center [168, 217] width 86 height 15
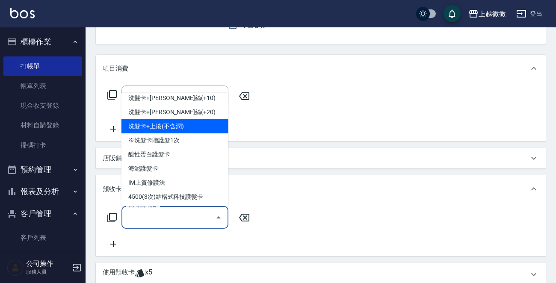
scroll to position [85, 0]
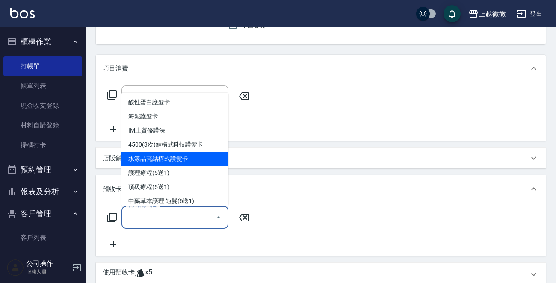
click at [200, 156] on span "水漾晶亮結構式護髮卡" at bounding box center [174, 159] width 107 height 14
type input "水漾晶亮結構式護髮卡(J11)"
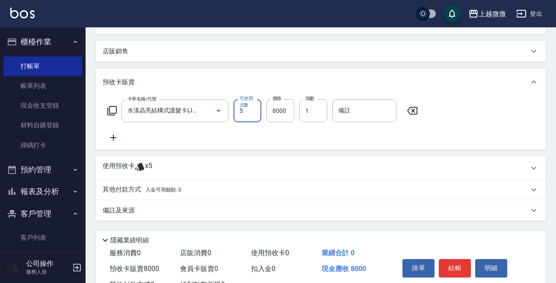
scroll to position [225, 0]
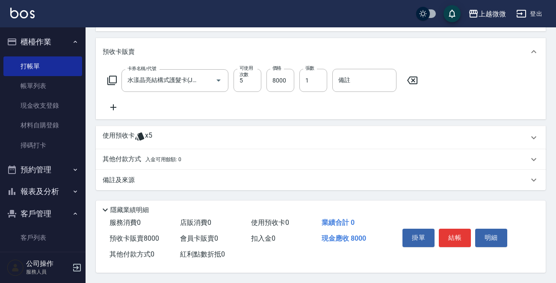
click at [120, 131] on p "使用預收卡" at bounding box center [119, 137] width 32 height 13
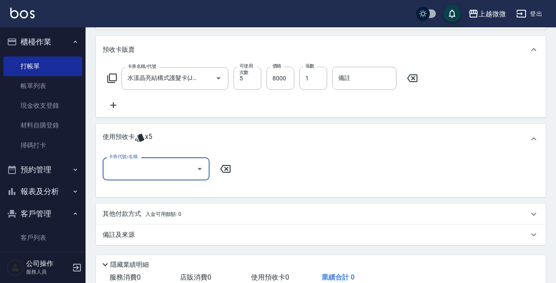
scroll to position [0, 0]
click at [140, 168] on input "卡券代號/名稱" at bounding box center [149, 168] width 86 height 15
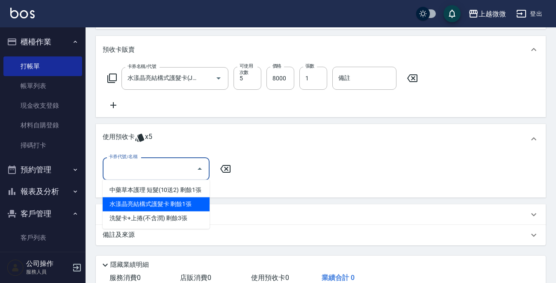
click at [195, 202] on div "水漾晶亮結構式護髮卡 剩餘1張" at bounding box center [156, 204] width 107 height 14
type input "水漾晶亮結構式護髮卡"
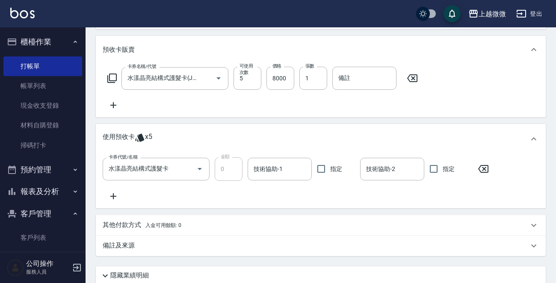
click at [111, 192] on icon at bounding box center [113, 196] width 21 height 10
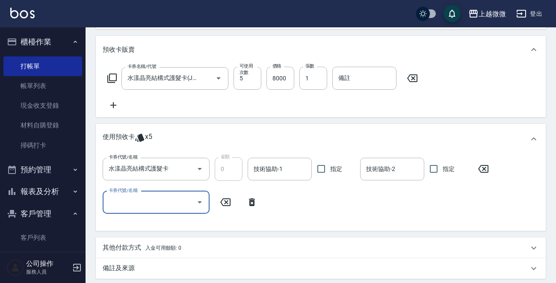
click at [160, 205] on input "卡券代號/名稱" at bounding box center [149, 202] width 86 height 15
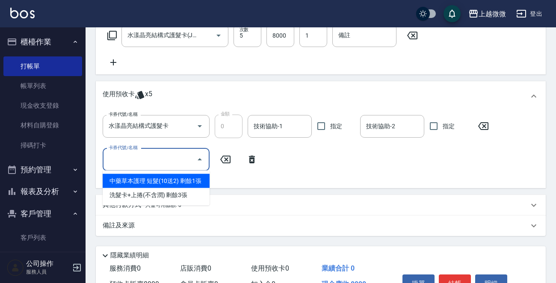
scroll to position [310, 0]
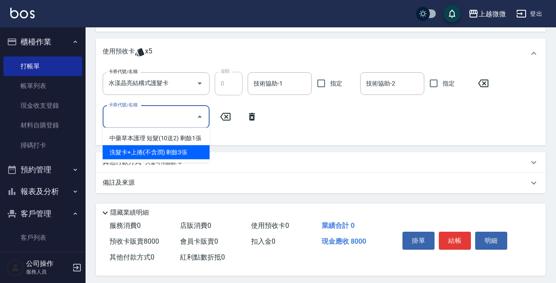
click at [185, 152] on div "洗髮卡+上捲(不含潤) 剩餘3張" at bounding box center [156, 152] width 107 height 14
type input "洗髮卡+上捲(不含潤)"
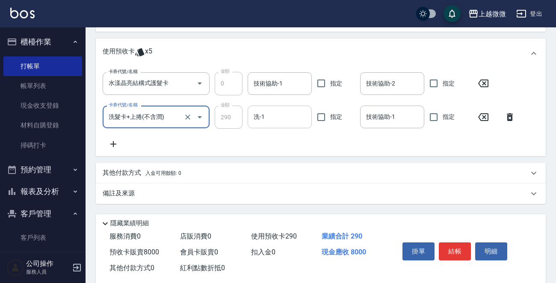
click at [294, 119] on input "洗-1" at bounding box center [279, 116] width 56 height 15
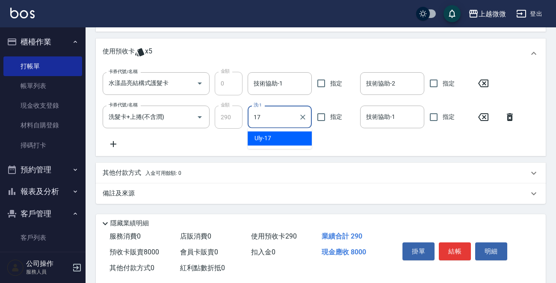
click at [276, 136] on div "Uly -17" at bounding box center [279, 138] width 64 height 14
type input "Uly-17"
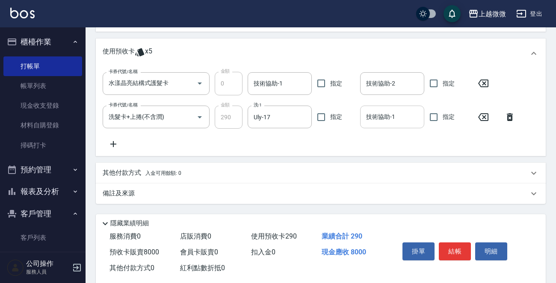
click at [382, 115] on input "技術協助-1" at bounding box center [392, 116] width 56 height 15
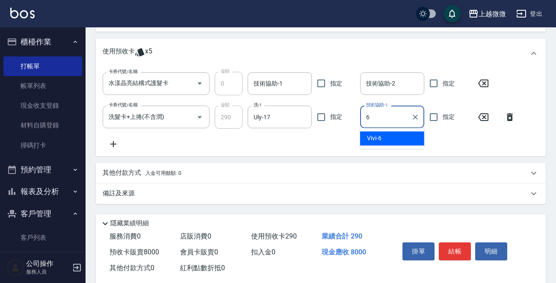
click at [391, 135] on div "Vivi -6" at bounding box center [392, 138] width 64 height 14
type input "Vivi-6"
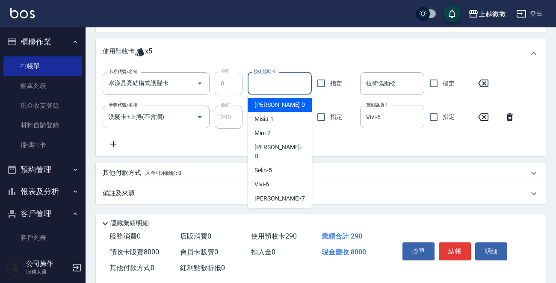
click at [291, 78] on input "技術協助-1" at bounding box center [279, 83] width 56 height 15
drag, startPoint x: 285, startPoint y: 105, endPoint x: 286, endPoint y: 80, distance: 24.4
click at [278, 102] on div "Uly -17" at bounding box center [279, 105] width 64 height 14
type input "Uly-17"
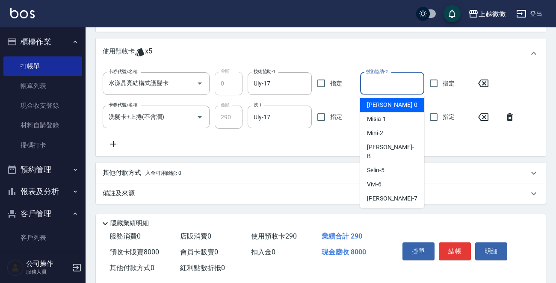
click at [378, 82] on input "技術協助-2" at bounding box center [392, 83] width 56 height 15
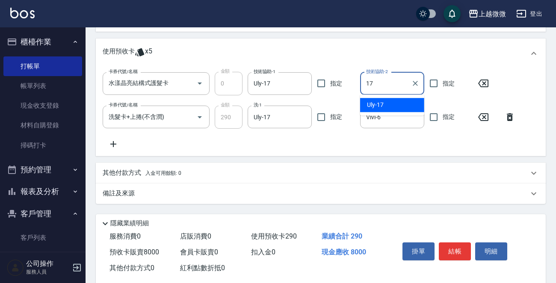
click at [380, 100] on span "Uly -17" at bounding box center [375, 104] width 17 height 9
type input "Uly-17"
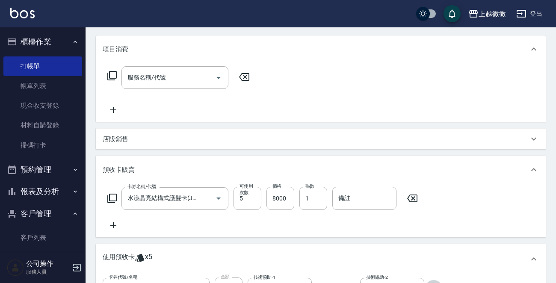
scroll to position [54, 0]
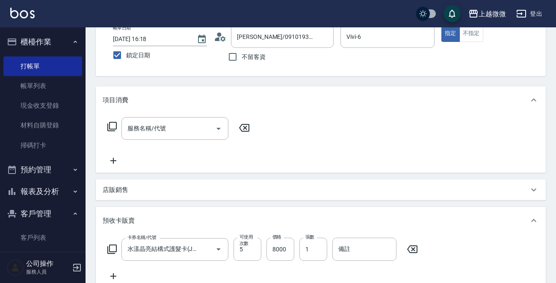
click at [153, 127] on div "服務名稱/代號 服務名稱/代號" at bounding box center [174, 128] width 107 height 23
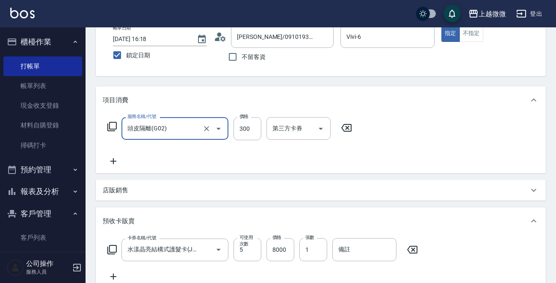
type input "頭皮隔離(G02)"
click at [115, 158] on icon at bounding box center [113, 161] width 21 height 10
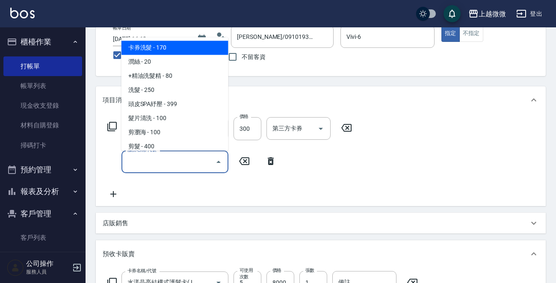
click at [150, 157] on input "服務名稱/代號" at bounding box center [168, 161] width 86 height 15
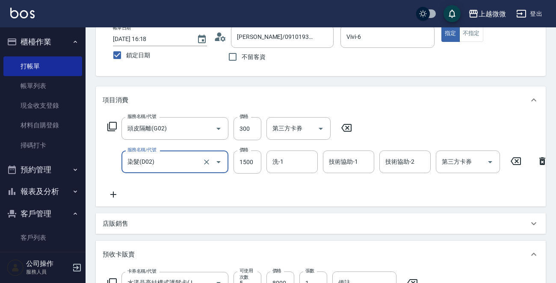
type input "染髮(D02)"
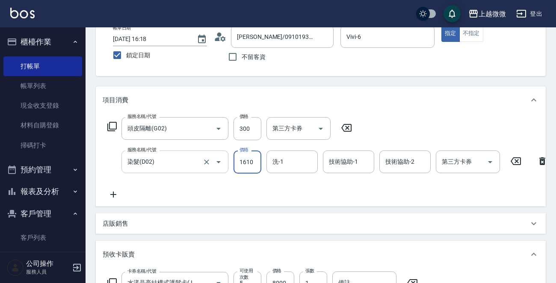
type input "1610"
click at [289, 158] on input "洗-1" at bounding box center [292, 161] width 44 height 15
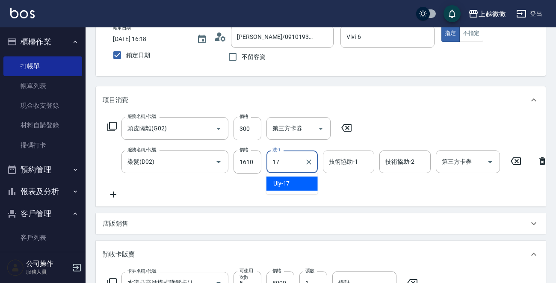
click at [296, 182] on div "Uly -17" at bounding box center [291, 184] width 51 height 14
type input "Uly-17"
click at [355, 158] on div "技術協助-1 技術協助-1" at bounding box center [348, 161] width 51 height 23
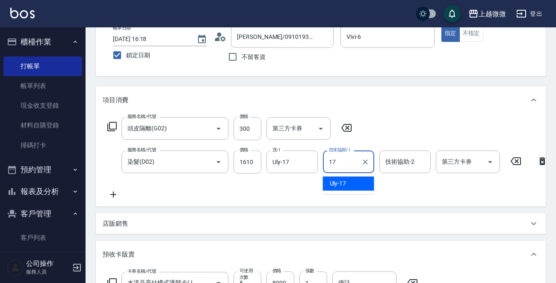
click at [352, 179] on div "Uly -17" at bounding box center [348, 184] width 51 height 14
type input "Uly-17"
click at [414, 162] on input "技術協助-2" at bounding box center [405, 161] width 44 height 15
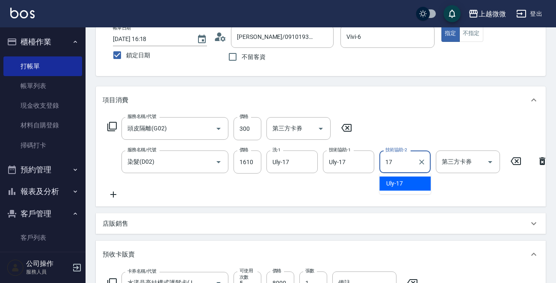
click at [402, 183] on div "Uly -17" at bounding box center [404, 184] width 51 height 14
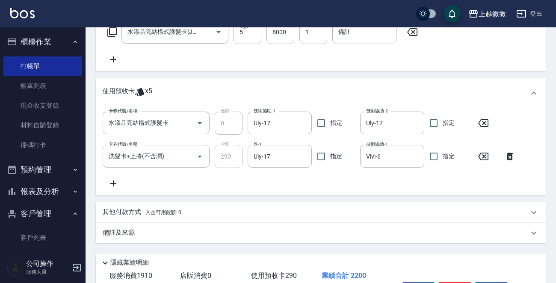
scroll to position [256, 0]
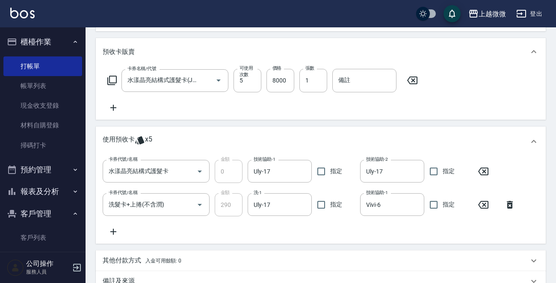
type input "Uly-17"
click at [113, 111] on icon at bounding box center [113, 108] width 6 height 6
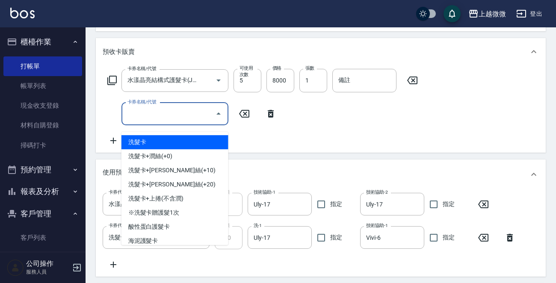
click at [144, 120] on input "卡券名稱/代號" at bounding box center [168, 113] width 86 height 15
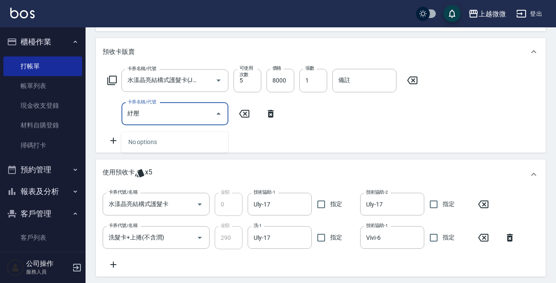
type input "書"
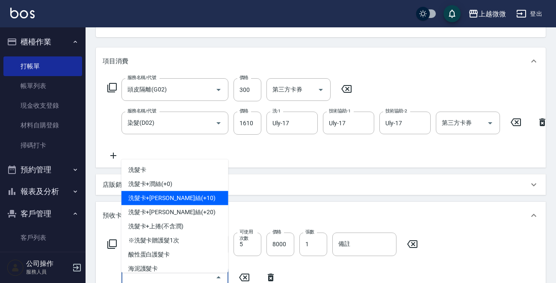
scroll to position [85, 0]
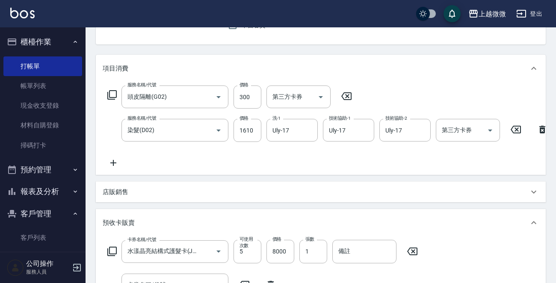
click at [111, 153] on div "服務名稱/代號 頭皮隔離(G02) 服務名稱/代號 價格 300 價格 第三方卡券 第三方卡券 服務名稱/代號 染髮(D02) 服務名稱/代號 價格 1610…" at bounding box center [328, 126] width 450 height 82
click at [113, 156] on div "服務名稱/代號 頭皮隔離(G02) 服務名稱/代號 價格 300 價格 第三方卡券 第三方卡券 服務名稱/代號 染髮(D02) 服務名稱/代號 價格 1610…" at bounding box center [328, 126] width 450 height 82
click at [113, 159] on icon at bounding box center [113, 163] width 21 height 10
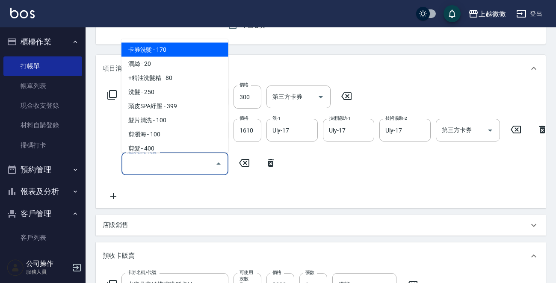
click at [144, 162] on input "服務名稱/代號" at bounding box center [168, 163] width 86 height 15
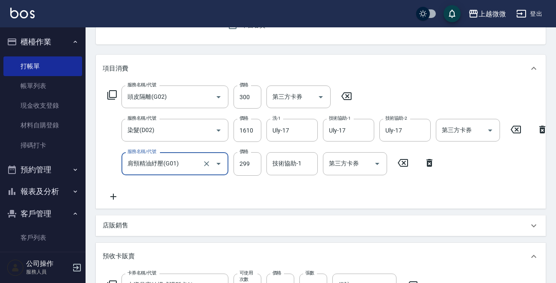
type input "肩頸精油紓壓(G01)"
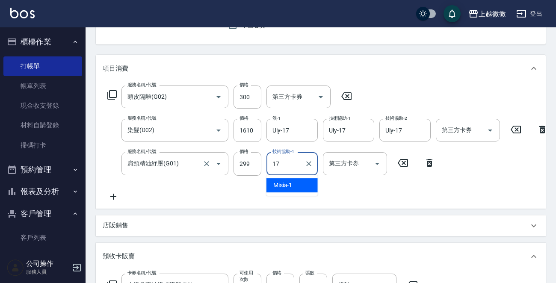
type input "Uly-17"
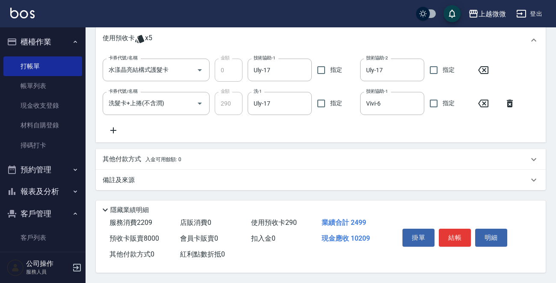
scroll to position [432, 0]
click at [135, 155] on p "其他付款方式 入金可用餘額: 0" at bounding box center [142, 159] width 79 height 9
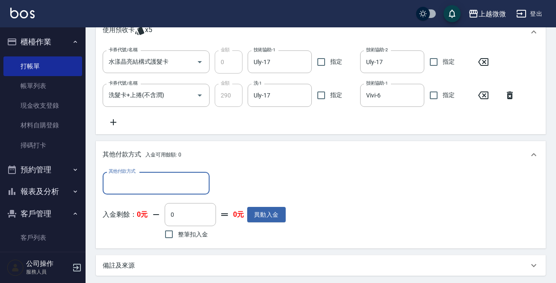
scroll to position [0, 0]
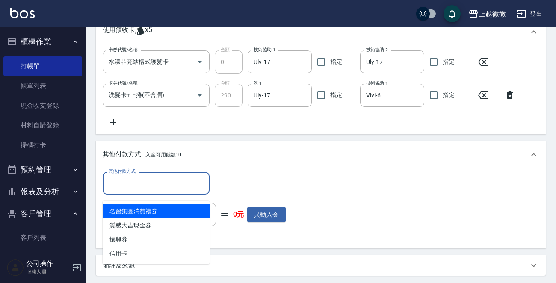
click at [135, 191] on input "其他付款方式" at bounding box center [155, 183] width 99 height 15
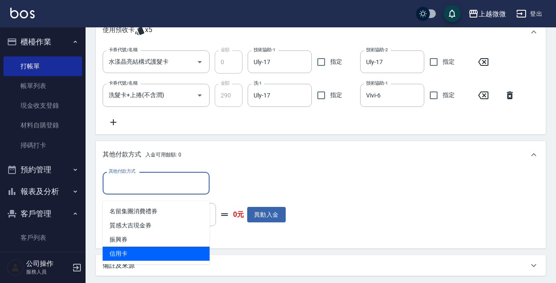
click at [127, 247] on span "信用卡" at bounding box center [156, 254] width 107 height 14
type input "信用卡"
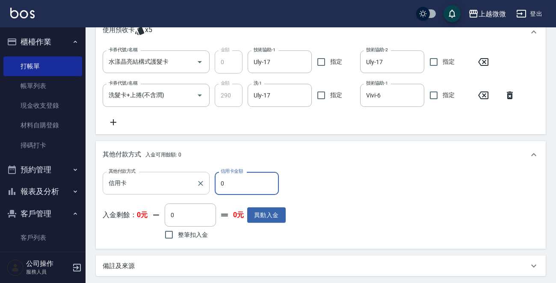
drag, startPoint x: 244, startPoint y: 188, endPoint x: 161, endPoint y: 188, distance: 82.9
click at [161, 188] on div "其他付款方式 信用卡 其他付款方式 信用卡金額 0 信用卡金額" at bounding box center [194, 183] width 183 height 23
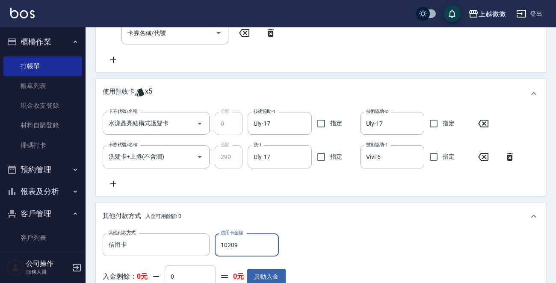
scroll to position [526, 0]
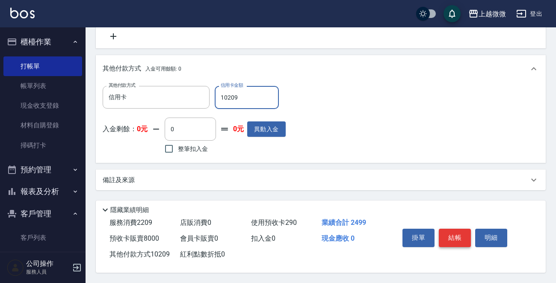
type input "10209"
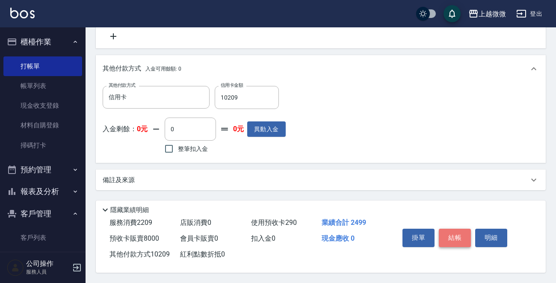
click at [462, 235] on button "結帳" at bounding box center [455, 238] width 32 height 18
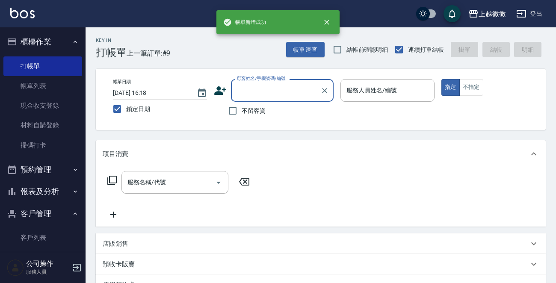
scroll to position [0, 0]
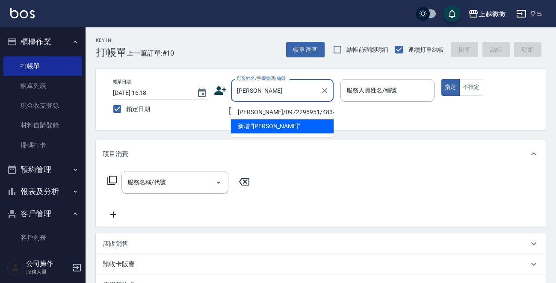
click at [265, 109] on li "黃靜芳/0972295951/4834" at bounding box center [282, 112] width 103 height 14
type input "黃靜芳/0972295951/4834"
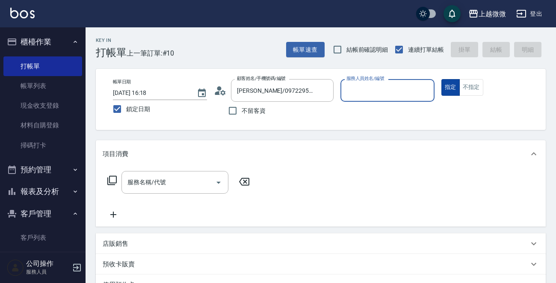
type input "Selin-5"
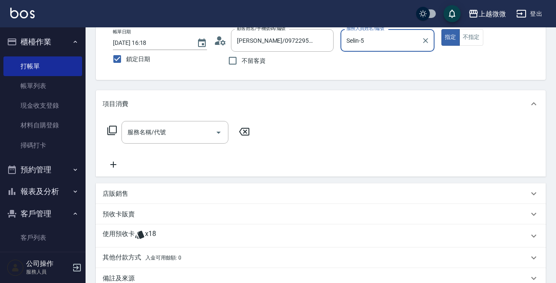
scroll to position [85, 0]
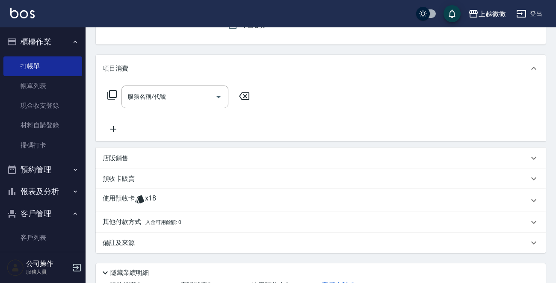
click at [117, 197] on p "使用預收卡" at bounding box center [119, 200] width 32 height 13
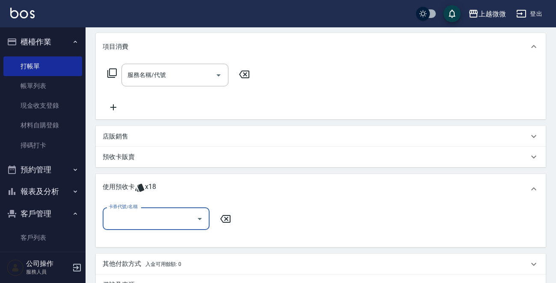
scroll to position [171, 0]
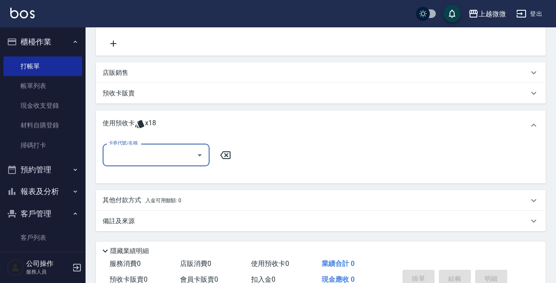
click at [146, 147] on input "卡券代號/名稱" at bounding box center [149, 154] width 86 height 15
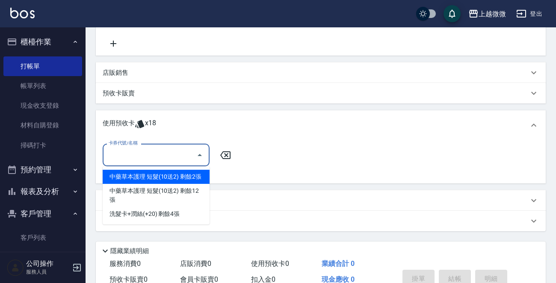
click at [150, 176] on div "中藥草本護理 短髮(10送2) 剩餘2張" at bounding box center [156, 177] width 107 height 14
type input "中藥草本護理 短髮(10送2)"
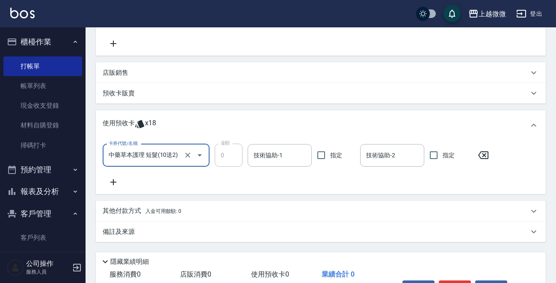
click at [109, 182] on icon at bounding box center [113, 182] width 21 height 10
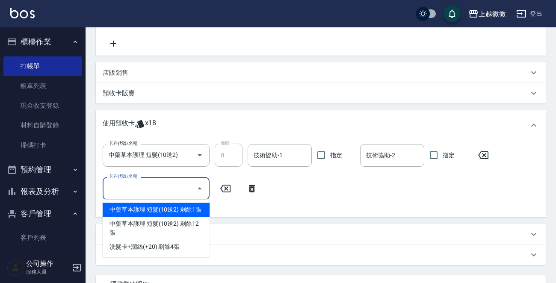
click at [159, 191] on input "卡券代號/名稱" at bounding box center [149, 188] width 86 height 15
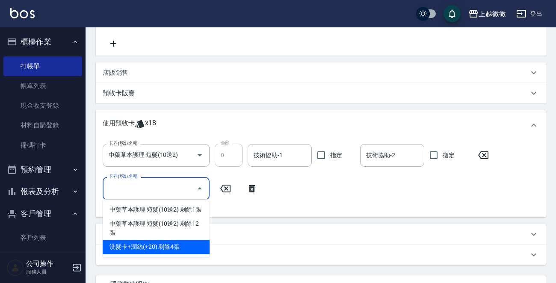
click at [162, 240] on div "洗髮卡+潤絲(+20) 剩餘4張" at bounding box center [156, 247] width 107 height 14
type input "洗髮卡+潤絲(+20)"
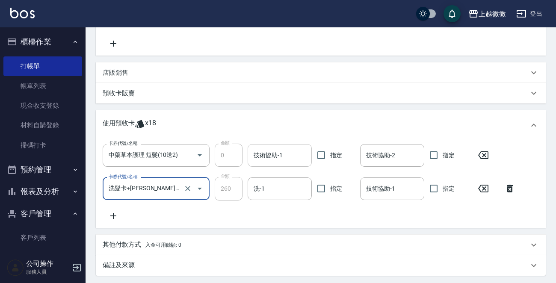
click at [277, 157] on input "技術協助-1" at bounding box center [279, 155] width 56 height 15
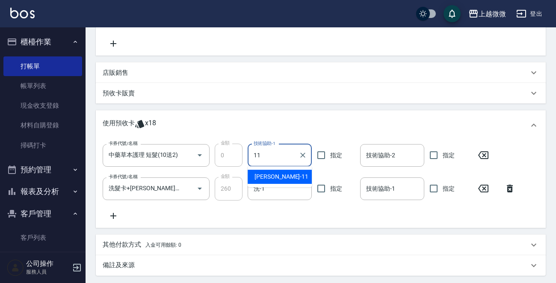
click at [225, 153] on div "卡券代號/名稱 中藥草本護理 短髮(10送2) 卡券代號/名稱 金額 0 金額 技術協助-1 11 技術協助-1 指定 技術協助-2 技術協助-2 指定" at bounding box center [298, 155] width 391 height 23
click at [290, 175] on div "Uly -17" at bounding box center [279, 177] width 64 height 14
type input "Uly-17"
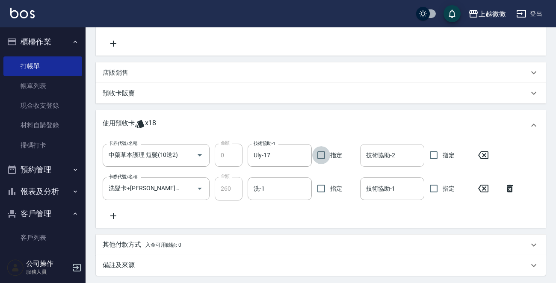
click at [389, 156] on div "技術協助-2 技術協助-2" at bounding box center [392, 155] width 64 height 23
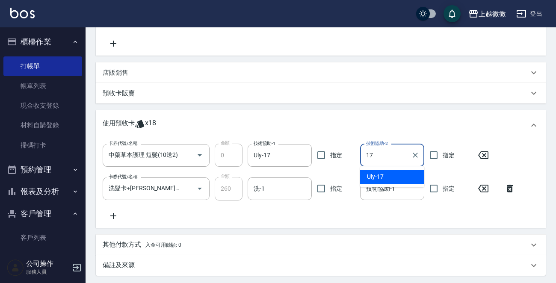
click at [382, 174] on span "Uly -17" at bounding box center [375, 176] width 17 height 9
type input "Uly-17"
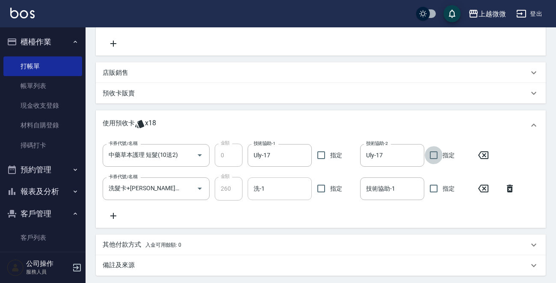
click at [268, 194] on input "洗-1" at bounding box center [279, 188] width 56 height 15
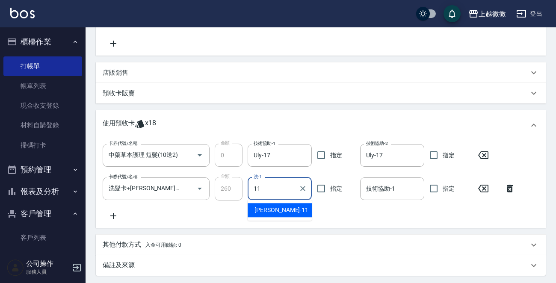
drag, startPoint x: 269, startPoint y: 208, endPoint x: 314, endPoint y: 200, distance: 45.5
click at [269, 208] on span "Kristin -11" at bounding box center [281, 210] width 54 height 9
type input "Kristin-11"
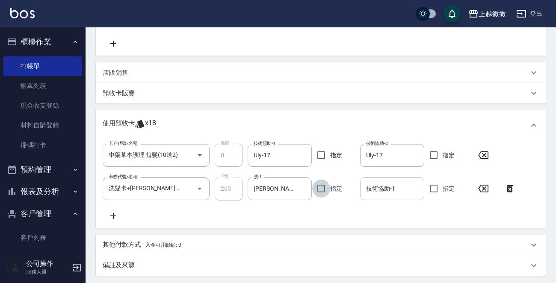
click at [394, 187] on input "技術協助-1" at bounding box center [392, 188] width 56 height 15
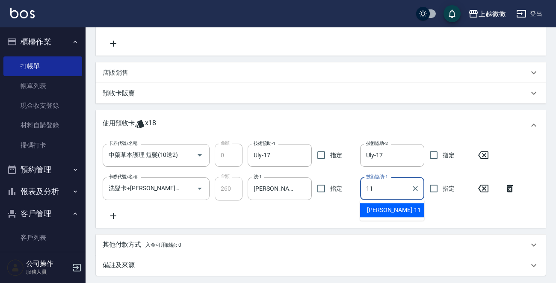
click at [385, 209] on span "Kristin -11" at bounding box center [394, 210] width 54 height 9
type input "Kristin-11"
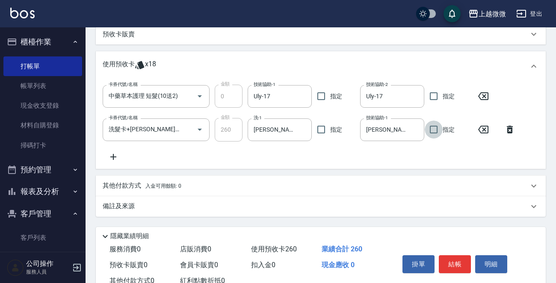
scroll to position [215, 0]
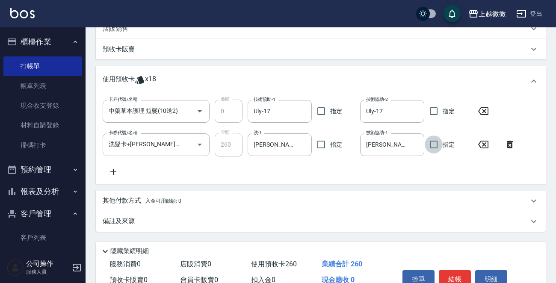
drag, startPoint x: 388, startPoint y: 109, endPoint x: 337, endPoint y: 115, distance: 51.1
click at [338, 115] on div "卡券代號/名稱 中藥草本護理 短髮(10送2) 卡券代號/名稱 金額 0 金額 技術協助-1 Uly-17 技術協助-1 指定 技術協助-2 Uly-17 技…" at bounding box center [298, 111] width 391 height 23
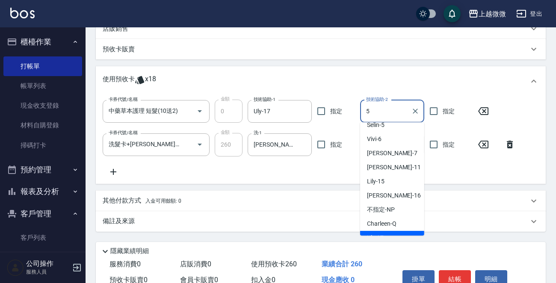
scroll to position [0, 0]
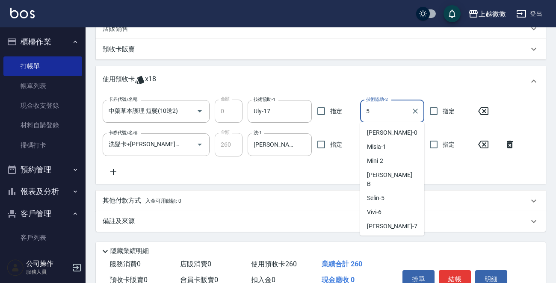
type input "Selin-5"
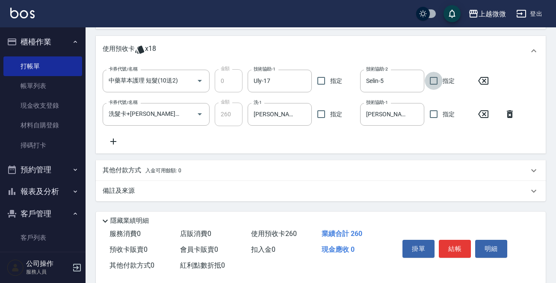
scroll to position [258, 0]
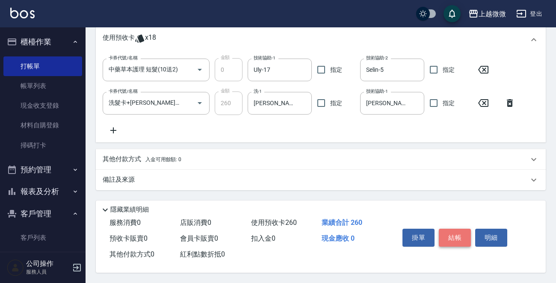
click at [464, 239] on button "結帳" at bounding box center [455, 238] width 32 height 18
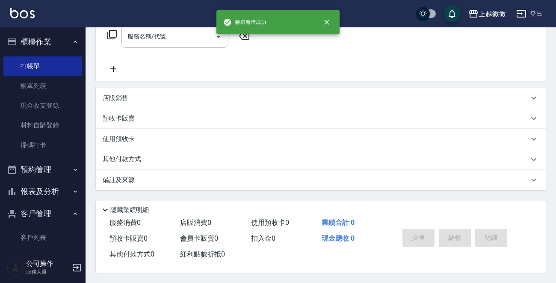
scroll to position [0, 0]
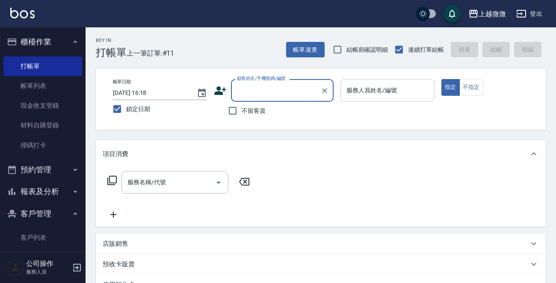
click at [379, 92] on div "服務人員姓名/編號 服務人員姓名/編號" at bounding box center [387, 90] width 94 height 23
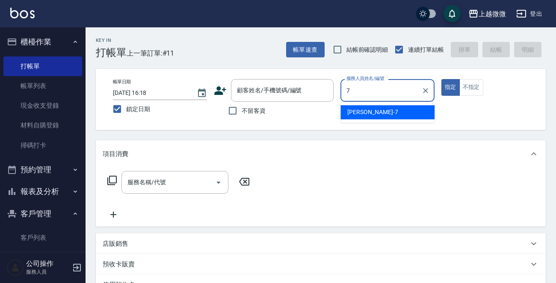
click at [379, 112] on div "Annie -7" at bounding box center [387, 112] width 94 height 14
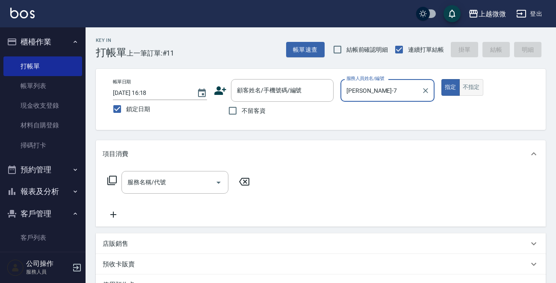
type input "Annie-7"
click at [469, 92] on button "不指定" at bounding box center [471, 87] width 24 height 17
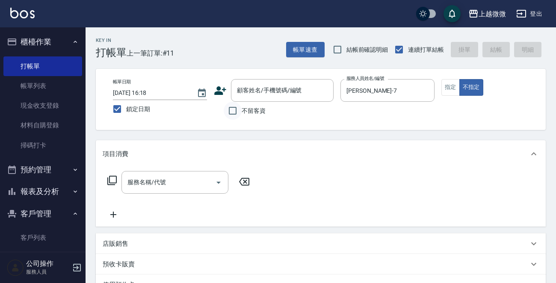
drag, startPoint x: 227, startPoint y: 113, endPoint x: 224, endPoint y: 119, distance: 6.5
click at [226, 113] on input "不留客資" at bounding box center [233, 111] width 18 height 18
checkbox input "true"
click at [169, 188] on input "服務名稱/代號" at bounding box center [168, 182] width 86 height 15
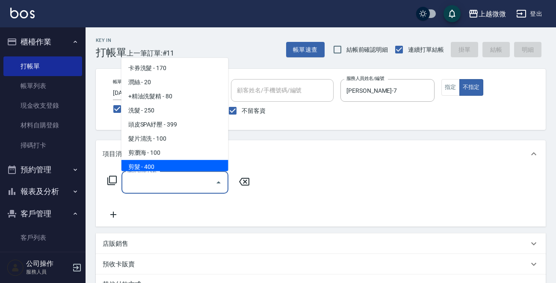
click at [164, 162] on span "剪髮 - 400" at bounding box center [174, 167] width 107 height 14
type input "剪髮(B02)"
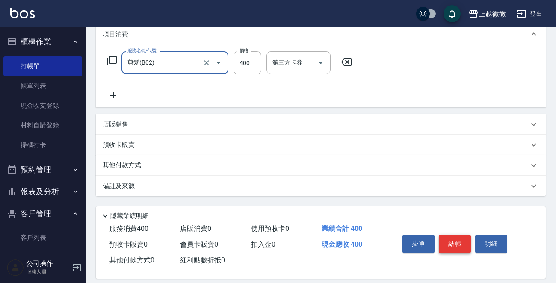
scroll to position [128, 0]
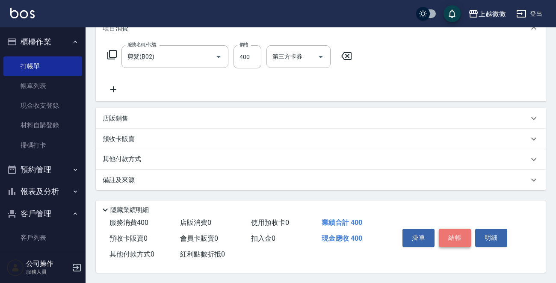
click at [453, 231] on button "結帳" at bounding box center [455, 238] width 32 height 18
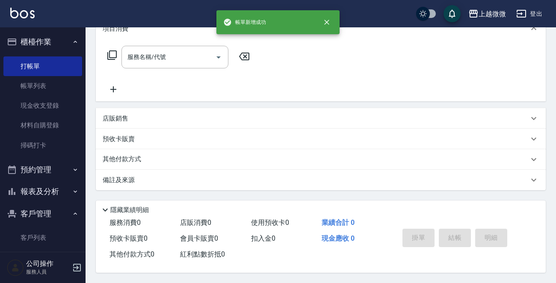
scroll to position [0, 0]
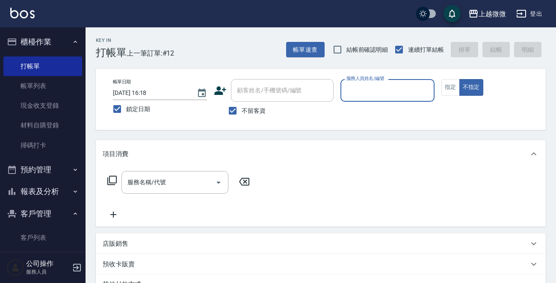
drag, startPoint x: 226, startPoint y: 108, endPoint x: 254, endPoint y: 98, distance: 29.9
click at [227, 108] on input "不留客資" at bounding box center [233, 111] width 18 height 18
checkbox input "false"
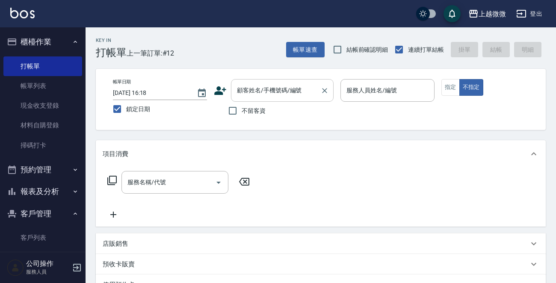
click at [263, 95] on input "顧客姓名/手機號碼/編號" at bounding box center [276, 90] width 82 height 15
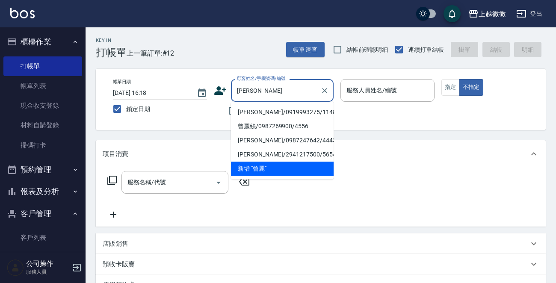
click at [265, 109] on li "曾麗花/0919993275/1148" at bounding box center [282, 112] width 103 height 14
type input "曾麗花/0919993275/1148"
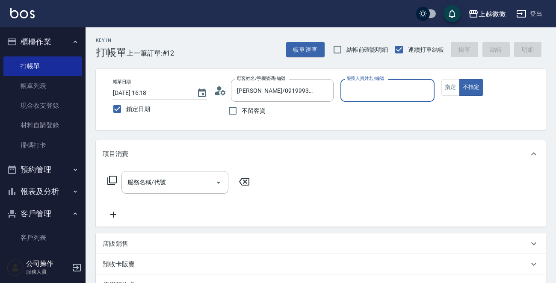
type input "Vivi-6"
click at [446, 88] on button "指定" at bounding box center [450, 87] width 18 height 17
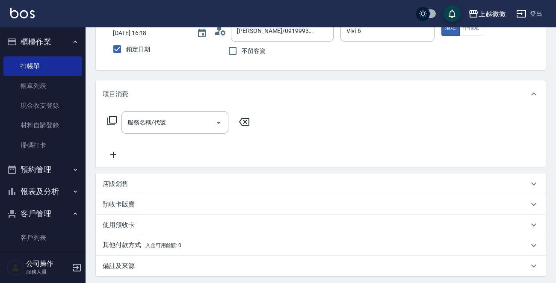
scroll to position [128, 0]
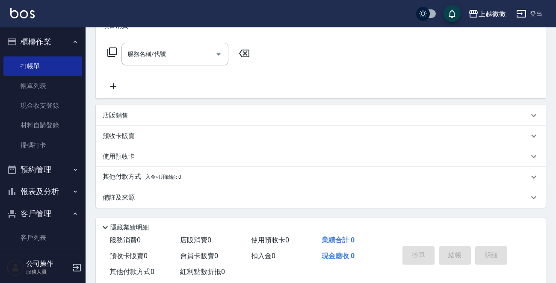
click at [116, 116] on p "店販銷售" at bounding box center [116, 115] width 26 height 9
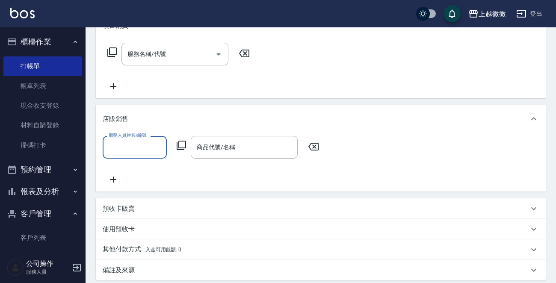
scroll to position [0, 0]
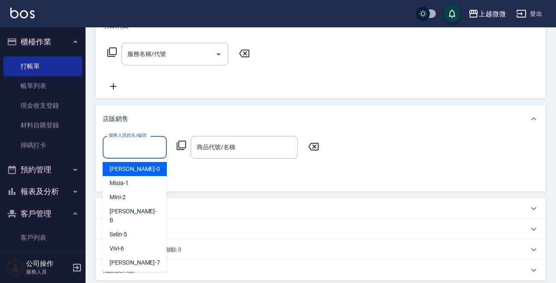
click at [127, 150] on input "服務人員姓名/編號" at bounding box center [134, 147] width 56 height 15
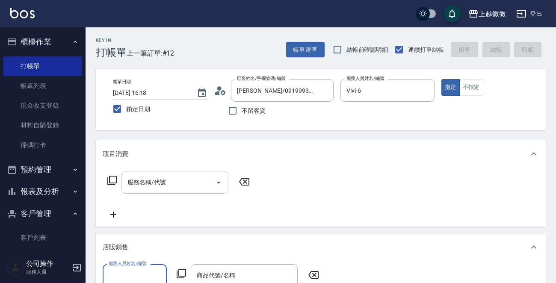
click at [167, 176] on input "服務名稱/代號" at bounding box center [168, 182] width 86 height 15
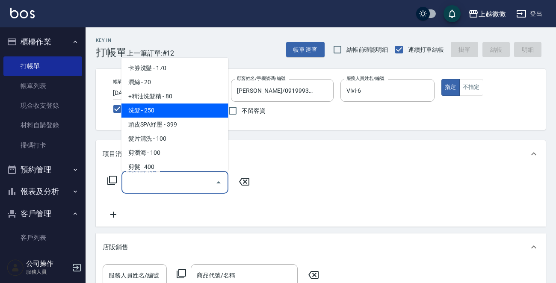
click at [175, 104] on span "洗髮 - 250" at bounding box center [174, 110] width 107 height 14
type input "洗髮(A03)"
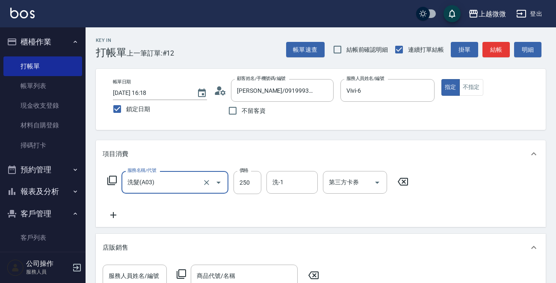
click at [110, 218] on icon at bounding box center [113, 215] width 21 height 10
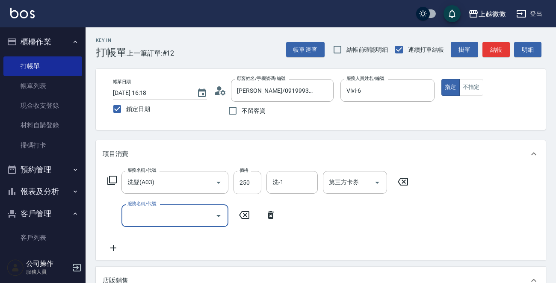
click at [146, 217] on input "服務名稱/代號" at bounding box center [168, 215] width 86 height 15
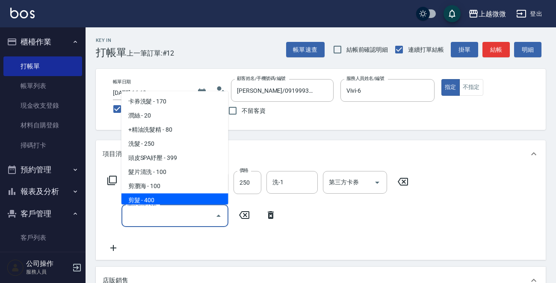
click at [160, 196] on span "剪髮 - 400" at bounding box center [174, 201] width 107 height 14
type input "剪髮(B02)"
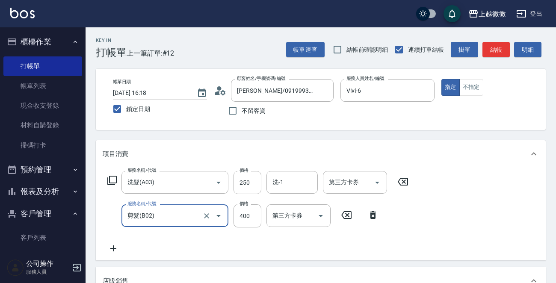
click at [115, 247] on icon at bounding box center [113, 248] width 21 height 10
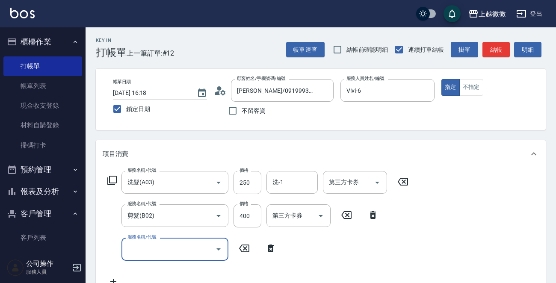
click at [155, 243] on input "服務名稱/代號" at bounding box center [168, 248] width 86 height 15
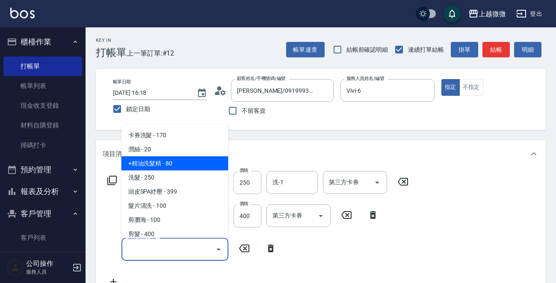
click at [176, 164] on span "+精油洗髮精 - 80" at bounding box center [174, 163] width 107 height 14
type input "+精油洗髮精(A02)"
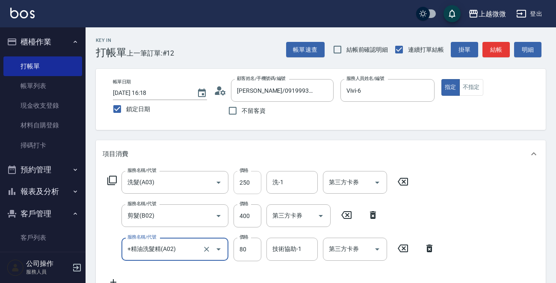
click at [248, 182] on input "250" at bounding box center [247, 182] width 28 height 23
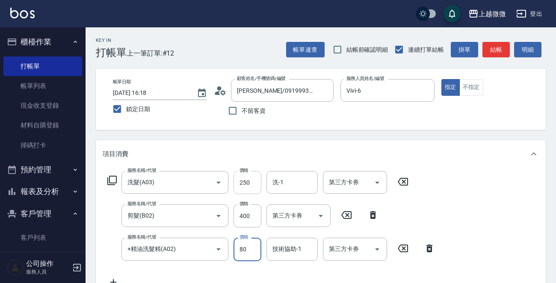
click at [238, 180] on input "250" at bounding box center [247, 182] width 28 height 23
type input "260"
click at [227, 196] on div "服務名稱/代號 洗髮(A03) 服務名稱/代號 價格 260 價格 洗-1 洗-1 第三方卡券 第三方卡券 服務名稱/代號 剪髮(B02) 服務名稱/代號 價…" at bounding box center [271, 229] width 337 height 116
click at [249, 211] on input "400" at bounding box center [247, 215] width 28 height 23
click at [209, 200] on div "服務名稱/代號 洗髮(A03) 服務名稱/代號 價格 260 價格 洗-1 洗-1 第三方卡券 第三方卡券 服務名稱/代號 剪髮(B02) 服務名稱/代號 價…" at bounding box center [271, 229] width 337 height 116
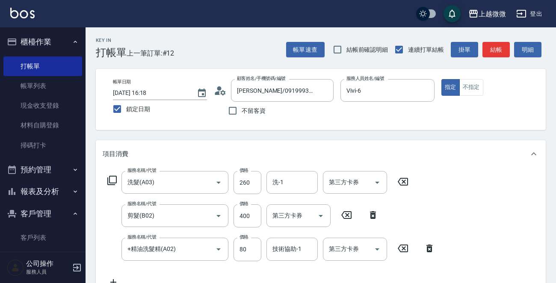
scroll to position [43, 0]
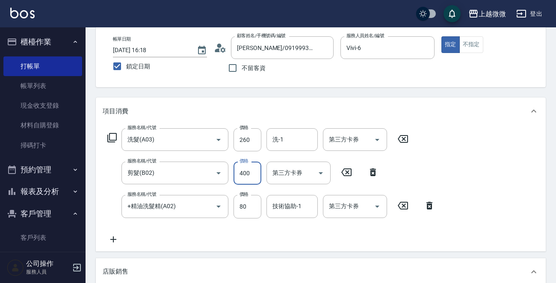
click at [246, 173] on input "400" at bounding box center [247, 173] width 28 height 23
drag, startPoint x: 249, startPoint y: 172, endPoint x: 218, endPoint y: 172, distance: 30.8
click at [218, 172] on div "服務名稱/代號 剪髮(B02) 服務名稱/代號 價格 505 價格 第三方卡券 第三方卡券" at bounding box center [243, 173] width 281 height 23
type input "550"
drag, startPoint x: 281, startPoint y: 136, endPoint x: 295, endPoint y: 139, distance: 14.4
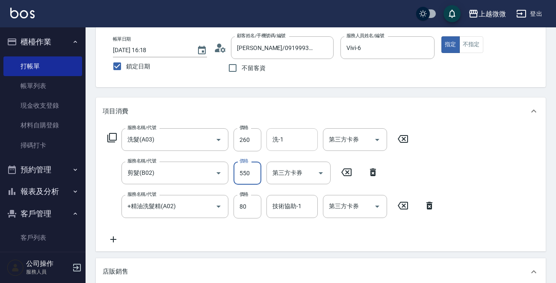
click at [282, 136] on div "洗-1 洗-1" at bounding box center [291, 139] width 51 height 23
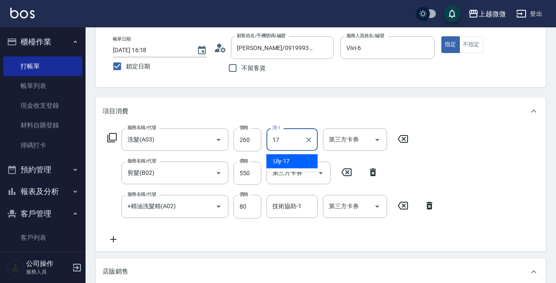
drag, startPoint x: 286, startPoint y: 156, endPoint x: 318, endPoint y: 177, distance: 38.1
click at [286, 155] on div "Uly -17" at bounding box center [291, 161] width 51 height 14
type input "Uly-17"
click at [284, 213] on input "技術協助-1" at bounding box center [292, 206] width 44 height 15
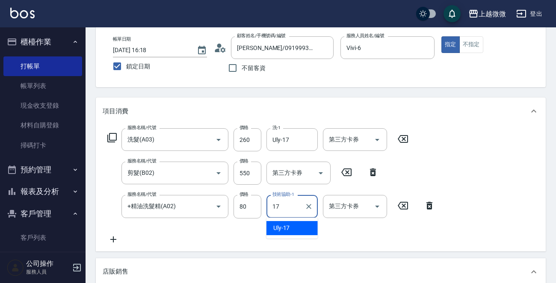
click at [289, 229] on div "Uly -17" at bounding box center [291, 228] width 51 height 14
type input "Uly-17"
click at [110, 238] on icon at bounding box center [113, 239] width 21 height 10
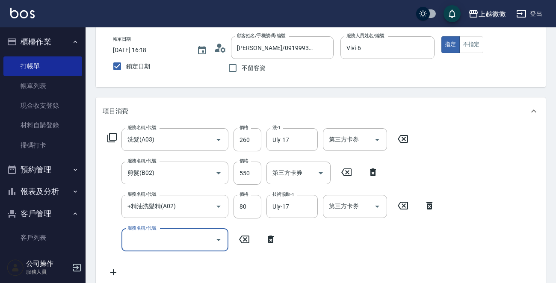
click at [159, 241] on input "服務名稱/代號" at bounding box center [168, 240] width 86 height 15
type input "染髮(D02)"
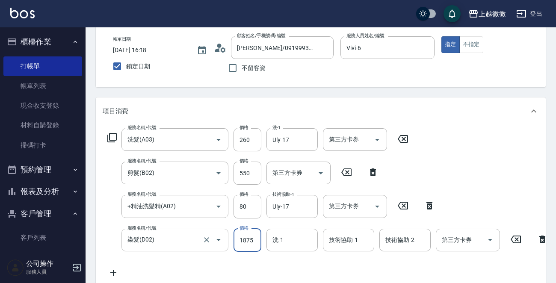
type input "1875"
click at [349, 244] on input "技術協助-1" at bounding box center [349, 240] width 44 height 15
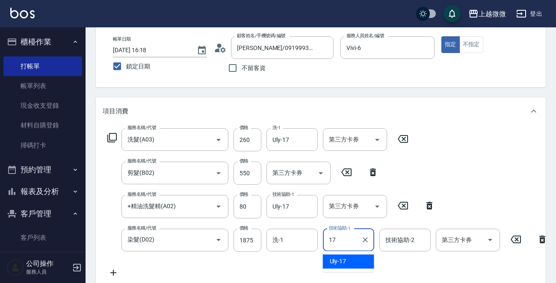
click at [351, 257] on div "Uly -17" at bounding box center [348, 261] width 51 height 14
type input "Uly-17"
click at [401, 238] on div "技術協助-2 技術協助-2" at bounding box center [404, 240] width 51 height 23
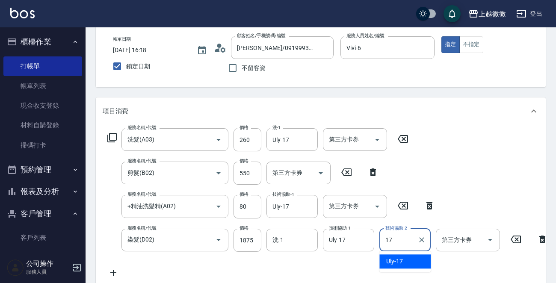
click at [393, 256] on div "Uly -17" at bounding box center [404, 261] width 51 height 14
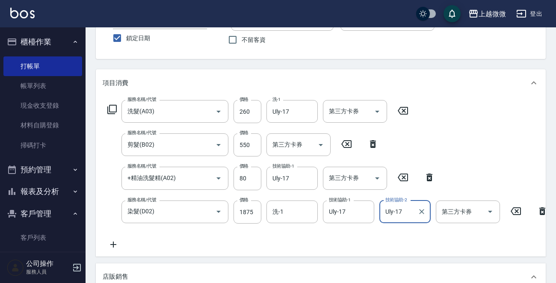
scroll to position [85, 0]
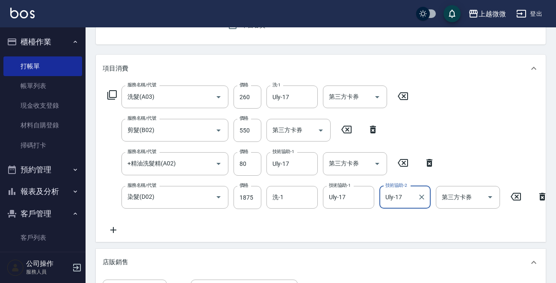
type input "Uly-17"
click at [111, 226] on icon at bounding box center [113, 230] width 21 height 10
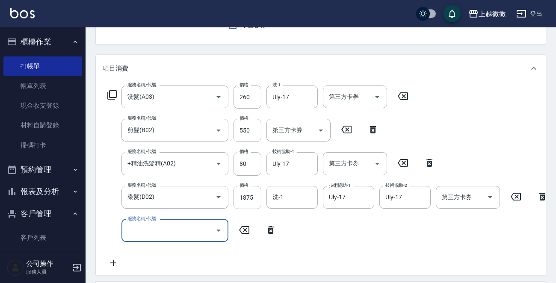
click at [159, 227] on div "服務名稱/代號 服務名稱/代號" at bounding box center [174, 230] width 107 height 23
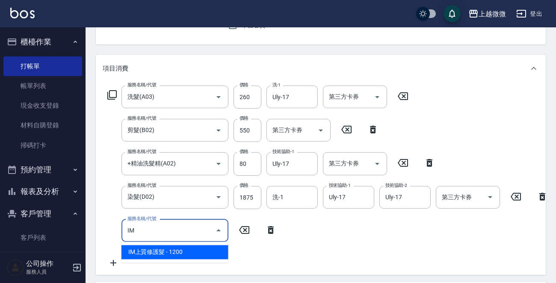
click at [184, 246] on span "IM上質修護髮 - 1200" at bounding box center [174, 252] width 107 height 14
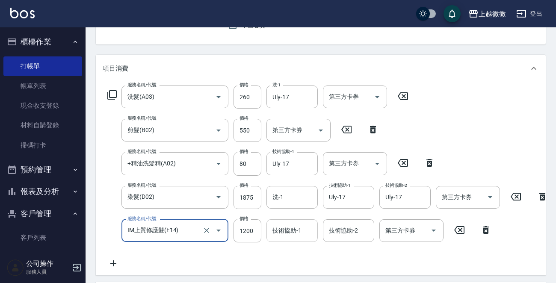
type input "IM上質修護髮(E14)"
click at [291, 227] on div "技術協助-1 技術協助-1" at bounding box center [291, 230] width 51 height 23
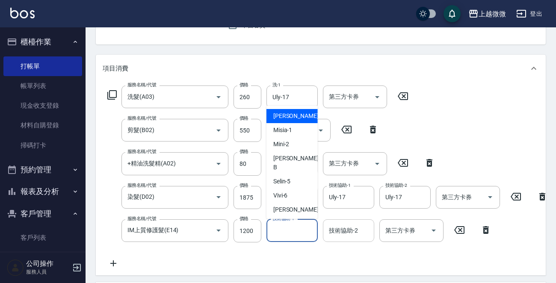
click at [348, 231] on div "技術協助-2 技術協助-2" at bounding box center [348, 230] width 51 height 23
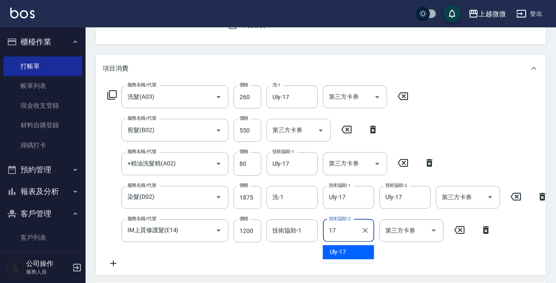
click at [339, 249] on span "Uly -17" at bounding box center [338, 251] width 17 height 9
type input "Uly-17"
click at [299, 236] on input "技術協助-1" at bounding box center [292, 230] width 44 height 15
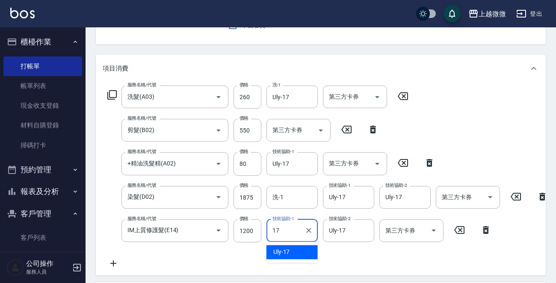
drag, startPoint x: 297, startPoint y: 251, endPoint x: 281, endPoint y: 251, distance: 16.7
click at [297, 251] on div "Uly -17" at bounding box center [291, 252] width 51 height 14
type input "Uly-17"
click at [111, 260] on icon at bounding box center [113, 263] width 21 height 10
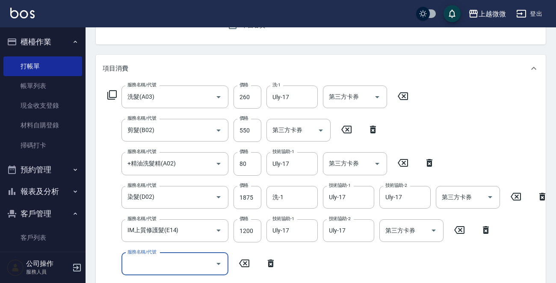
click at [158, 265] on input "服務名稱/代號" at bounding box center [168, 263] width 86 height 15
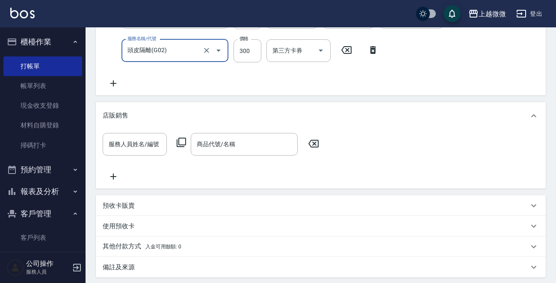
scroll to position [299, 0]
type input "頭皮隔離(G02)"
click at [116, 181] on icon at bounding box center [113, 176] width 21 height 10
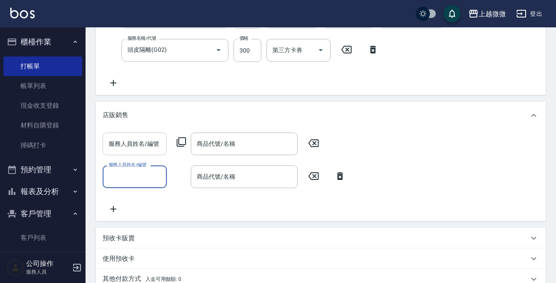
click at [151, 142] on div "服務人員姓名/編號" at bounding box center [135, 143] width 64 height 23
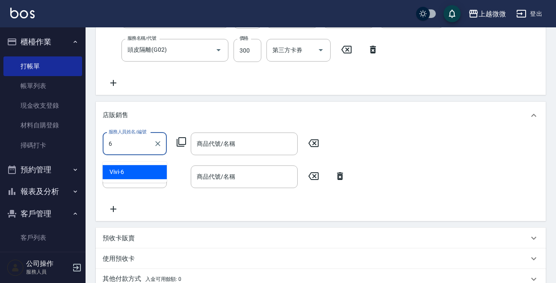
drag, startPoint x: 138, startPoint y: 171, endPoint x: 135, endPoint y: 179, distance: 8.6
click at [138, 172] on div "Vivi -6" at bounding box center [135, 172] width 64 height 14
type input "Vivi-6"
click at [135, 179] on div "服務人員姓名/編號 服務人員姓名/編號" at bounding box center [135, 176] width 64 height 23
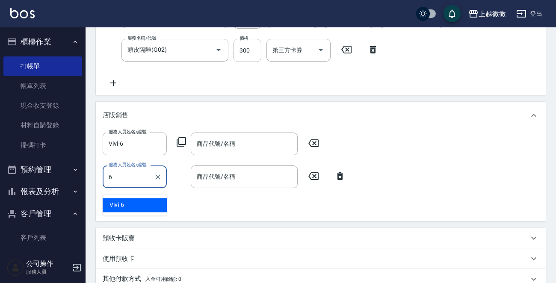
click at [126, 208] on div "Vivi -6" at bounding box center [135, 205] width 64 height 14
type input "Vivi-6"
click at [260, 146] on input "商品代號/名稱" at bounding box center [243, 143] width 99 height 15
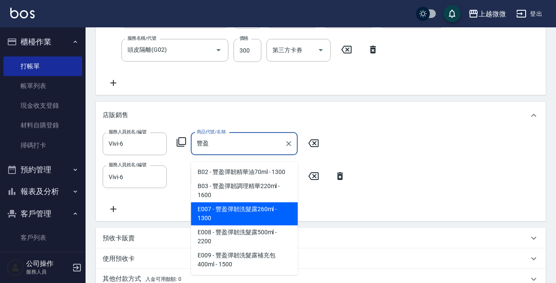
click at [241, 210] on span "E007 - 豐盈彈韌洗髮露260ml - 1300" at bounding box center [244, 213] width 107 height 23
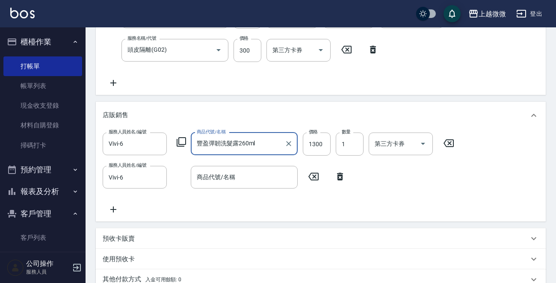
type input "豐盈彈韌洗髮露260ml"
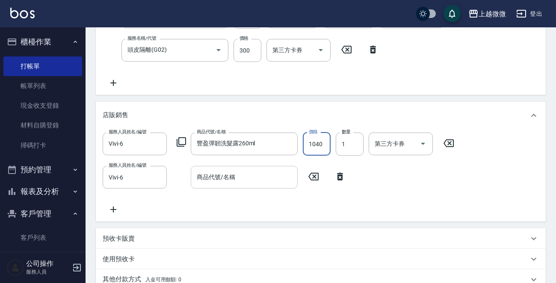
type input "1040"
click at [228, 185] on input "商品代號/名稱" at bounding box center [243, 177] width 99 height 15
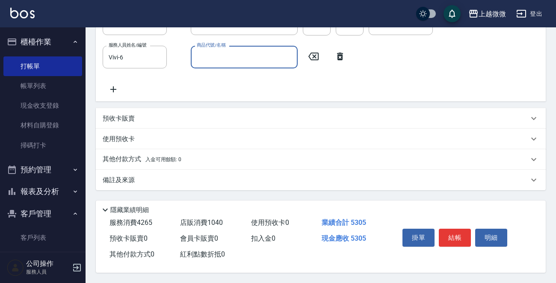
scroll to position [342, 0]
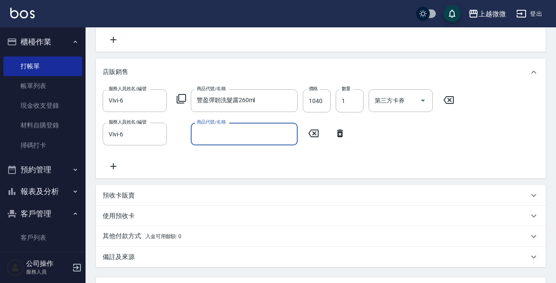
click at [339, 138] on icon at bounding box center [339, 133] width 21 height 10
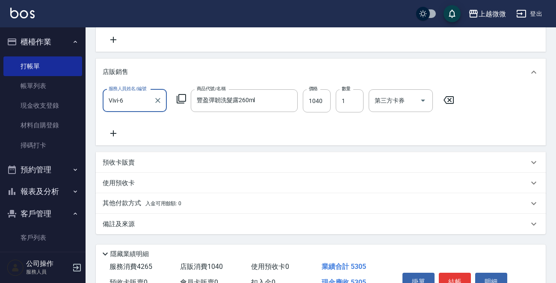
click at [124, 205] on p "其他付款方式 入金可用餘額: 0" at bounding box center [142, 203] width 79 height 9
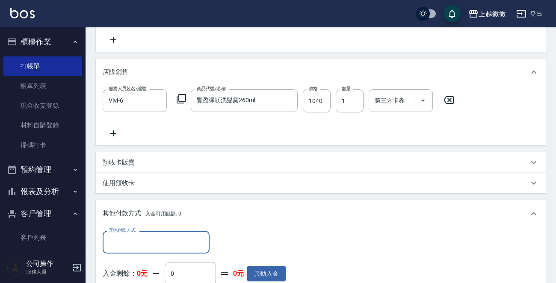
scroll to position [0, 0]
click at [144, 250] on input "其他付款方式" at bounding box center [155, 242] width 99 height 15
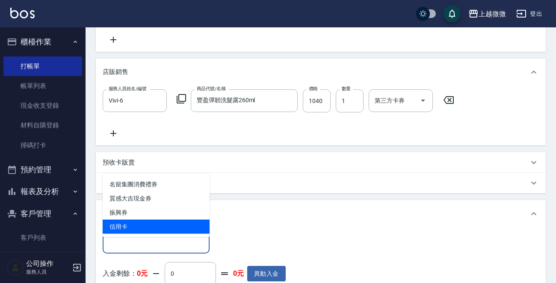
click at [149, 222] on span "信用卡" at bounding box center [156, 227] width 107 height 14
type input "信用卡"
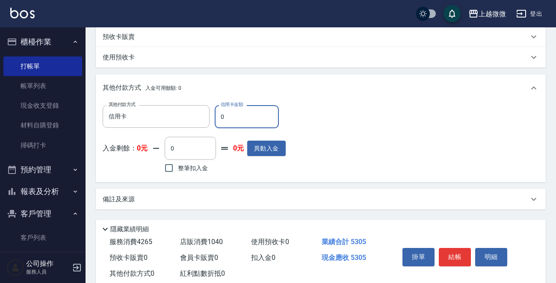
scroll to position [471, 0]
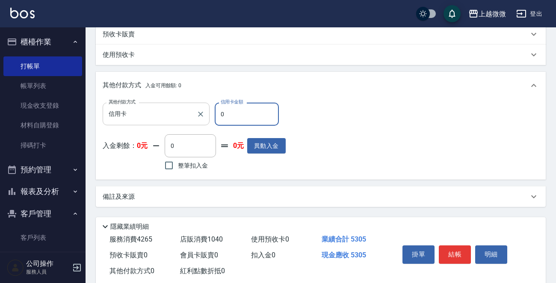
drag, startPoint x: 240, startPoint y: 120, endPoint x: 190, endPoint y: 123, distance: 50.1
click at [190, 123] on div "其他付款方式 信用卡 其他付款方式 信用卡金額 0 信用卡金額" at bounding box center [194, 114] width 183 height 23
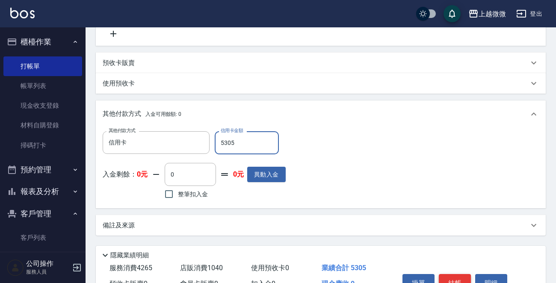
scroll to position [496, 0]
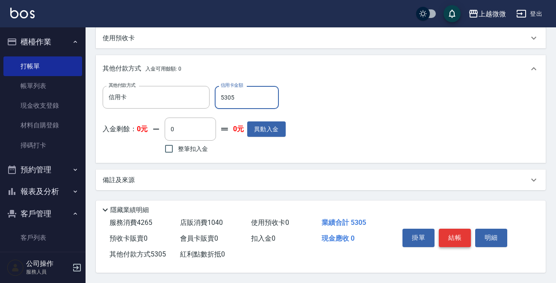
type input "5305"
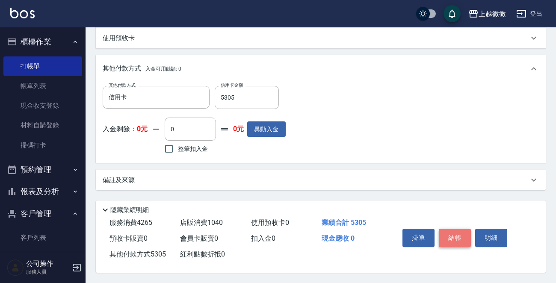
click at [459, 233] on button "結帳" at bounding box center [455, 238] width 32 height 18
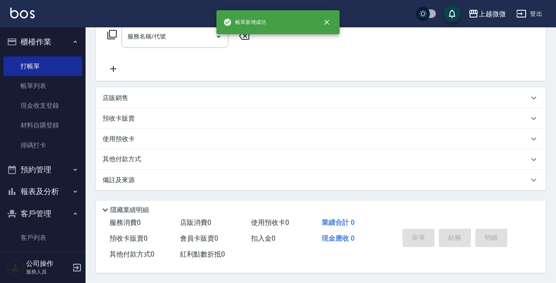
scroll to position [0, 0]
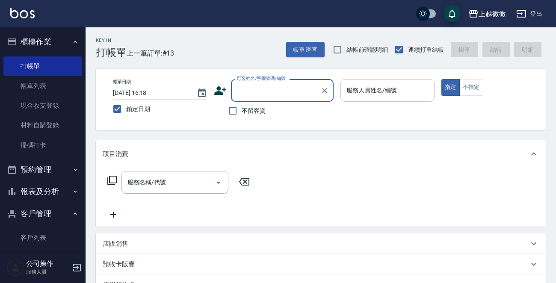
click at [367, 89] on div "服務人員姓名/編號 服務人員姓名/編號" at bounding box center [387, 90] width 94 height 23
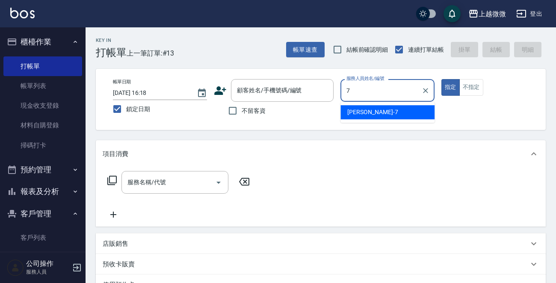
click at [361, 109] on span "Annie -7" at bounding box center [372, 112] width 50 height 9
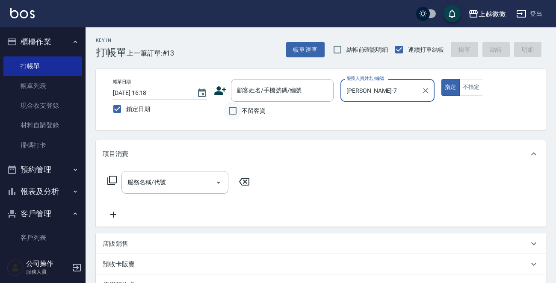
type input "Annie-7"
click at [230, 111] on input "不留客資" at bounding box center [233, 111] width 18 height 18
checkbox input "true"
drag, startPoint x: 175, startPoint y: 179, endPoint x: 180, endPoint y: 175, distance: 5.8
click at [175, 179] on input "服務名稱/代號" at bounding box center [168, 182] width 86 height 15
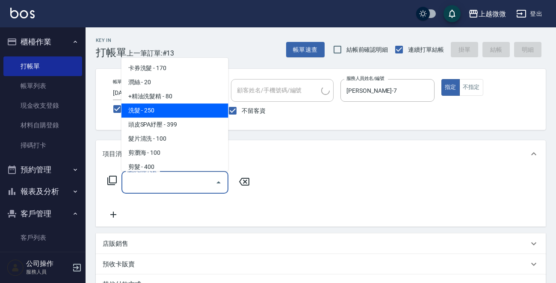
click at [148, 112] on span "洗髮 - 250" at bounding box center [174, 110] width 107 height 14
type input "洗髮(A03)"
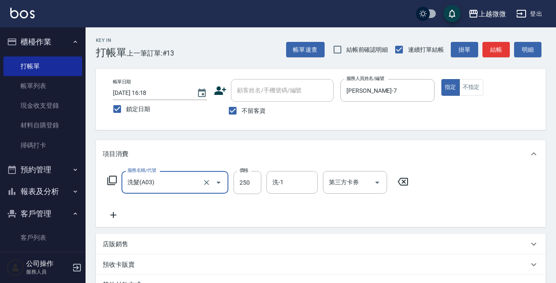
click at [113, 210] on icon at bounding box center [113, 215] width 21 height 10
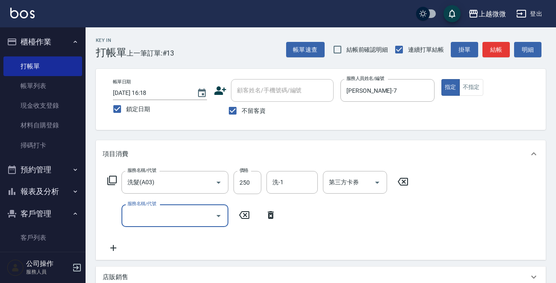
click at [148, 218] on input "服務名稱/代號" at bounding box center [168, 215] width 86 height 15
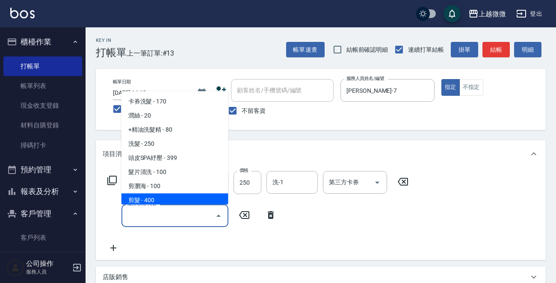
click at [162, 200] on span "剪髮 - 400" at bounding box center [174, 201] width 107 height 14
type input "剪髮(B02)"
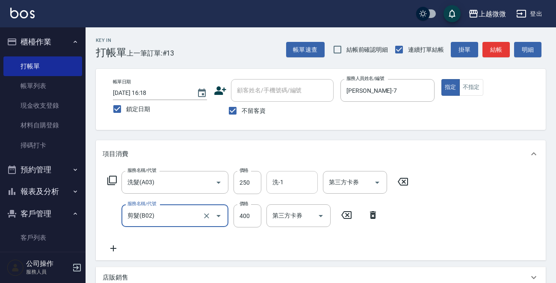
click at [301, 180] on input "洗-1" at bounding box center [292, 182] width 44 height 15
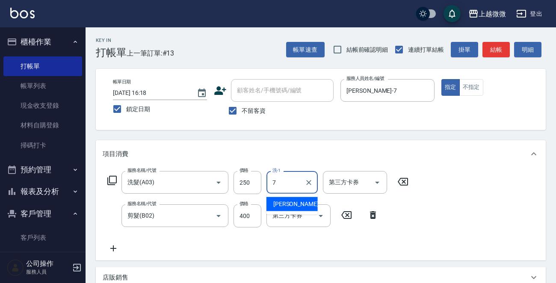
click at [297, 199] on div "Annie -7" at bounding box center [291, 204] width 51 height 14
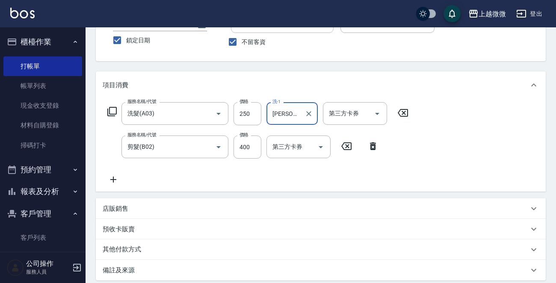
scroll to position [161, 0]
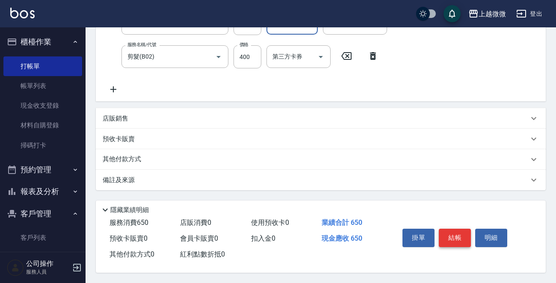
type input "Annie-7"
click at [451, 235] on button "結帳" at bounding box center [455, 238] width 32 height 18
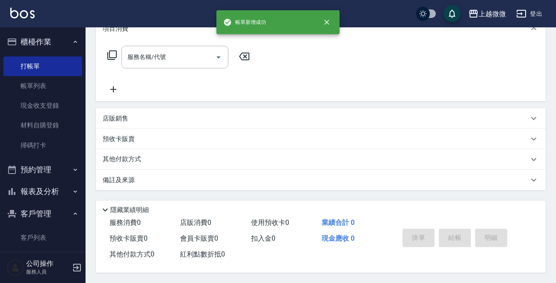
scroll to position [0, 0]
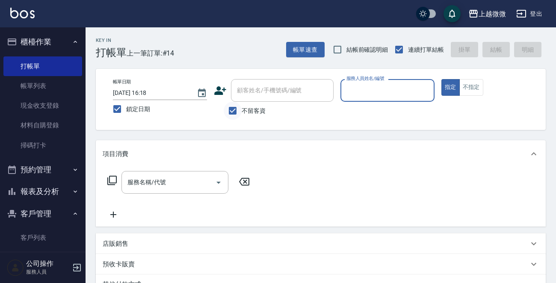
click at [228, 109] on input "不留客資" at bounding box center [233, 111] width 18 height 18
checkbox input "false"
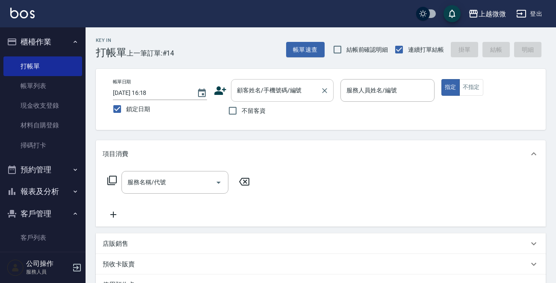
drag, startPoint x: 265, startPoint y: 90, endPoint x: 271, endPoint y: 85, distance: 7.0
click at [268, 88] on div "顧客姓名/手機號碼/編號 顧客姓名/手機號碼/編號" at bounding box center [282, 90] width 103 height 23
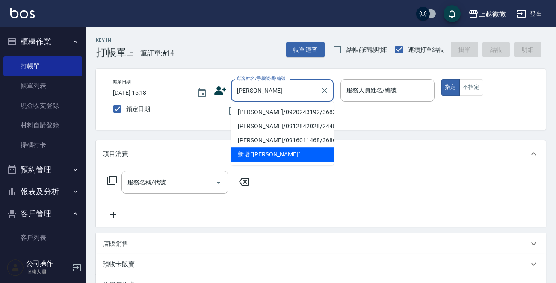
click at [276, 112] on li "張寶娥/0920243192/3683" at bounding box center [282, 112] width 103 height 14
type input "張寶娥/0920243192/3683"
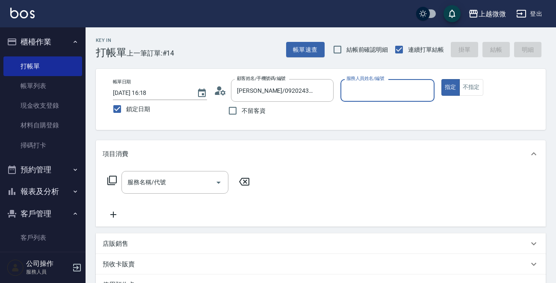
type input "Vivi-6"
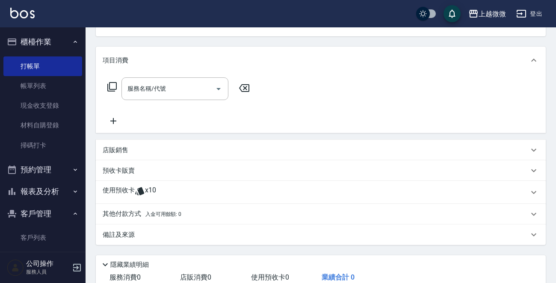
scroll to position [150, 0]
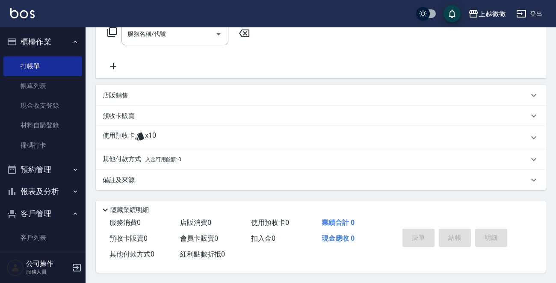
click at [120, 136] on p "使用預收卡" at bounding box center [119, 137] width 32 height 13
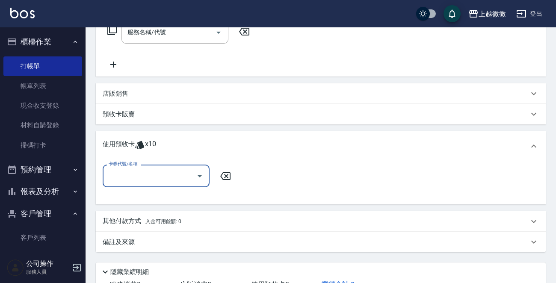
scroll to position [0, 0]
click at [144, 175] on input "卡券代號/名稱" at bounding box center [149, 175] width 86 height 15
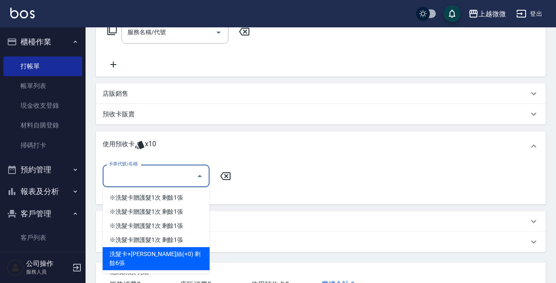
click at [175, 252] on div "洗髮卡+潤絲(+0) 剩餘6張" at bounding box center [156, 258] width 107 height 23
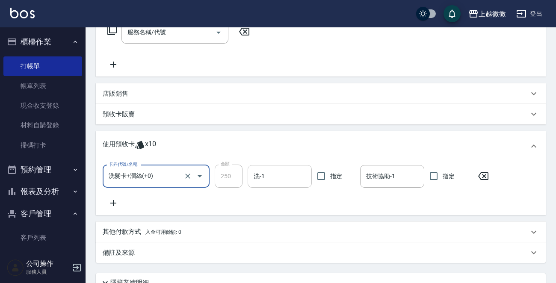
click at [261, 174] on div "洗-1 洗-1" at bounding box center [279, 176] width 64 height 23
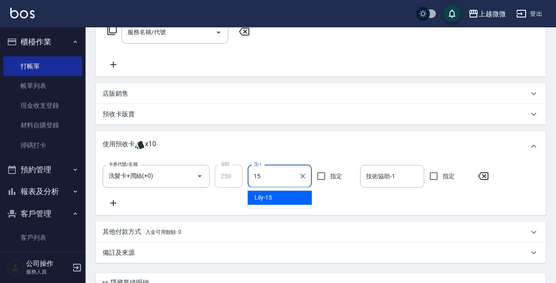
click at [280, 205] on ul "Lily -15" at bounding box center [279, 197] width 64 height 21
click at [283, 195] on div "Lily -15" at bounding box center [279, 198] width 64 height 14
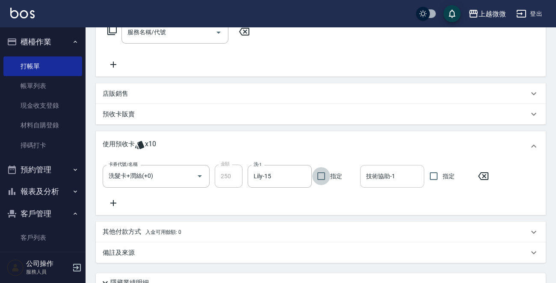
click at [407, 171] on input "技術協助-1" at bounding box center [392, 176] width 56 height 15
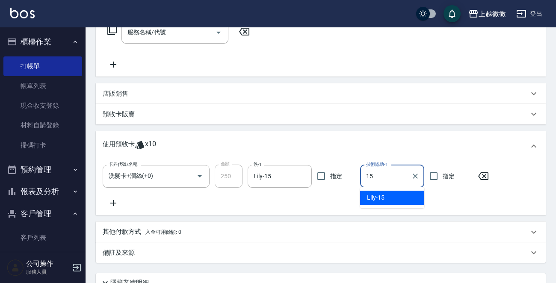
click at [389, 194] on div "Lily -15" at bounding box center [392, 198] width 64 height 14
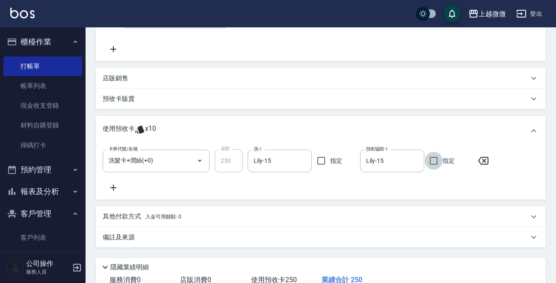
scroll to position [225, 0]
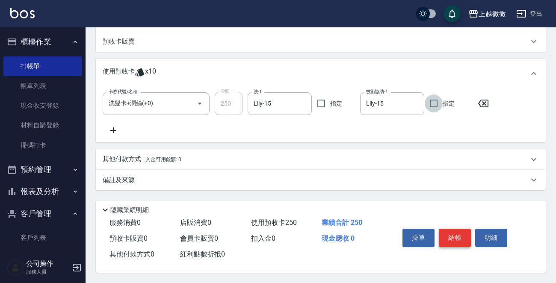
click at [459, 238] on button "結帳" at bounding box center [455, 238] width 32 height 18
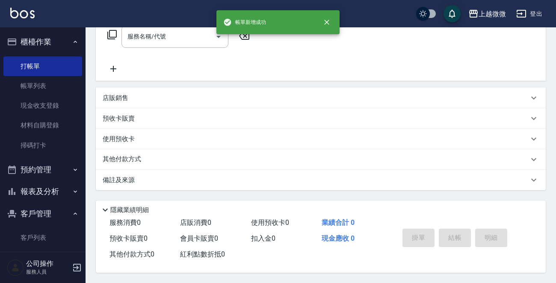
scroll to position [0, 0]
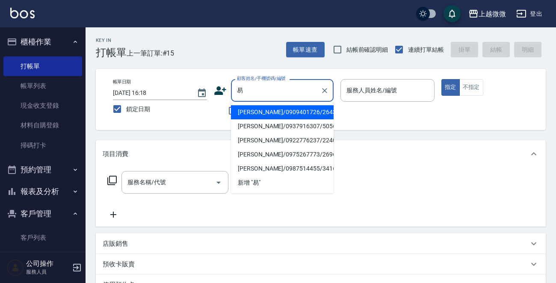
click at [269, 110] on li "易瓊/0909401726/2643" at bounding box center [282, 112] width 103 height 14
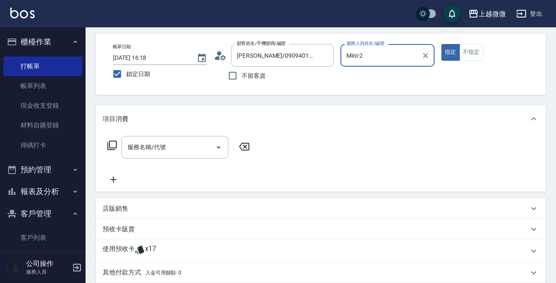
scroll to position [85, 0]
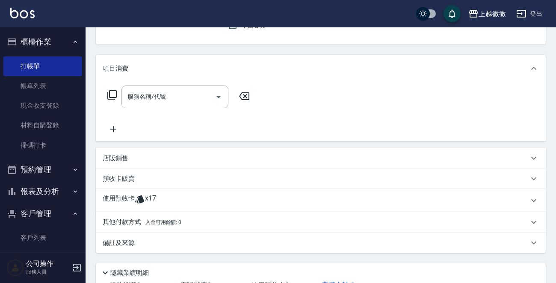
click at [113, 197] on p "使用預收卡" at bounding box center [119, 200] width 32 height 13
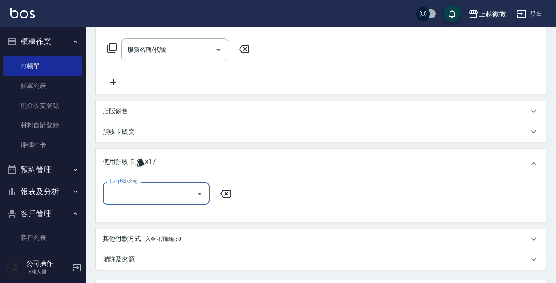
scroll to position [171, 0]
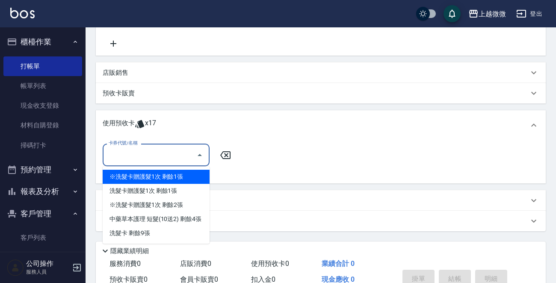
click at [159, 158] on input "卡券代號/名稱" at bounding box center [149, 154] width 86 height 15
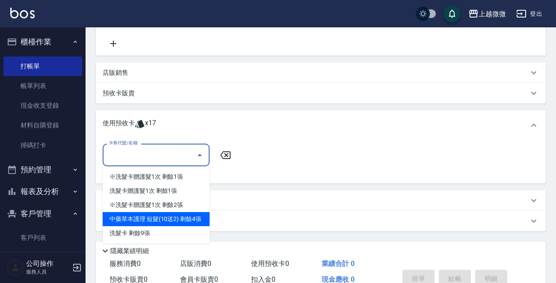
click at [172, 220] on div "中藥草本護理 短髮(10送2) 剩餘4張" at bounding box center [156, 219] width 107 height 14
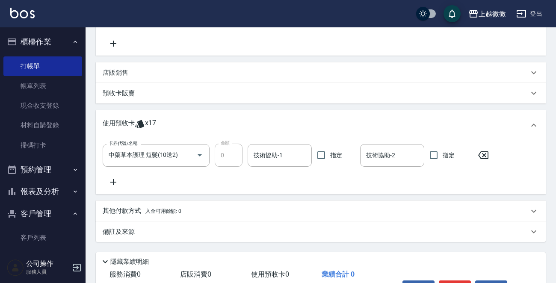
click at [111, 184] on icon at bounding box center [113, 182] width 21 height 10
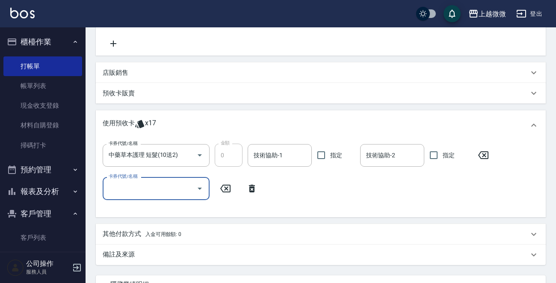
click at [155, 196] on div "卡券代號/名稱" at bounding box center [156, 188] width 107 height 23
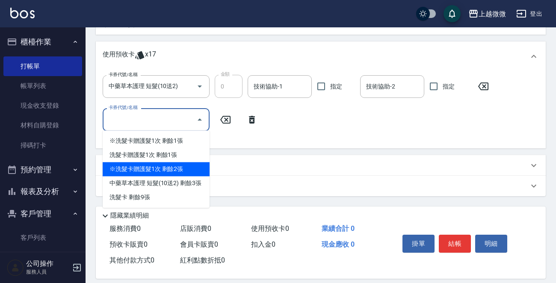
scroll to position [247, 0]
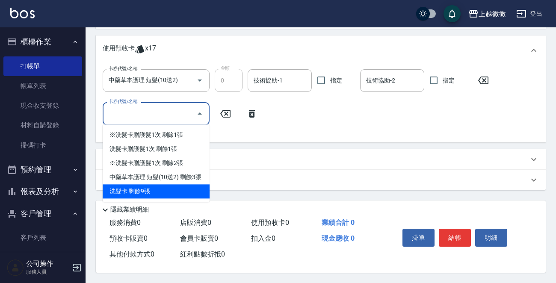
click at [171, 190] on div "洗髮卡 剩餘9張" at bounding box center [156, 191] width 107 height 14
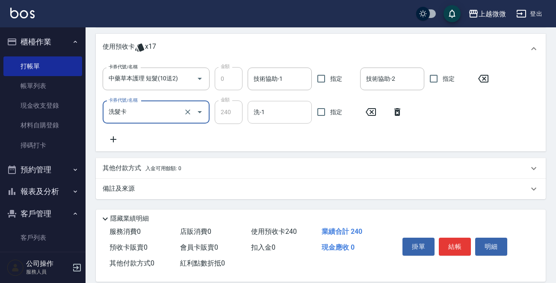
click at [268, 114] on input "洗-1" at bounding box center [279, 112] width 56 height 15
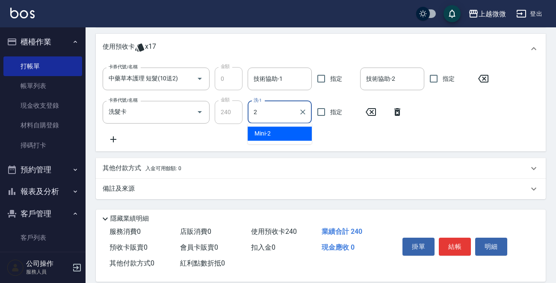
click at [272, 132] on div "Mini -2" at bounding box center [279, 134] width 64 height 14
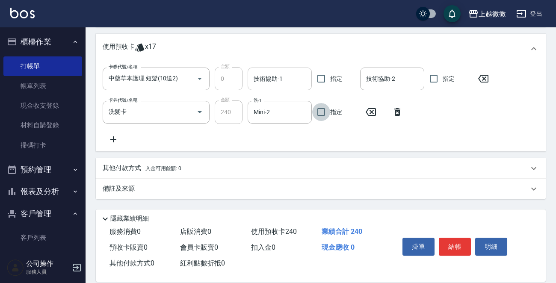
click at [271, 80] on div "技術協助-1 技術協助-1" at bounding box center [279, 79] width 64 height 23
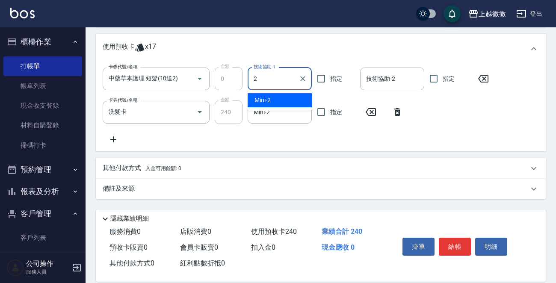
click at [286, 98] on div "Mini -2" at bounding box center [279, 100] width 64 height 14
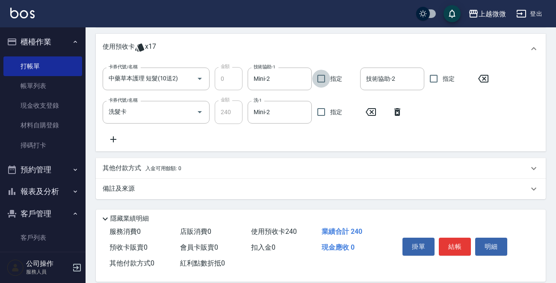
click at [384, 77] on div "技術協助-2 技術協助-2" at bounding box center [392, 79] width 64 height 23
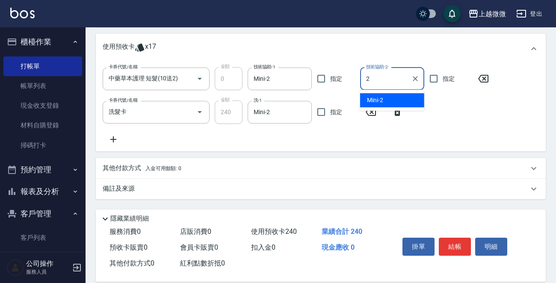
click at [400, 97] on div "Mini -2" at bounding box center [392, 100] width 64 height 14
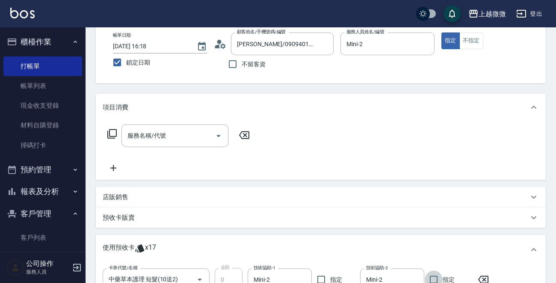
scroll to position [258, 0]
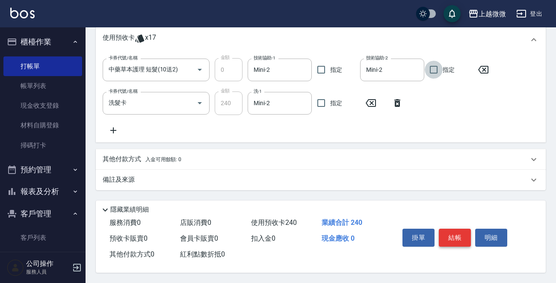
click at [454, 232] on button "結帳" at bounding box center [455, 238] width 32 height 18
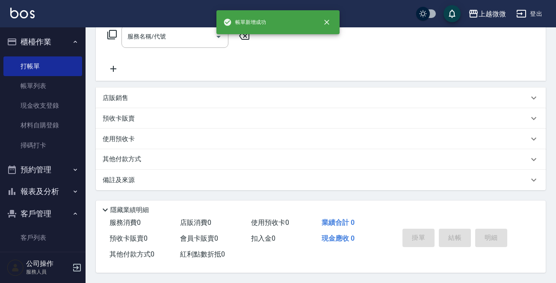
scroll to position [0, 0]
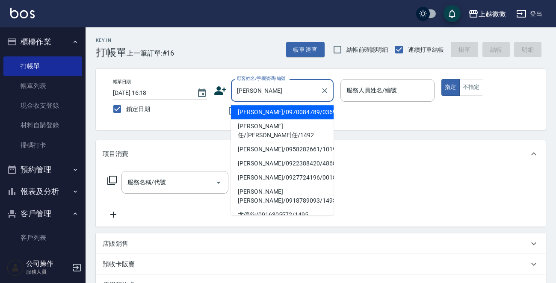
click at [283, 112] on li "尤雅榛/0970084789/0369" at bounding box center [282, 112] width 103 height 14
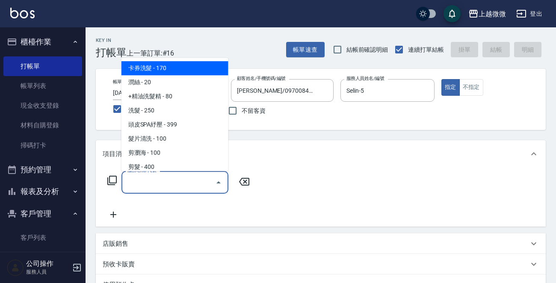
click at [180, 176] on input "服務名稱/代號" at bounding box center [168, 182] width 86 height 15
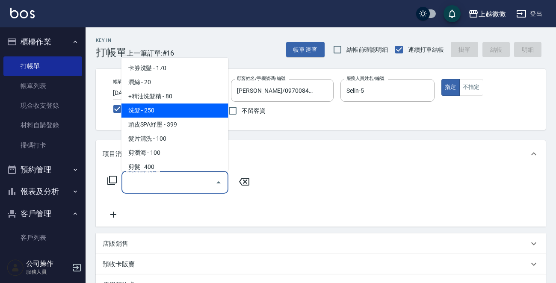
click at [159, 112] on span "洗髮 - 250" at bounding box center [174, 110] width 107 height 14
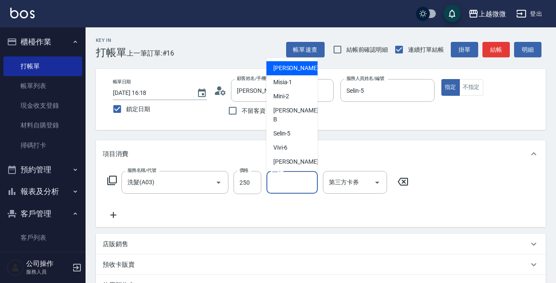
click at [289, 183] on input "洗-1" at bounding box center [292, 182] width 44 height 15
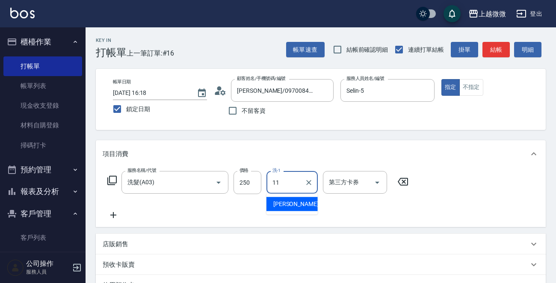
click at [295, 203] on span "Kristin -11" at bounding box center [300, 204] width 54 height 9
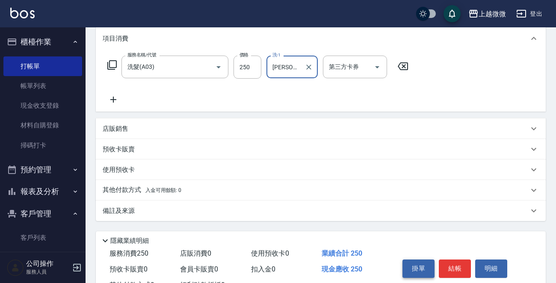
scroll to position [148, 0]
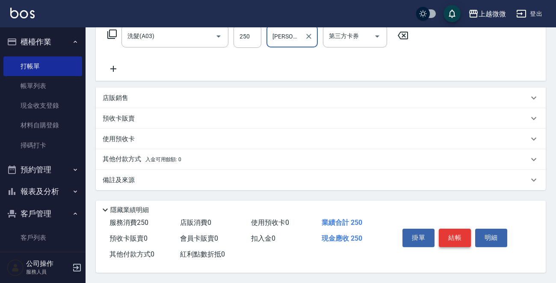
click at [449, 232] on button "結帳" at bounding box center [455, 238] width 32 height 18
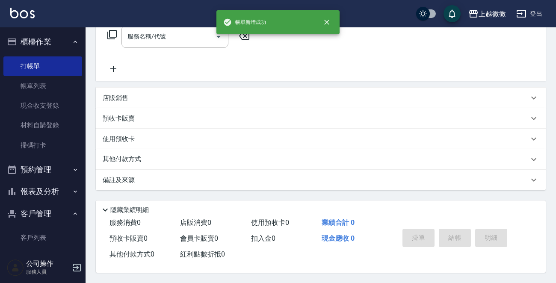
scroll to position [0, 0]
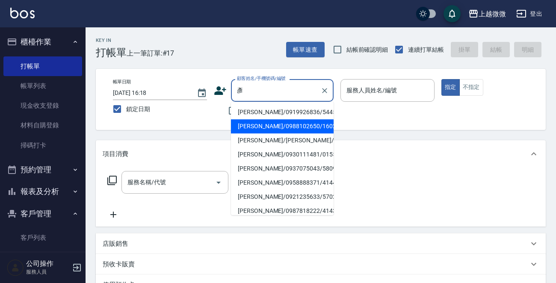
click at [274, 123] on li "劉彥伯/0988102650/1602" at bounding box center [282, 126] width 103 height 14
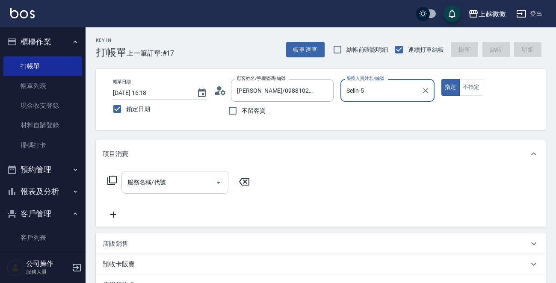
click at [178, 186] on input "服務名稱/代號" at bounding box center [168, 182] width 86 height 15
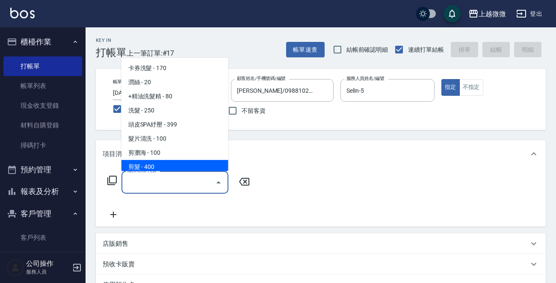
click at [168, 160] on span "剪髮 - 400" at bounding box center [174, 167] width 107 height 14
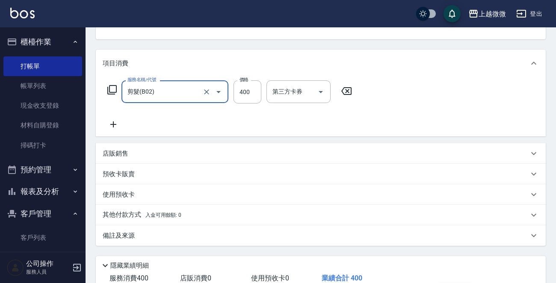
scroll to position [148, 0]
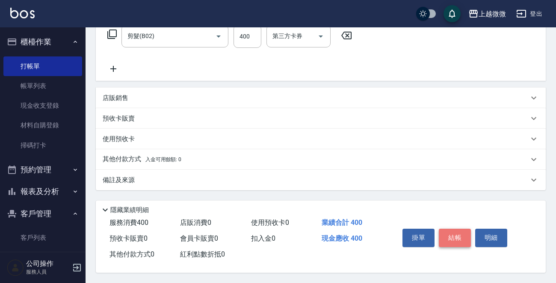
click at [457, 236] on button "結帳" at bounding box center [455, 238] width 32 height 18
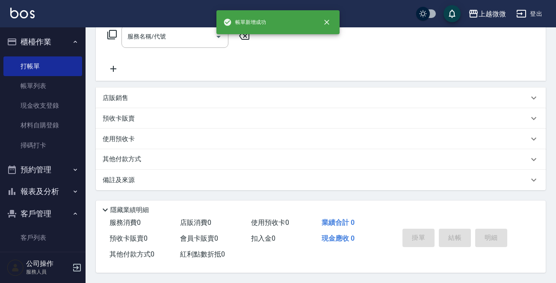
scroll to position [0, 0]
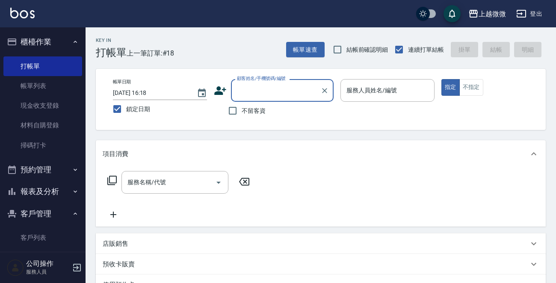
click at [389, 89] on div "服務人員姓名/編號 服務人員姓名/編號" at bounding box center [387, 90] width 94 height 23
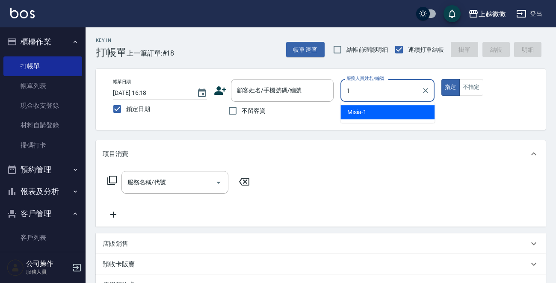
drag, startPoint x: 374, startPoint y: 109, endPoint x: 524, endPoint y: 97, distance: 151.0
click at [375, 110] on div "Misia -1" at bounding box center [387, 112] width 94 height 14
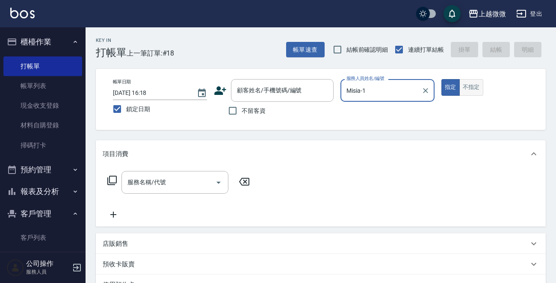
click at [476, 81] on button "不指定" at bounding box center [471, 87] width 24 height 17
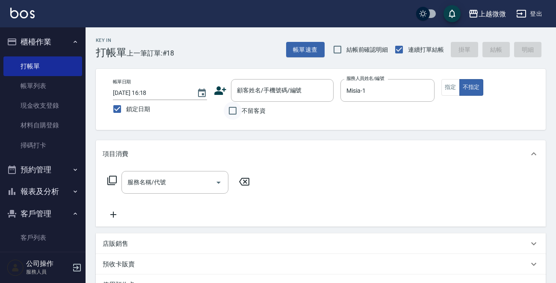
click at [229, 109] on input "不留客資" at bounding box center [233, 111] width 18 height 18
click at [141, 197] on div "服務名稱/代號 服務名稱/代號" at bounding box center [179, 195] width 152 height 49
click at [152, 190] on div "服務名稱/代號" at bounding box center [174, 182] width 107 height 23
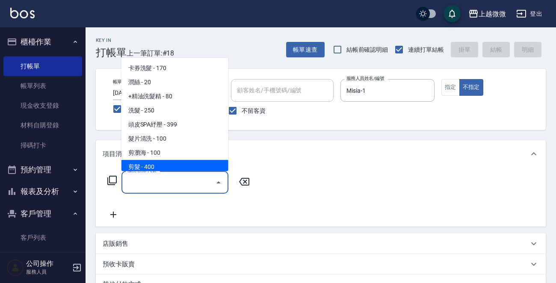
click at [167, 161] on span "剪髮 - 400" at bounding box center [174, 167] width 107 height 14
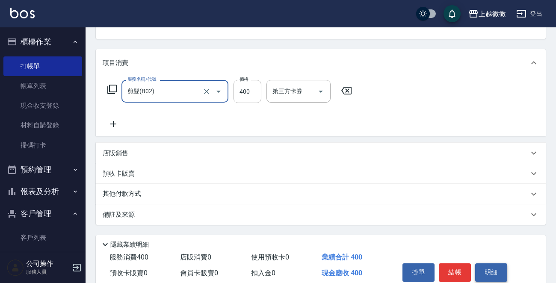
scroll to position [128, 0]
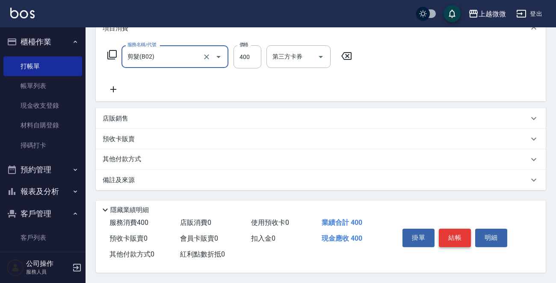
click at [453, 230] on button "結帳" at bounding box center [455, 238] width 32 height 18
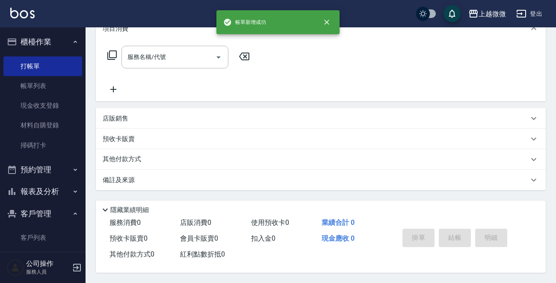
scroll to position [0, 0]
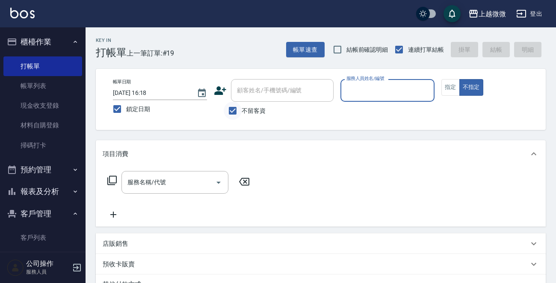
click at [230, 113] on input "不留客資" at bounding box center [233, 111] width 18 height 18
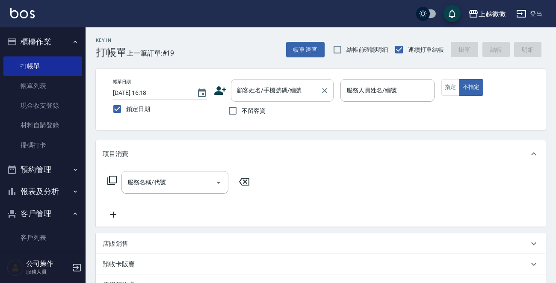
click at [256, 97] on input "顧客姓名/手機號碼/編號" at bounding box center [276, 90] width 82 height 15
click at [377, 84] on div "服務人員姓名/編號 服務人員姓名/編號" at bounding box center [387, 90] width 94 height 23
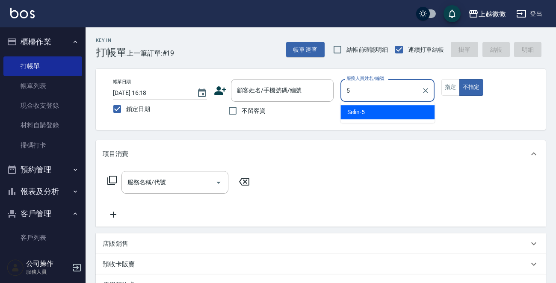
click at [371, 107] on div "Selin -5" at bounding box center [387, 112] width 94 height 14
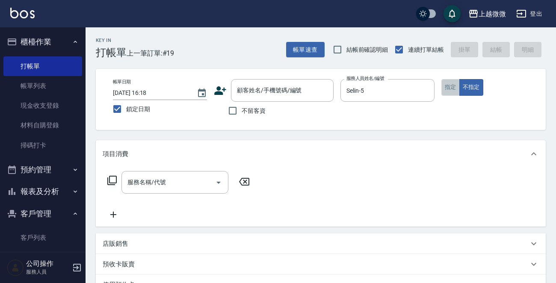
click at [450, 85] on button "指定" at bounding box center [450, 87] width 18 height 17
click at [282, 94] on input "顧客姓名/手機號碼/編號" at bounding box center [276, 90] width 82 height 15
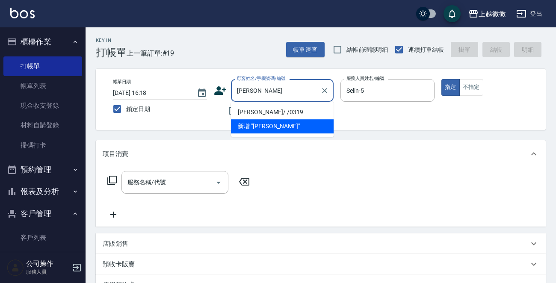
click at [275, 106] on li "王珮琪/ /0319" at bounding box center [282, 112] width 103 height 14
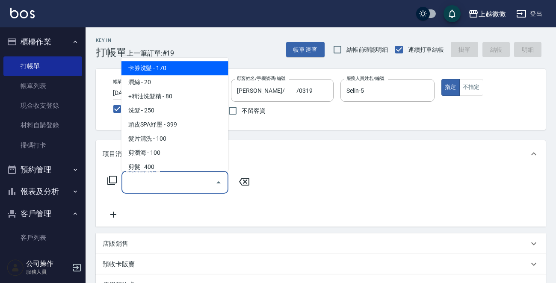
click at [185, 177] on input "服務名稱/代號" at bounding box center [168, 182] width 86 height 15
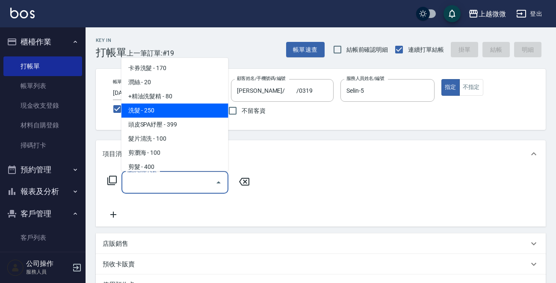
click at [172, 108] on span "洗髮 - 250" at bounding box center [174, 110] width 107 height 14
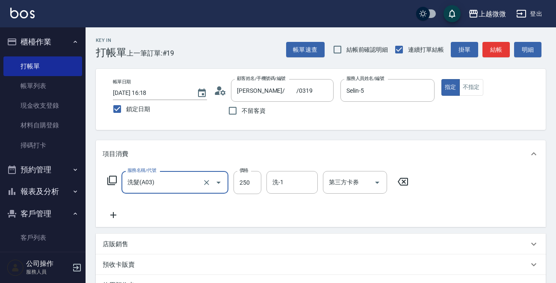
click at [111, 212] on icon at bounding box center [113, 215] width 21 height 10
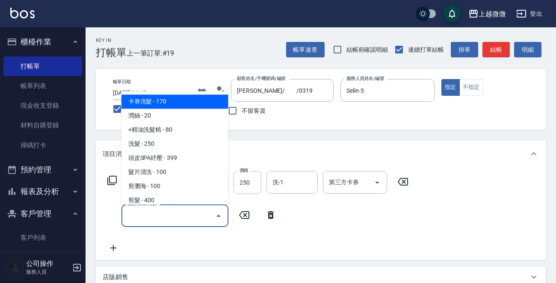
click at [152, 218] on input "服務名稱/代號" at bounding box center [168, 215] width 86 height 15
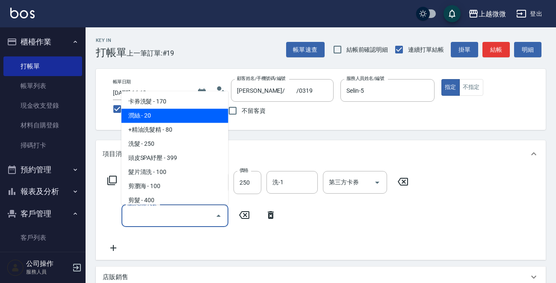
click at [167, 116] on span "潤絲 - 20" at bounding box center [174, 116] width 107 height 14
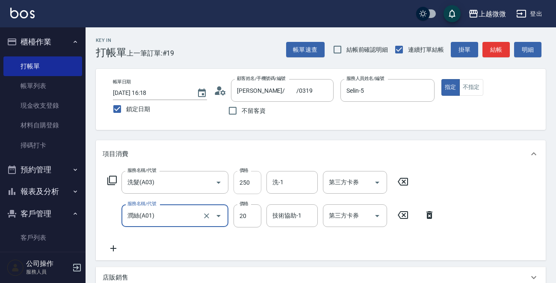
click at [247, 179] on input "250" at bounding box center [247, 182] width 28 height 23
drag, startPoint x: 246, startPoint y: 178, endPoint x: 262, endPoint y: 183, distance: 16.6
click at [246, 178] on input "250" at bounding box center [247, 182] width 28 height 23
click at [301, 184] on input "洗-1" at bounding box center [292, 182] width 44 height 15
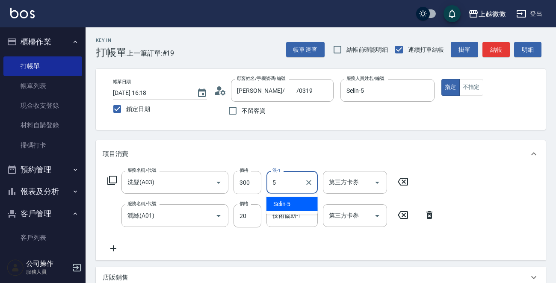
click at [291, 200] on div "Selin -5" at bounding box center [291, 204] width 51 height 14
click at [295, 218] on div "技術協助-1 技術協助-1" at bounding box center [291, 215] width 51 height 23
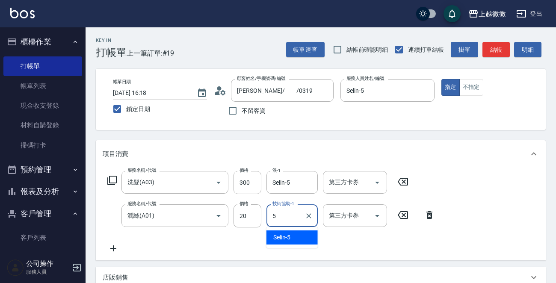
click at [293, 235] on div "Selin -5" at bounding box center [291, 237] width 51 height 14
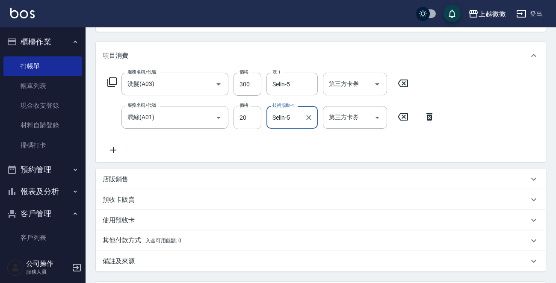
scroll to position [96, 0]
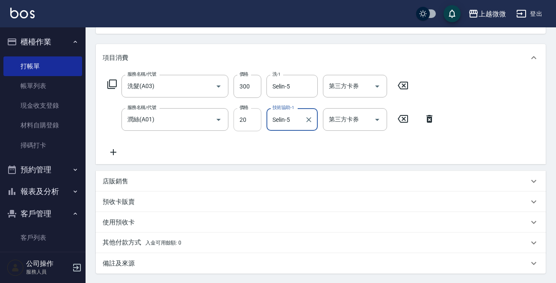
click at [248, 118] on input "20" at bounding box center [247, 119] width 28 height 23
click at [225, 143] on div "服務名稱/代號 洗髮(A03) 服務名稱/代號 價格 300 價格 洗-1 Selin-5 洗-1 第三方卡券 第三方卡券 服務名稱/代號 潤絲(A01) 服…" at bounding box center [271, 116] width 337 height 82
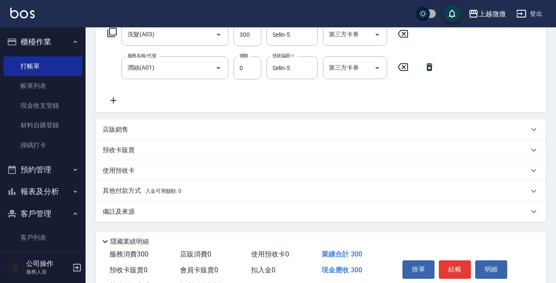
scroll to position [182, 0]
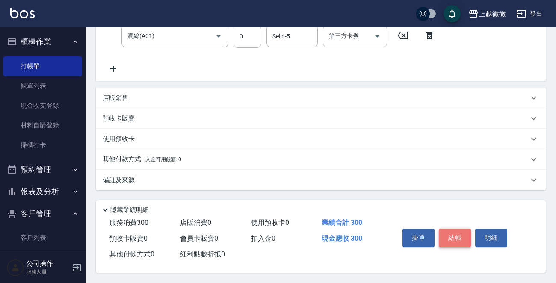
click at [455, 233] on button "結帳" at bounding box center [455, 238] width 32 height 18
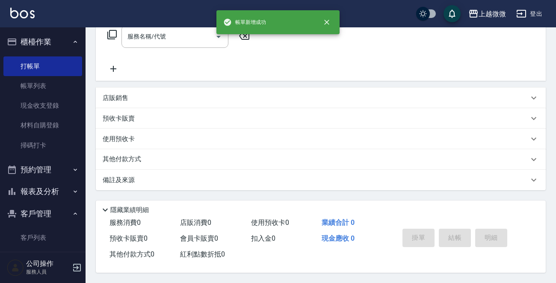
scroll to position [0, 0]
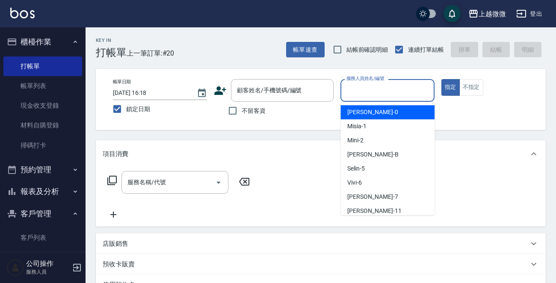
click at [405, 89] on input "服務人員姓名/編號" at bounding box center [387, 90] width 86 height 15
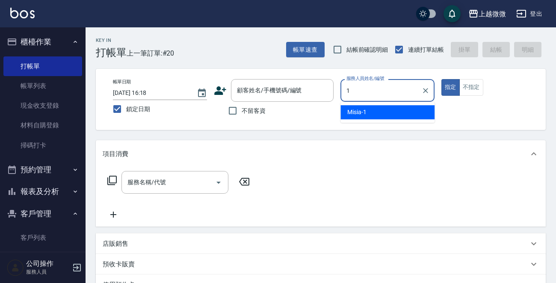
click at [401, 116] on div "Misia -1" at bounding box center [387, 112] width 94 height 14
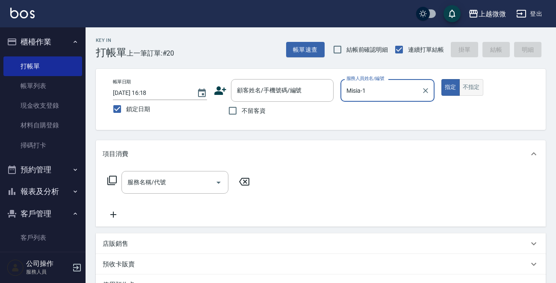
click at [478, 88] on button "不指定" at bounding box center [471, 87] width 24 height 17
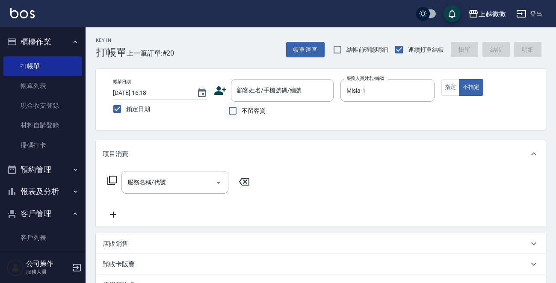
click at [234, 113] on input "不留客資" at bounding box center [233, 111] width 18 height 18
click at [234, 110] on input "不留客資" at bounding box center [233, 111] width 18 height 18
click at [259, 94] on input "顧客姓名/手機號碼/編號" at bounding box center [272, 90] width 74 height 15
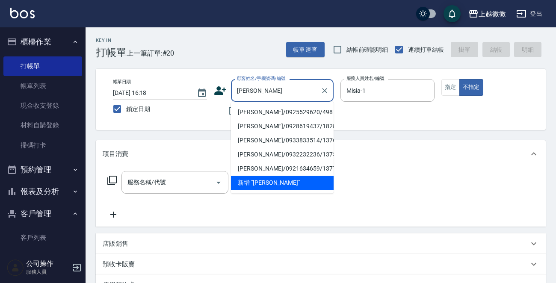
click at [284, 107] on li "鄭雅芬/0925529620/4987" at bounding box center [282, 112] width 103 height 14
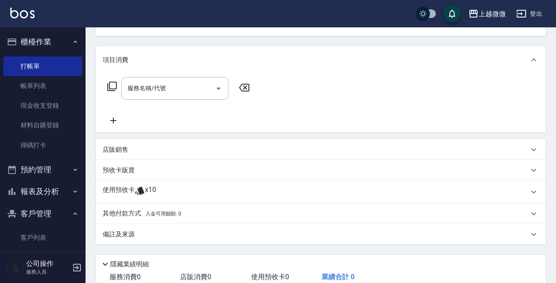
scroll to position [150, 0]
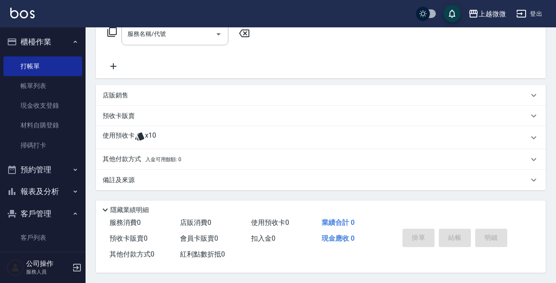
click at [116, 134] on p "使用預收卡" at bounding box center [119, 137] width 32 height 13
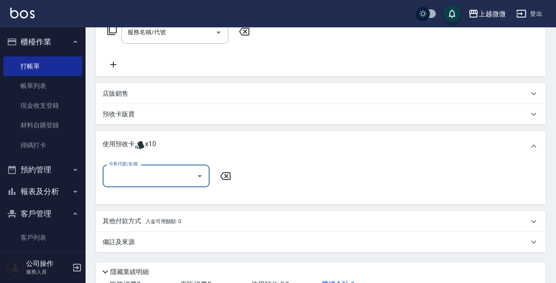
scroll to position [0, 0]
click at [146, 174] on input "卡券代號/名稱" at bounding box center [149, 175] width 86 height 15
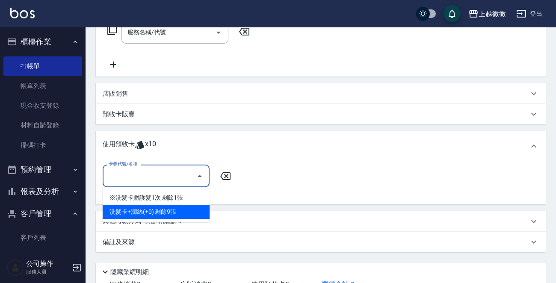
click at [161, 208] on div "洗髮卡+潤絲(+0) 剩餘9張" at bounding box center [156, 212] width 107 height 14
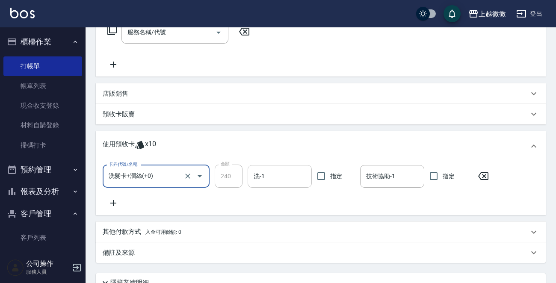
click at [287, 173] on input "洗-1" at bounding box center [279, 176] width 56 height 15
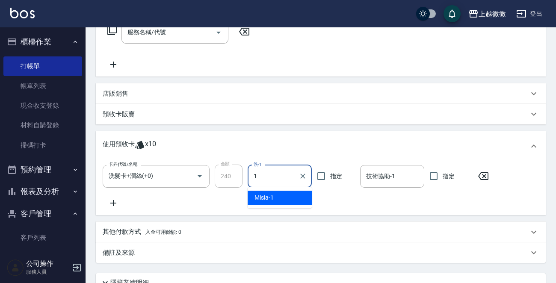
click at [286, 192] on div "Misia -1" at bounding box center [279, 198] width 64 height 14
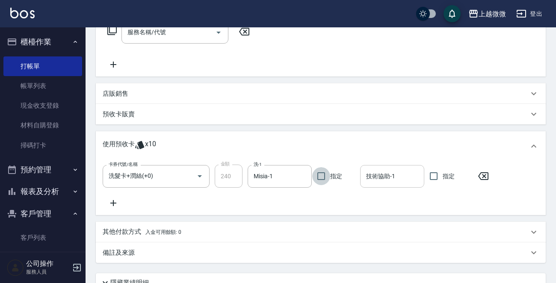
click at [395, 181] on input "技術協助-1" at bounding box center [392, 176] width 56 height 15
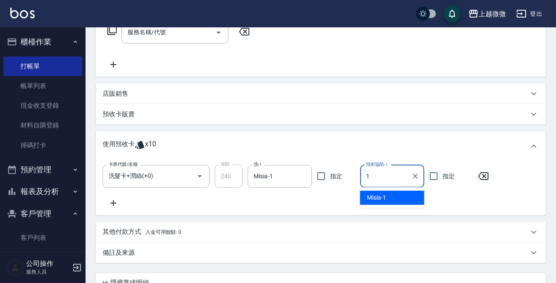
click at [383, 194] on span "Misia -1" at bounding box center [376, 197] width 19 height 9
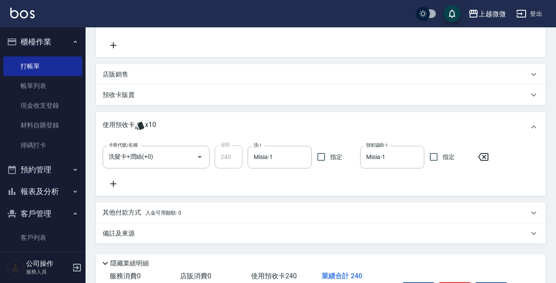
scroll to position [225, 0]
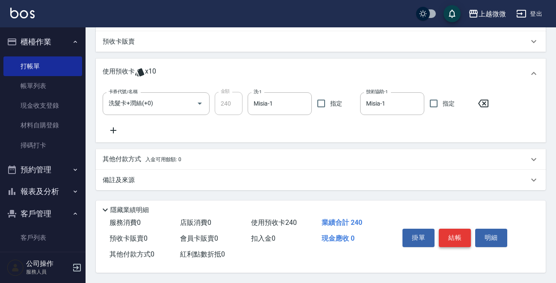
click at [450, 232] on button "結帳" at bounding box center [455, 238] width 32 height 18
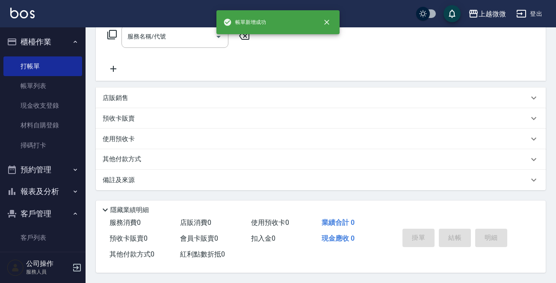
scroll to position [0, 0]
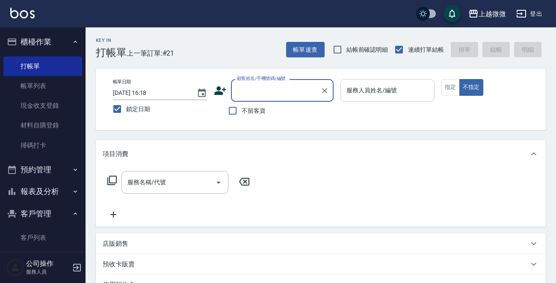
click at [377, 85] on div "服務人員姓名/編號 服務人員姓名/編號" at bounding box center [387, 90] width 94 height 23
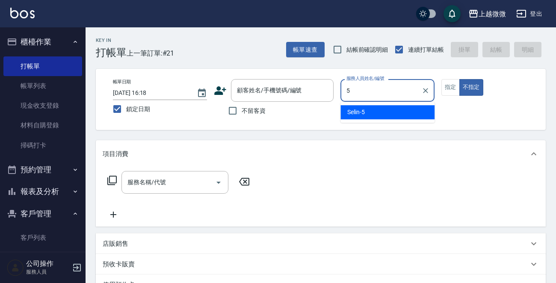
drag, startPoint x: 390, startPoint y: 104, endPoint x: 306, endPoint y: 113, distance: 83.8
click at [384, 111] on div "Selin -5" at bounding box center [387, 112] width 94 height 14
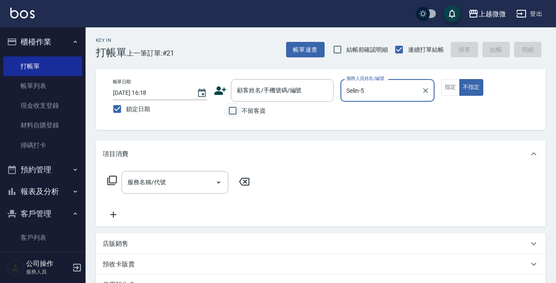
click at [238, 110] on input "不留客資" at bounding box center [233, 111] width 18 height 18
click at [187, 183] on input "服務名稱/代號" at bounding box center [168, 182] width 86 height 15
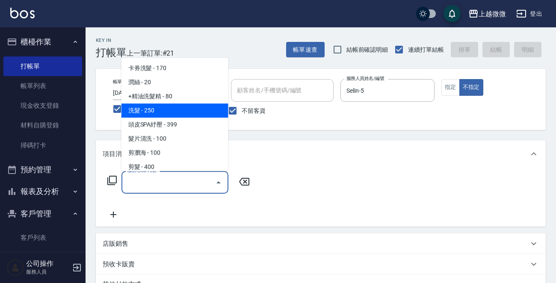
click at [183, 113] on span "洗髮 - 250" at bounding box center [174, 110] width 107 height 14
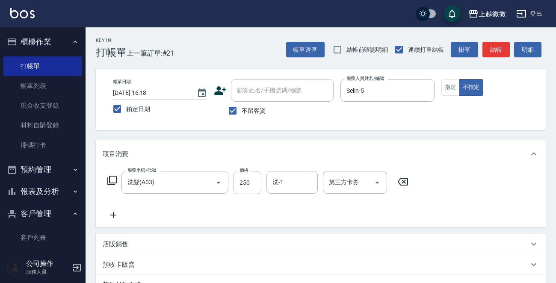
click at [114, 211] on icon at bounding box center [113, 215] width 21 height 10
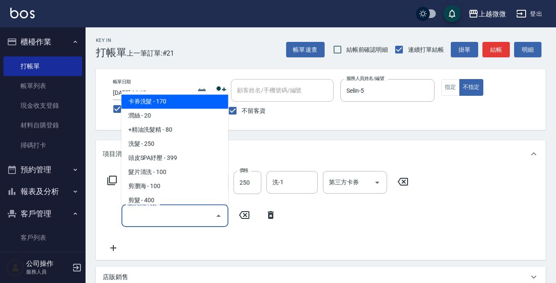
click at [156, 221] on input "服務名稱/代號" at bounding box center [168, 215] width 86 height 15
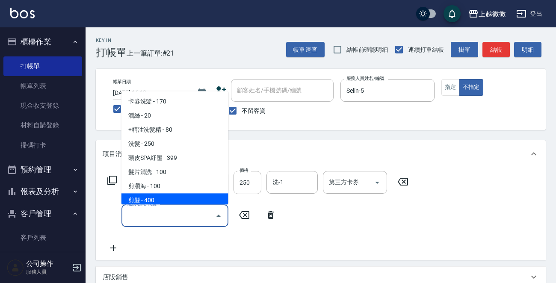
click at [155, 197] on span "剪髮 - 400" at bounding box center [174, 201] width 107 height 14
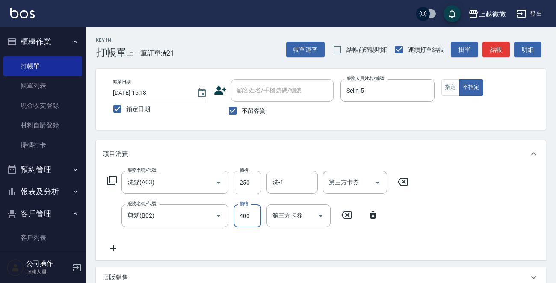
click at [252, 213] on input "400" at bounding box center [247, 215] width 28 height 23
click at [120, 247] on icon at bounding box center [113, 248] width 21 height 10
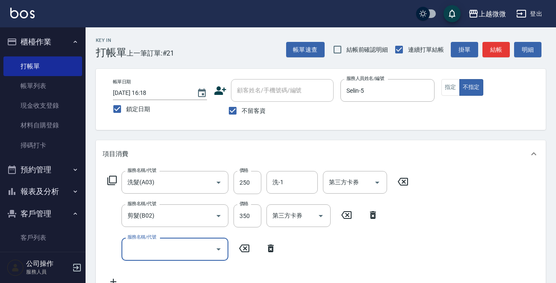
click at [161, 247] on input "服務名稱/代號" at bounding box center [168, 248] width 86 height 15
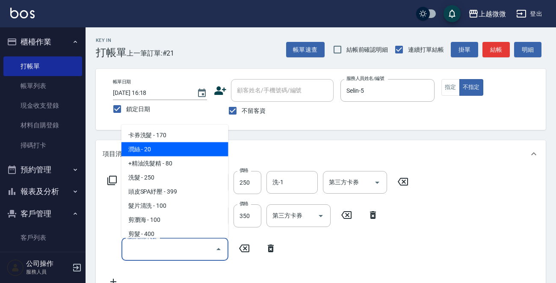
click at [174, 153] on span "潤絲 - 20" at bounding box center [174, 149] width 107 height 14
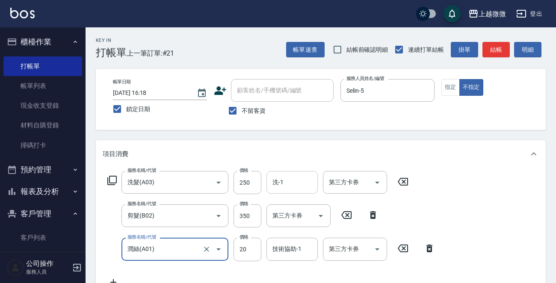
click at [285, 183] on input "洗-1" at bounding box center [292, 182] width 44 height 15
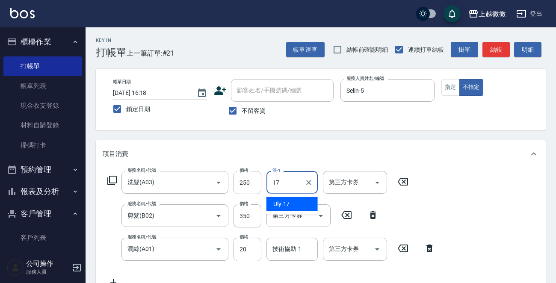
click at [301, 201] on div "Uly -17" at bounding box center [291, 204] width 51 height 14
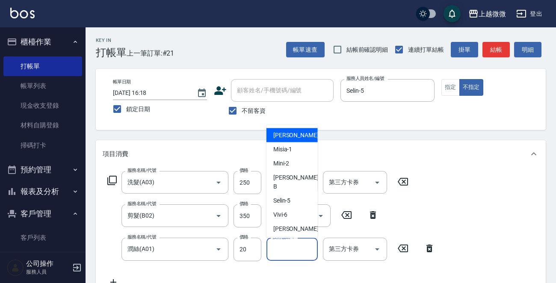
click at [284, 251] on input "技術協助-1" at bounding box center [292, 248] width 44 height 15
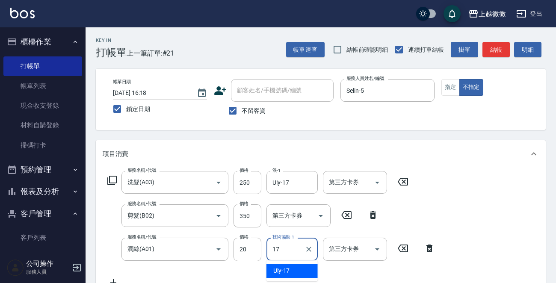
click at [299, 269] on div "Uly -17" at bounding box center [291, 271] width 51 height 14
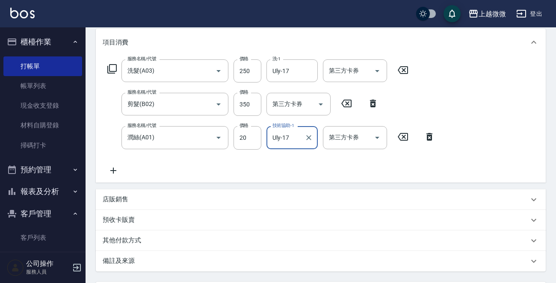
scroll to position [194, 0]
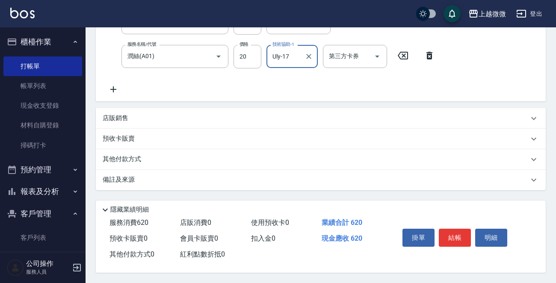
click at [454, 233] on button "結帳" at bounding box center [455, 238] width 32 height 18
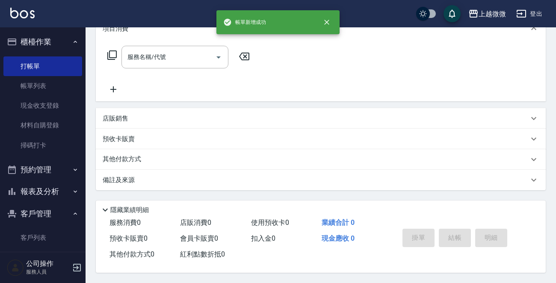
scroll to position [0, 0]
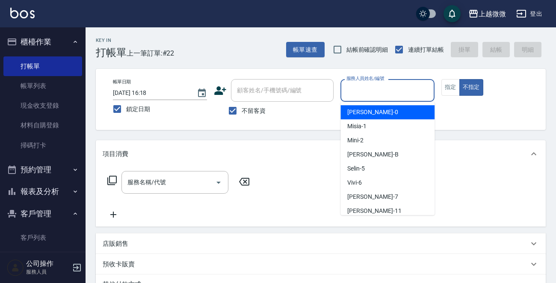
click at [393, 84] on input "服務人員姓名/編號" at bounding box center [387, 90] width 86 height 15
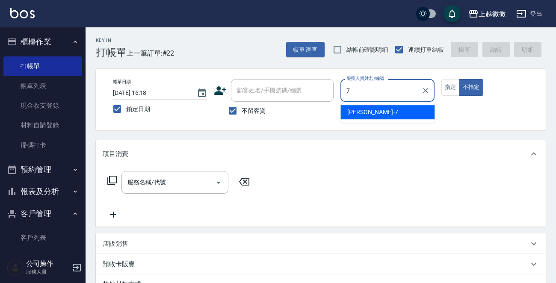
click at [379, 110] on div "Annie -7" at bounding box center [387, 112] width 94 height 14
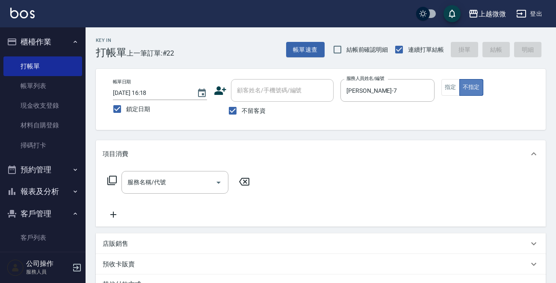
click at [474, 86] on button "不指定" at bounding box center [471, 87] width 24 height 17
click at [156, 181] on div "服務名稱/代號 服務名稱/代號" at bounding box center [174, 182] width 107 height 23
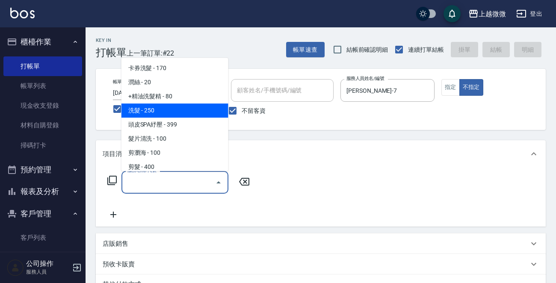
click at [179, 112] on span "洗髮 - 250" at bounding box center [174, 110] width 107 height 14
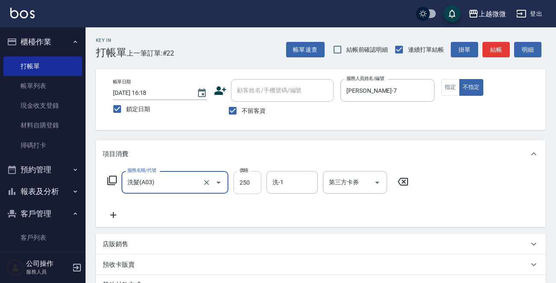
click at [254, 183] on input "250" at bounding box center [247, 182] width 28 height 23
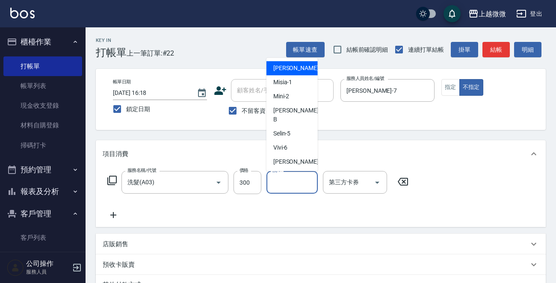
click at [296, 185] on input "洗-1" at bounding box center [292, 182] width 44 height 15
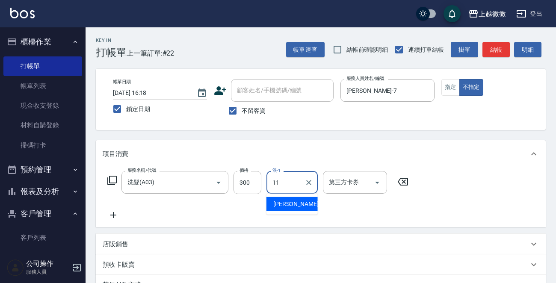
click at [283, 205] on span "Kristin -11" at bounding box center [300, 204] width 54 height 9
click at [112, 215] on icon at bounding box center [113, 215] width 21 height 10
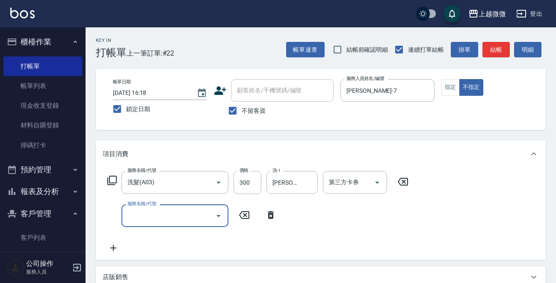
click at [145, 218] on input "服務名稱/代號" at bounding box center [168, 215] width 86 height 15
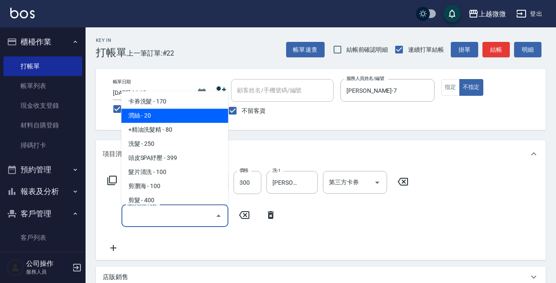
click at [178, 118] on span "潤絲 - 20" at bounding box center [174, 116] width 107 height 14
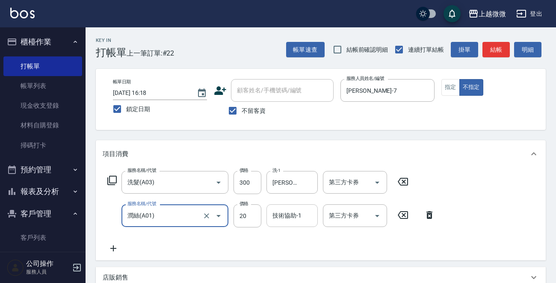
click at [289, 221] on input "技術協助-1" at bounding box center [292, 215] width 44 height 15
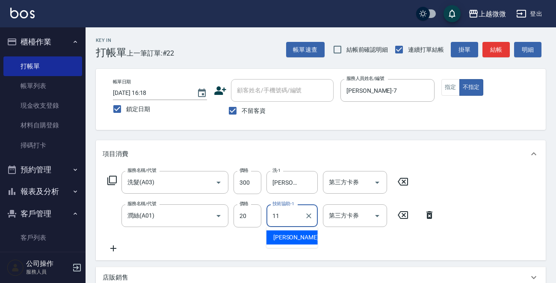
click at [291, 238] on span "Kristin -11" at bounding box center [300, 237] width 54 height 9
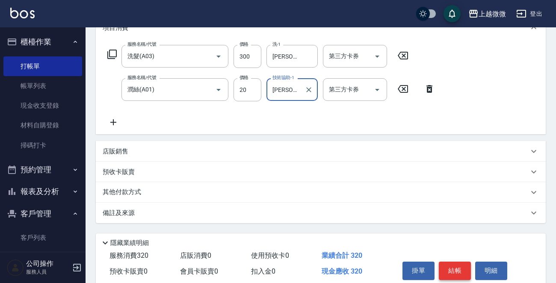
scroll to position [161, 0]
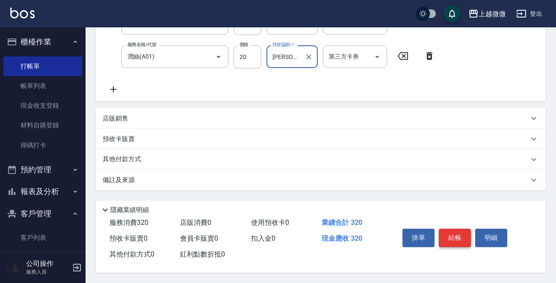
click at [456, 235] on button "結帳" at bounding box center [455, 238] width 32 height 18
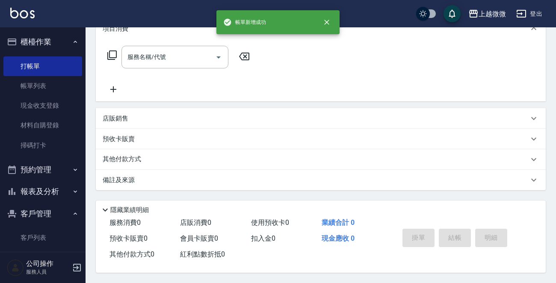
scroll to position [0, 0]
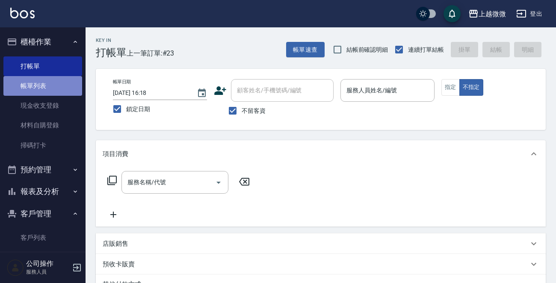
click at [49, 91] on link "帳單列表" at bounding box center [42, 86] width 79 height 20
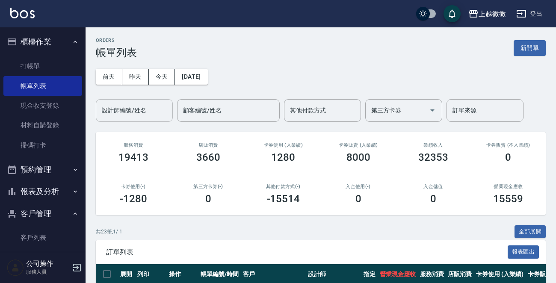
click at [147, 106] on input "設計師編號/姓名" at bounding box center [134, 110] width 69 height 15
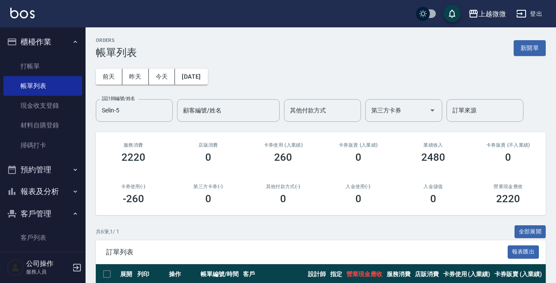
drag, startPoint x: 145, startPoint y: 111, endPoint x: 0, endPoint y: 109, distance: 145.3
click at [0, 110] on div "上越微微 登出 櫃檯作業 打帳單 帳單列表 現金收支登錄 材料自購登錄 掃碼打卡 預約管理 預約管理 單日預約紀錄 單週預約紀錄 報表及分析 報表目錄 店家日…" at bounding box center [278, 220] width 556 height 441
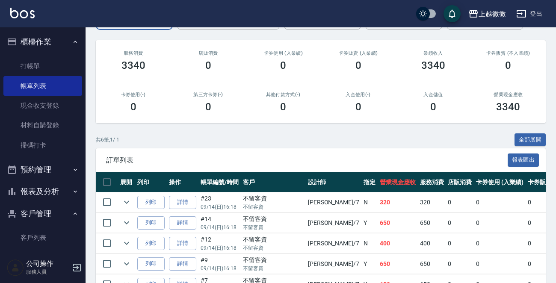
scroll to position [163, 0]
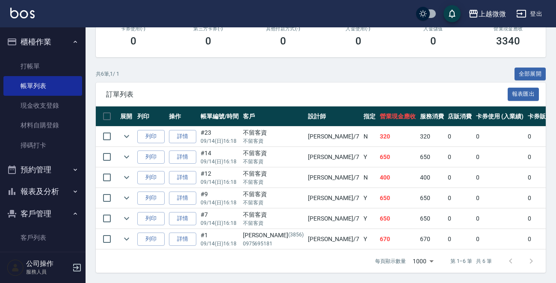
click at [306, 53] on div "ORDERS 帳單列表 新開單 前天 昨天 今天 2025/09/14 設計師編號/姓名 Annie-7 設計師編號/姓名 顧客編號/姓名 顧客編號/姓名 其…" at bounding box center [320, 76] width 470 height 413
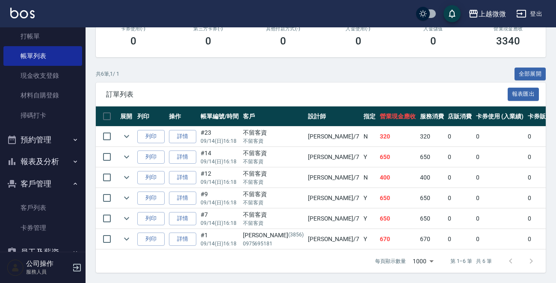
scroll to position [43, 0]
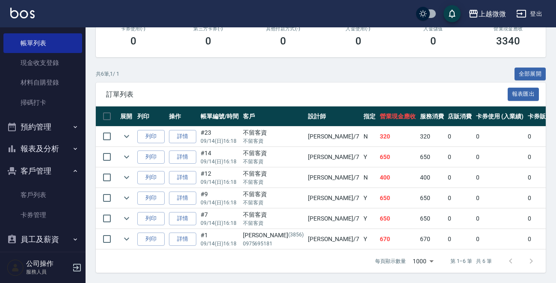
drag, startPoint x: 37, startPoint y: 196, endPoint x: 50, endPoint y: 184, distance: 18.1
click at [37, 196] on link "客戶列表" at bounding box center [42, 195] width 79 height 20
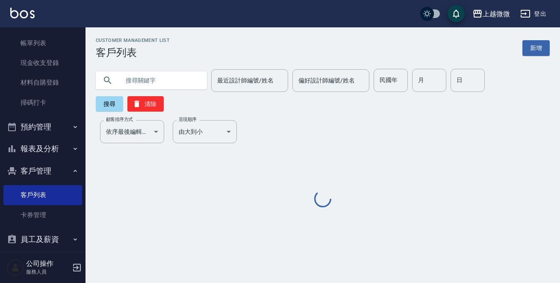
click at [171, 77] on input "text" at bounding box center [160, 80] width 80 height 23
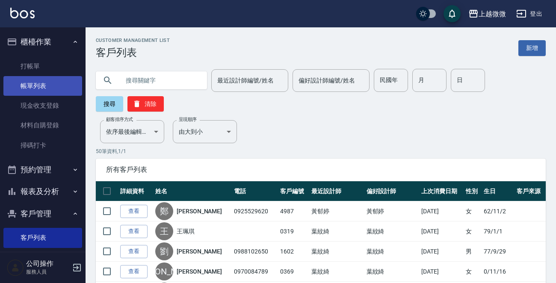
click at [36, 81] on link "帳單列表" at bounding box center [42, 86] width 79 height 20
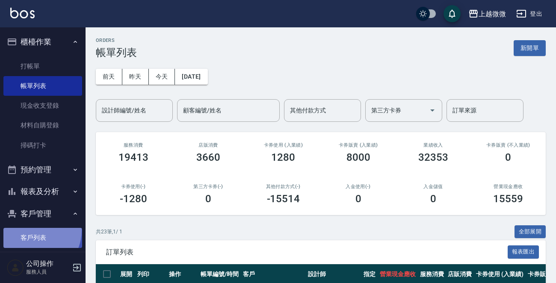
click at [34, 230] on link "客戶列表" at bounding box center [42, 238] width 79 height 20
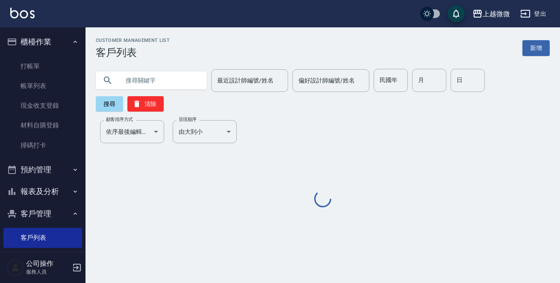
click at [151, 77] on input "text" at bounding box center [160, 80] width 80 height 23
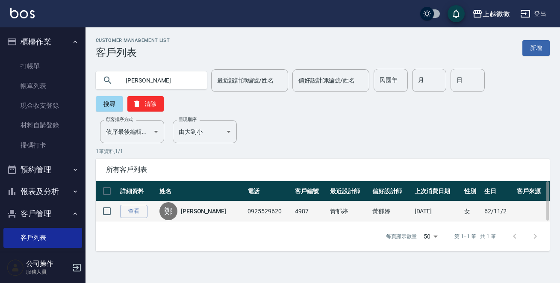
click at [192, 207] on link "鄭雅芬" at bounding box center [203, 211] width 45 height 9
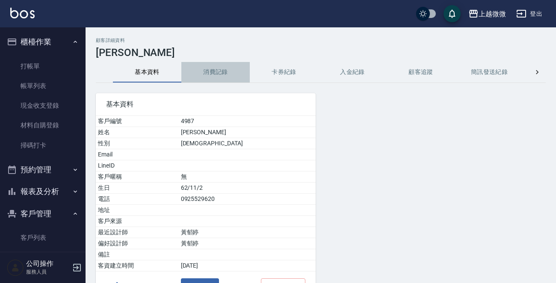
click at [209, 67] on button "消費記錄" at bounding box center [215, 72] width 68 height 21
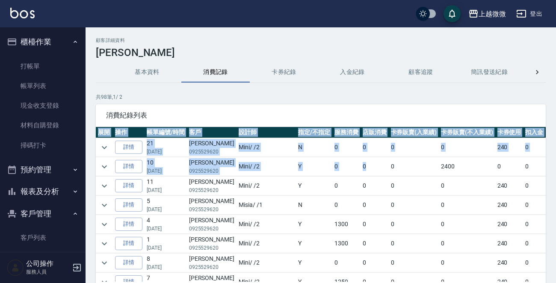
scroll to position [0, 35]
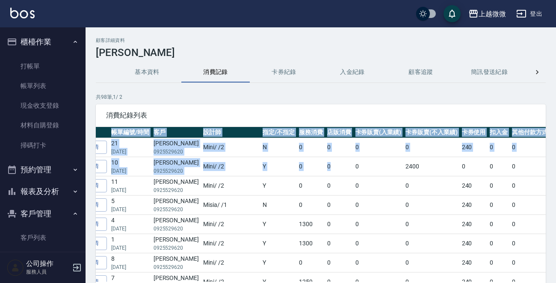
drag, startPoint x: 314, startPoint y: 171, endPoint x: 559, endPoint y: 178, distance: 245.0
click at [555, 178] on html "上越微微 登出 櫃檯作業 打帳單 帳單列表 現金收支登錄 材料自購登錄 掃碼打卡 預約管理 預約管理 單日預約紀錄 單週預約紀錄 報表及分析 報表目錄 店家日…" at bounding box center [278, 170] width 556 height 341
click at [403, 186] on td "0" at bounding box center [431, 186] width 56 height 19
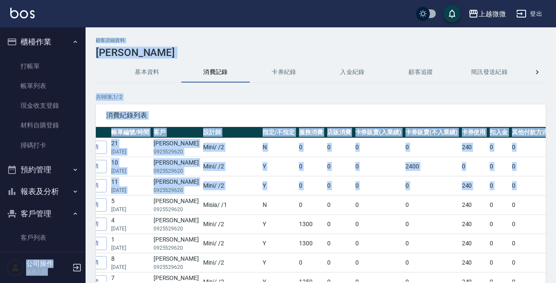
scroll to position [0, 0]
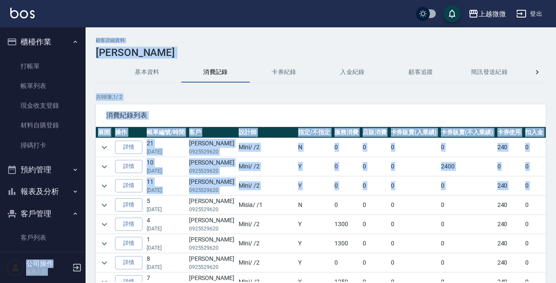
drag, startPoint x: 518, startPoint y: 186, endPoint x: 62, endPoint y: 183, distance: 455.6
click at [62, 183] on div "上越微微 登出 櫃檯作業 打帳單 帳單列表 現金收支登錄 材料自購登錄 掃碼打卡 預約管理 預約管理 單日預約紀錄 單週預約紀錄 報表及分析 報表目錄 店家日…" at bounding box center [278, 170] width 556 height 341
click at [389, 181] on td "0" at bounding box center [414, 186] width 50 height 19
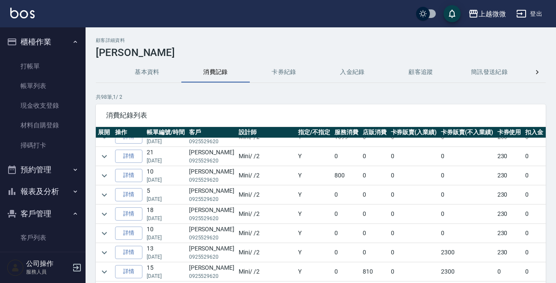
scroll to position [692, 0]
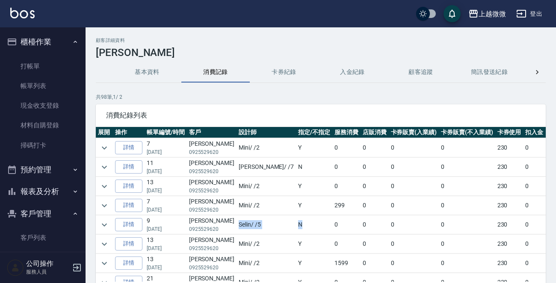
drag, startPoint x: 255, startPoint y: 221, endPoint x: 215, endPoint y: 221, distance: 40.6
click at [215, 221] on tr "詳情 9 10/06/2023 鄭雅芬 0925529620 Selin / /5 N 0 0 0 0 230 0 0 0" at bounding box center [365, 224] width 538 height 19
drag, startPoint x: 262, startPoint y: 161, endPoint x: 219, endPoint y: 165, distance: 43.3
click at [219, 165] on tr "詳情 11 10/19/2023 鄭雅芬 0925529620 Annie / /7 N 0 0 0 0 230 0 0 0" at bounding box center [365, 167] width 538 height 19
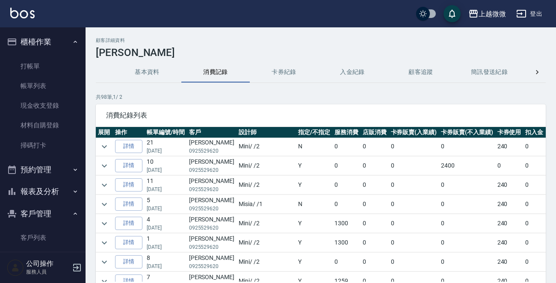
scroll to position [0, 0]
click at [25, 12] on img at bounding box center [22, 13] width 24 height 11
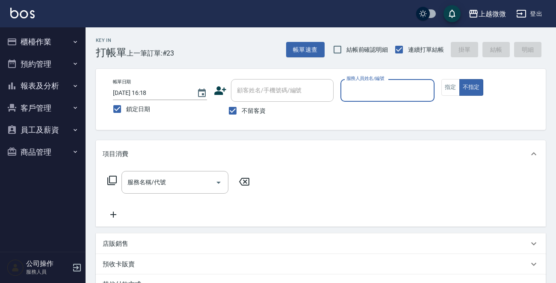
click at [47, 86] on button "報表及分析" at bounding box center [42, 86] width 79 height 22
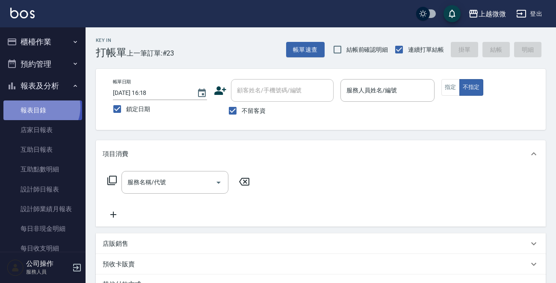
click at [41, 107] on link "報表目錄" at bounding box center [42, 110] width 79 height 20
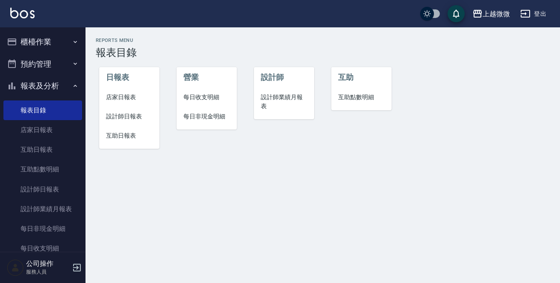
click at [126, 90] on li "店家日報表" at bounding box center [129, 97] width 60 height 19
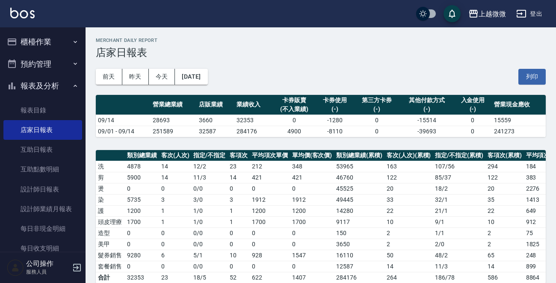
click at [26, 13] on img at bounding box center [22, 13] width 24 height 11
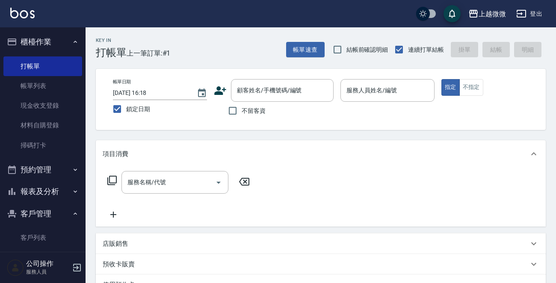
click at [537, 105] on div "帳單日期 [DATE] 16:18 鎖定日期 顧客姓名/手機號碼/編號 顧客姓名/手機號碼/編號 不留客資 服務人員姓名/編號 服務人員姓名/編號 指定 不指定" at bounding box center [321, 99] width 450 height 61
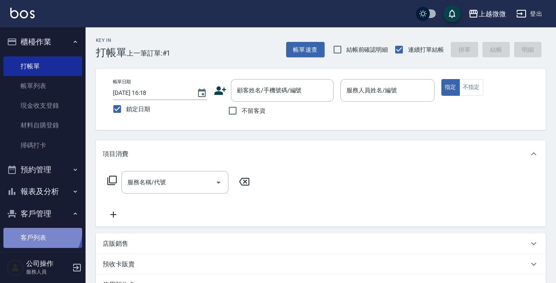
click at [39, 229] on link "客戶列表" at bounding box center [42, 238] width 79 height 20
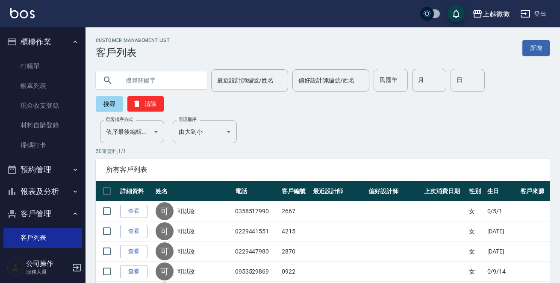
click at [146, 78] on input "text" at bounding box center [160, 80] width 80 height 23
